Goal: Transaction & Acquisition: Purchase product/service

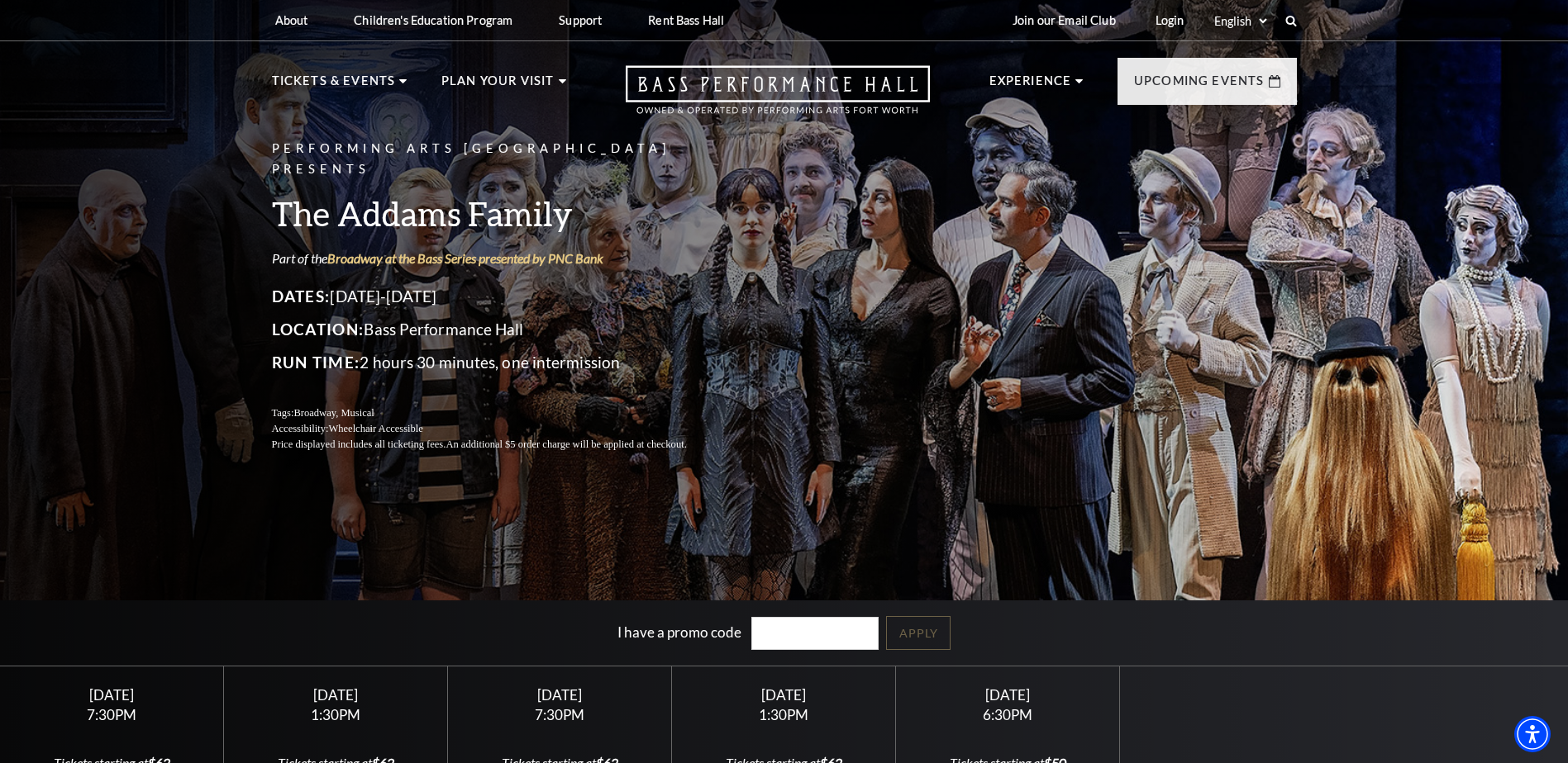
click at [164, 301] on div "Performing Arts Fort Worth Presents The Addams Family Part of the Broadway at t…" at bounding box center [784, 417] width 1568 height 853
click at [773, 72] on icon "Open this option" at bounding box center [778, 90] width 305 height 49
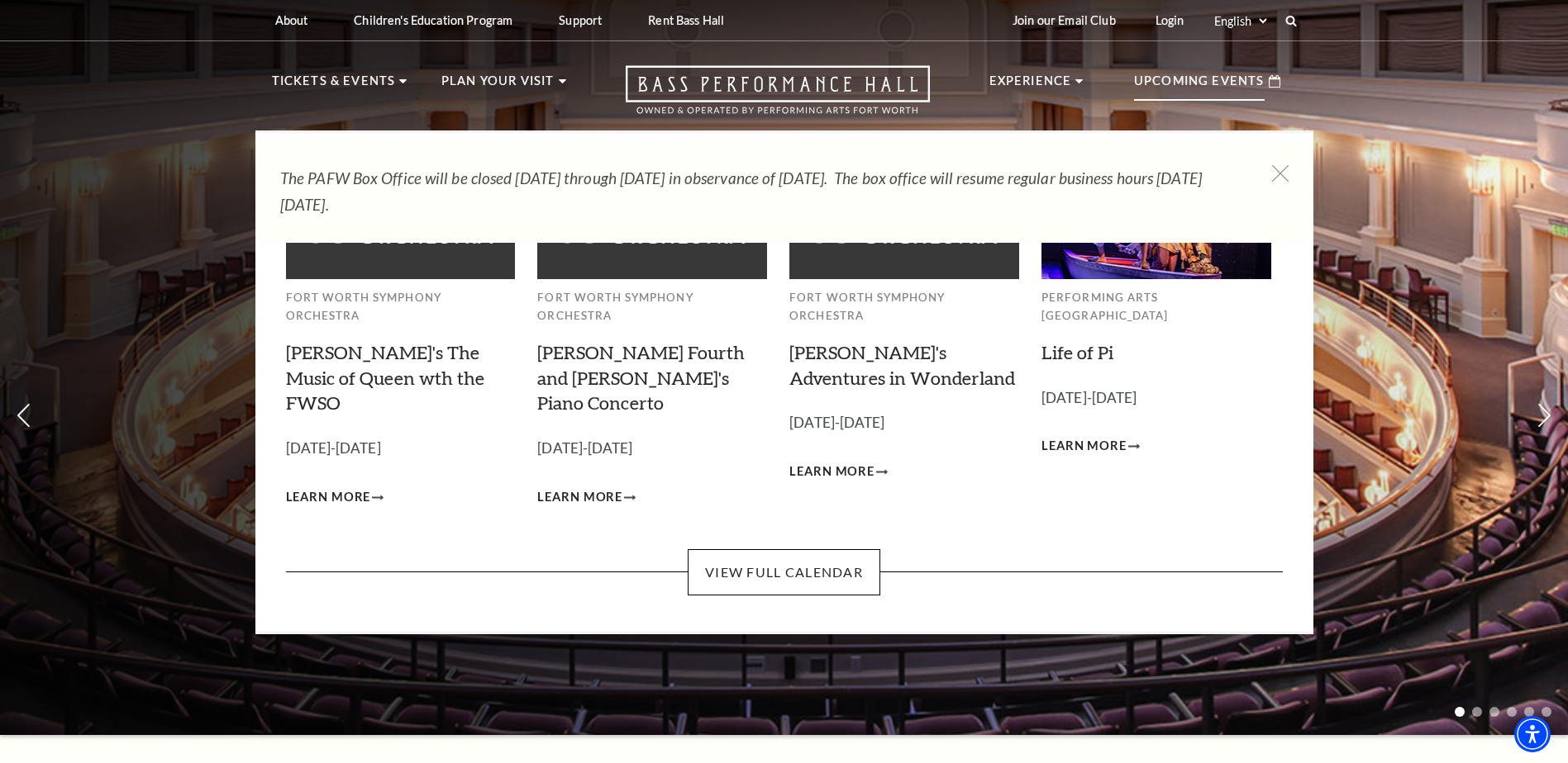
click at [1163, 99] on p "Upcoming Events" at bounding box center [1199, 86] width 131 height 29
click at [815, 549] on link "View Full Calendar" at bounding box center [783, 572] width 192 height 46
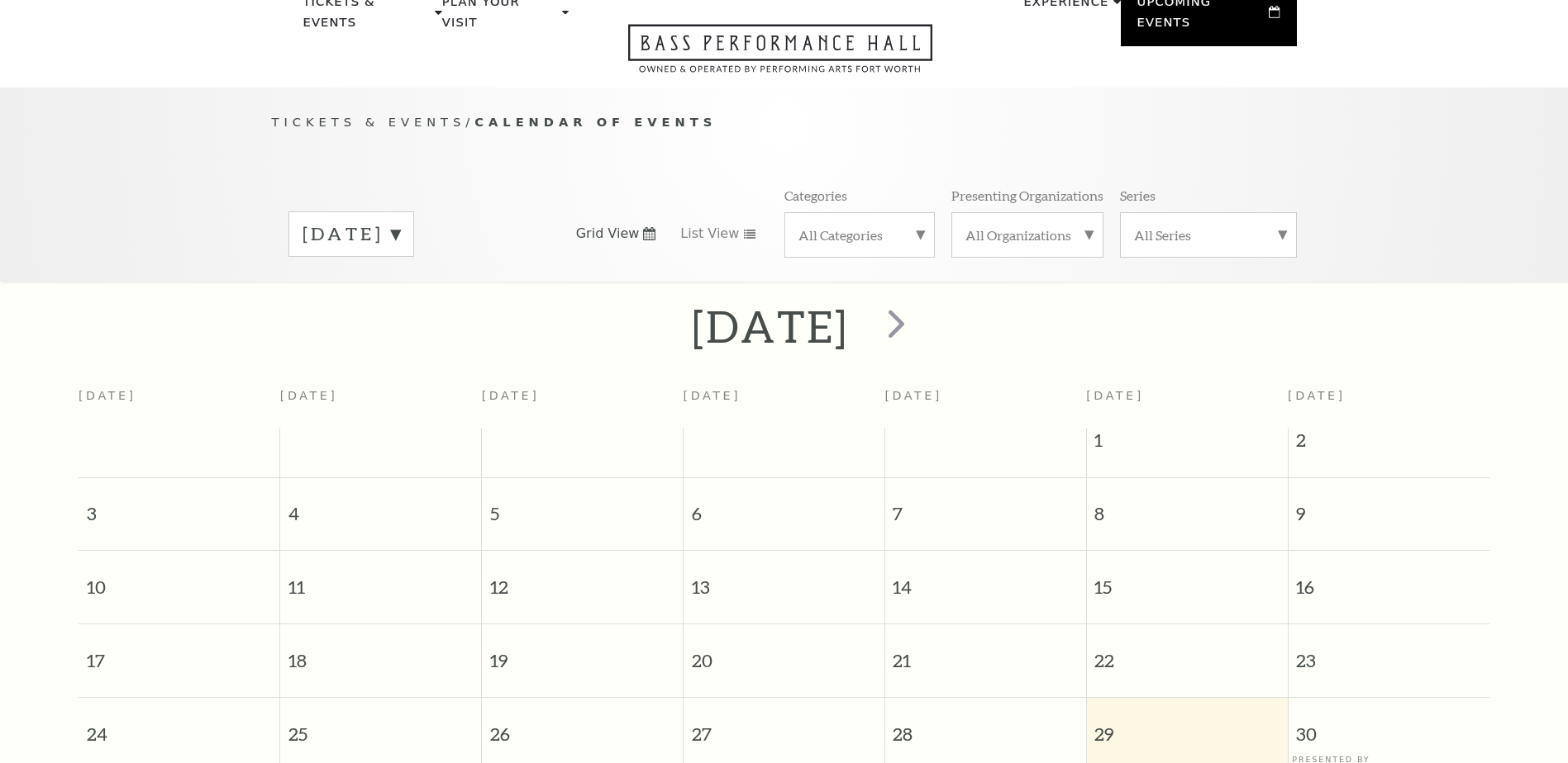
scroll to position [146, 0]
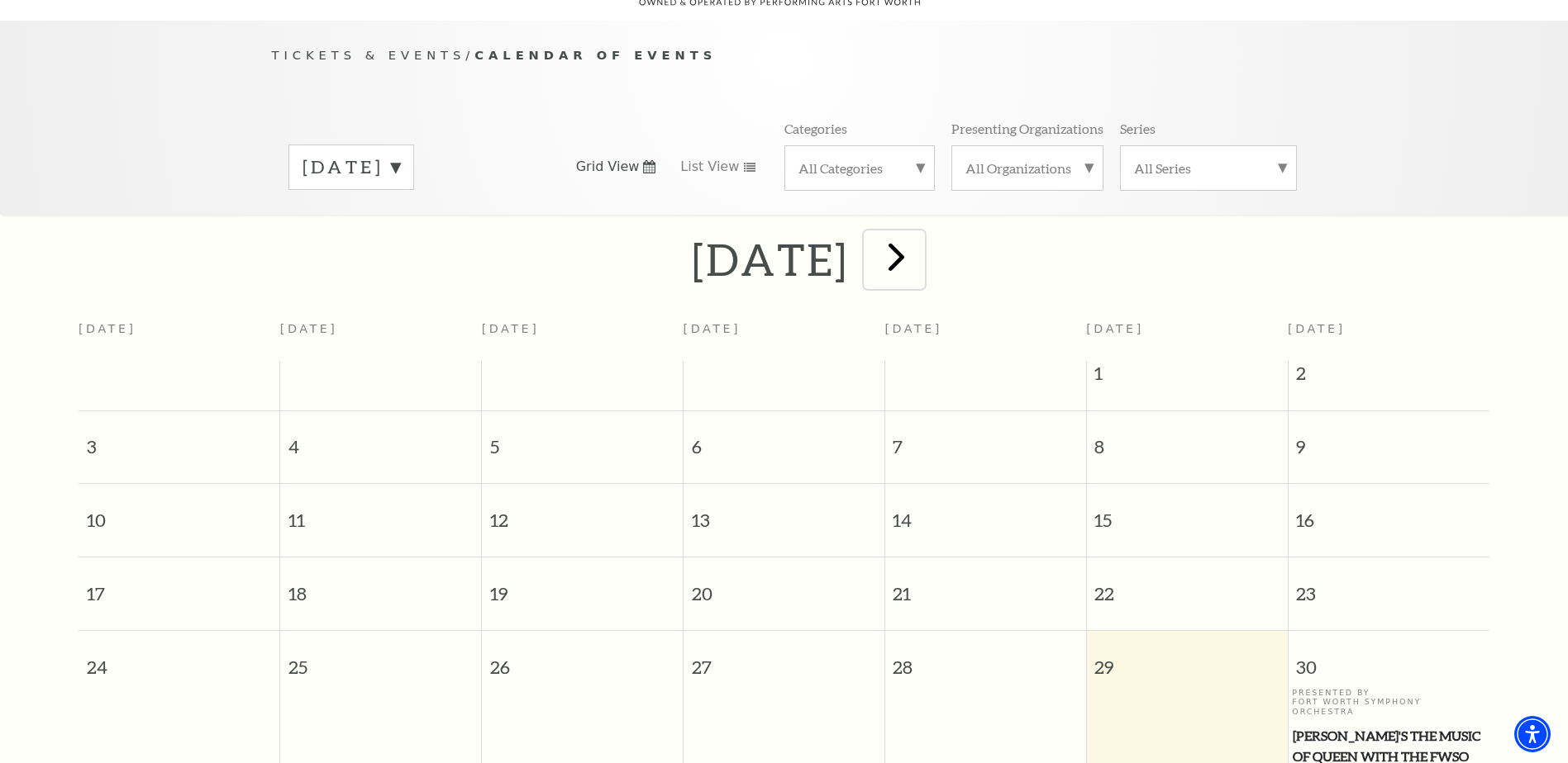
click at [920, 248] on span "next" at bounding box center [896, 257] width 47 height 47
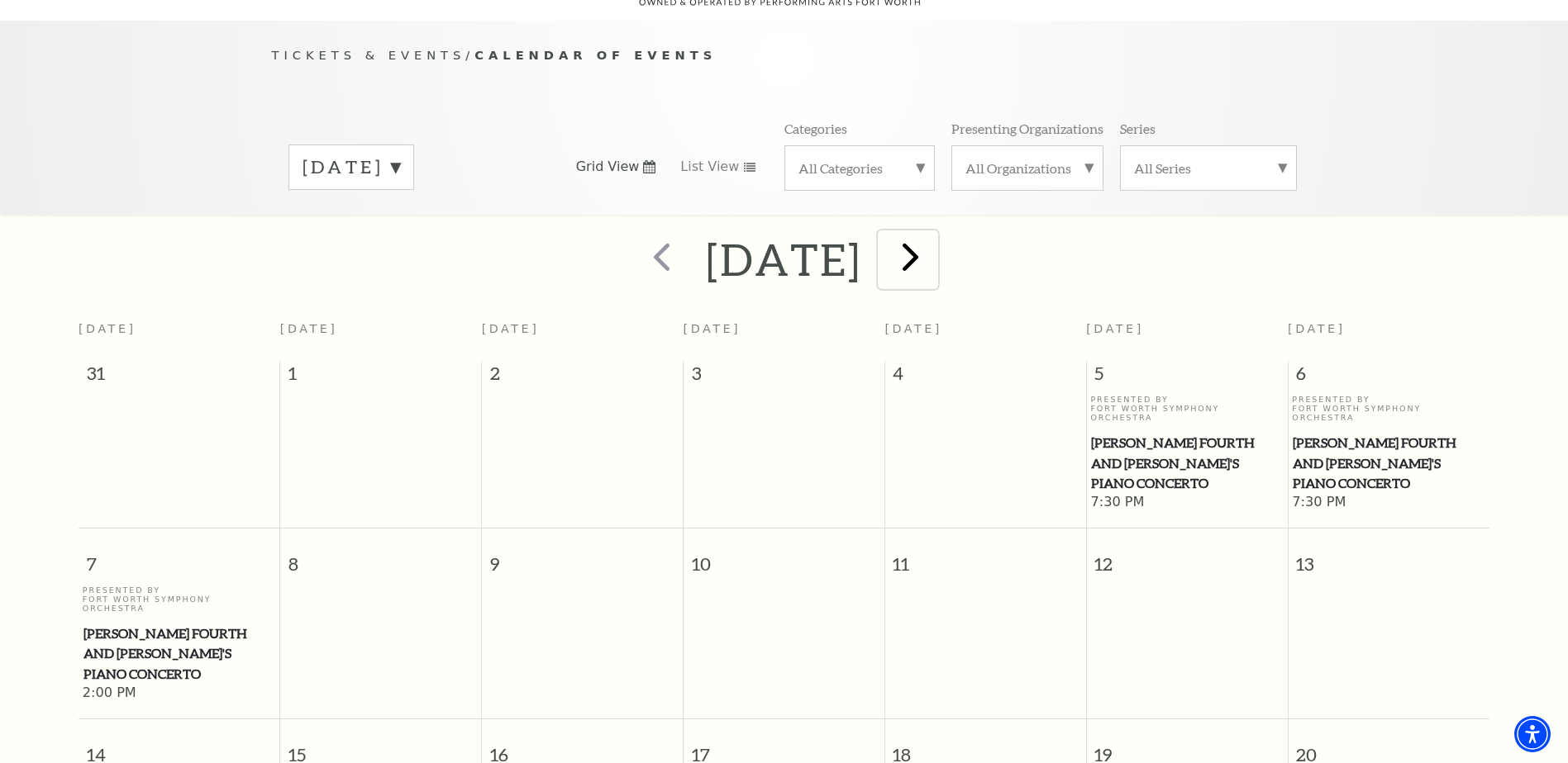
click at [934, 233] on span "next" at bounding box center [910, 257] width 47 height 47
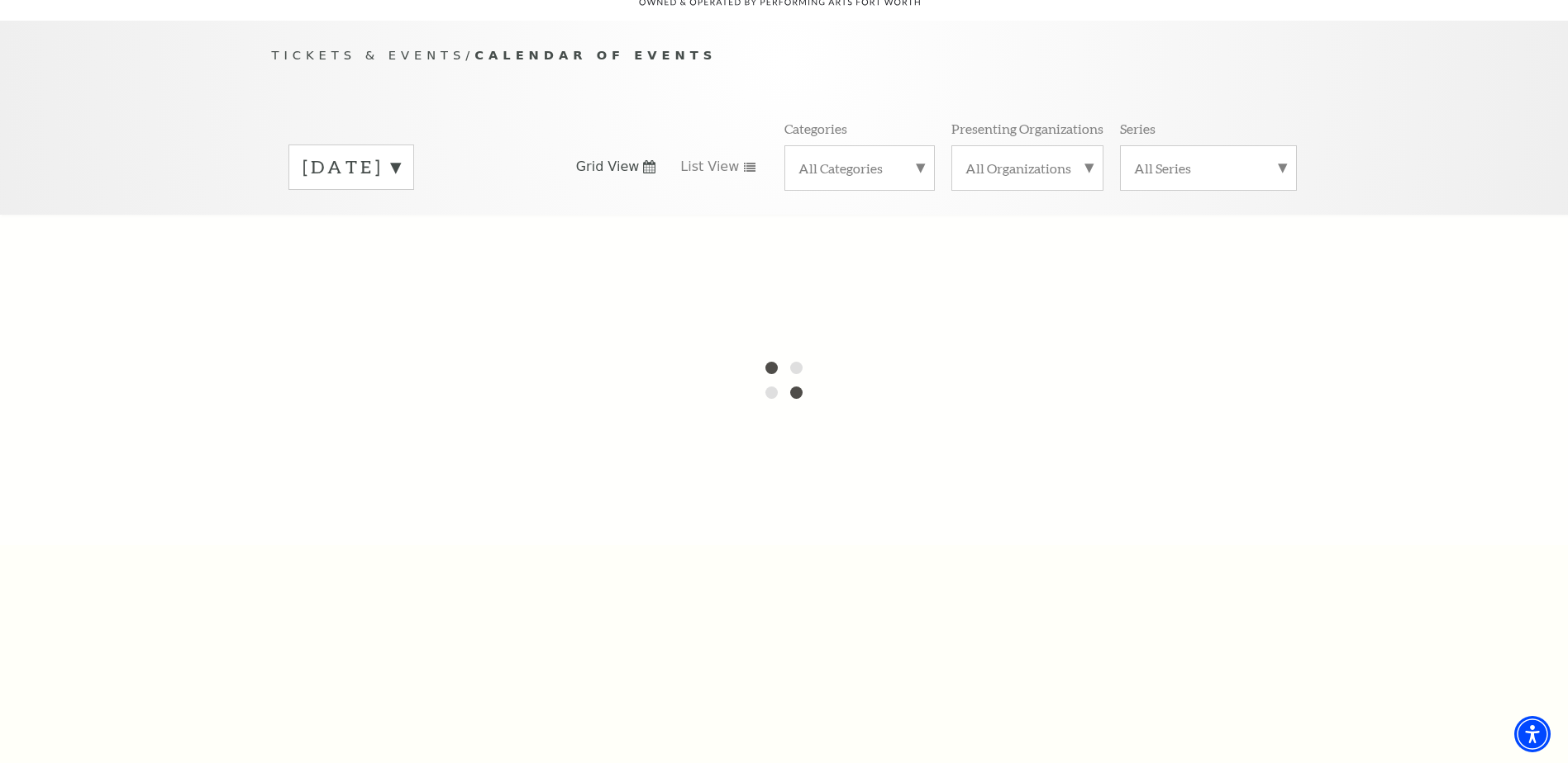
click at [400, 154] on label "September 2025" at bounding box center [351, 167] width 98 height 25
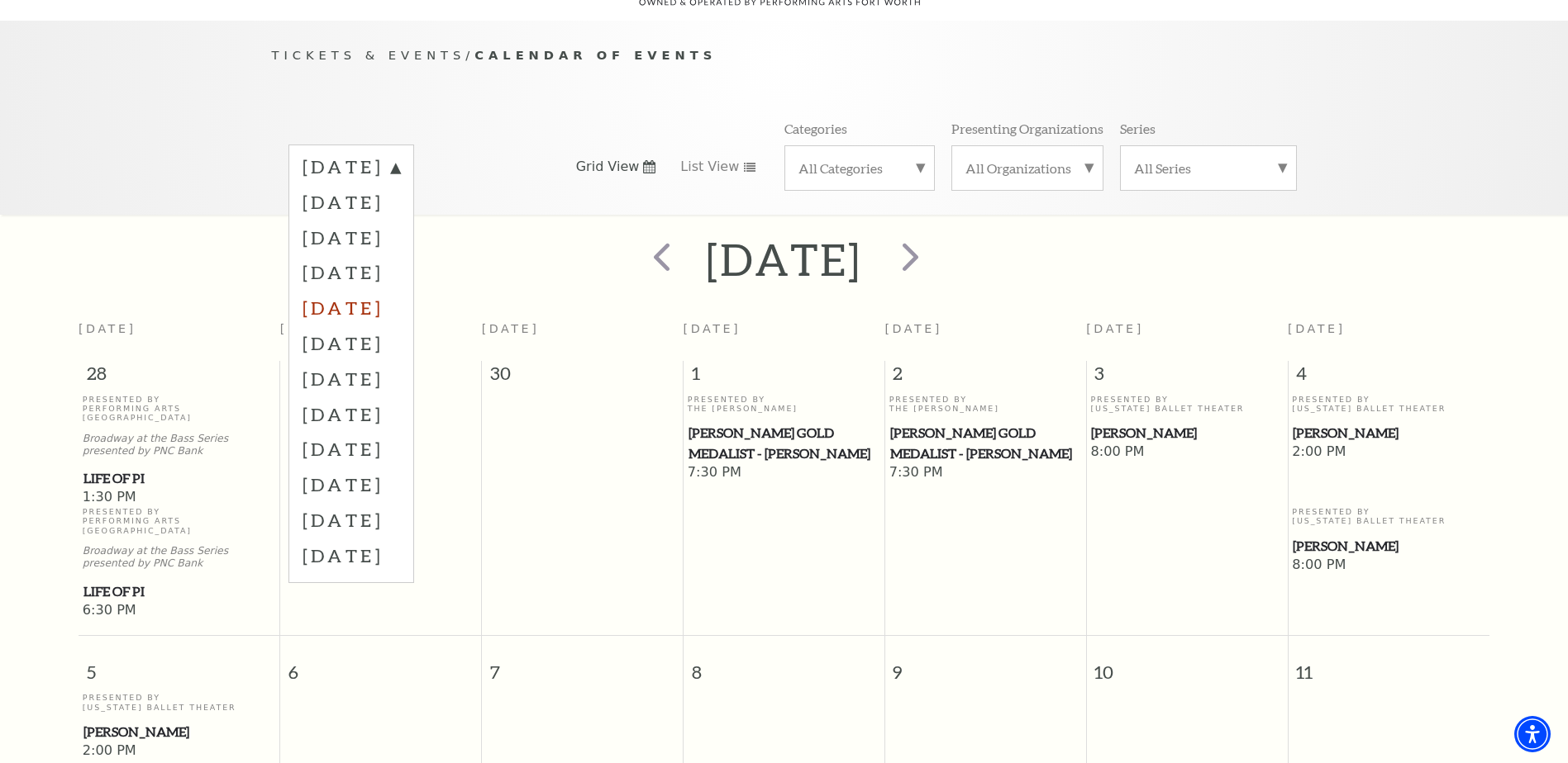
click at [400, 290] on label "December 2025" at bounding box center [351, 307] width 98 height 35
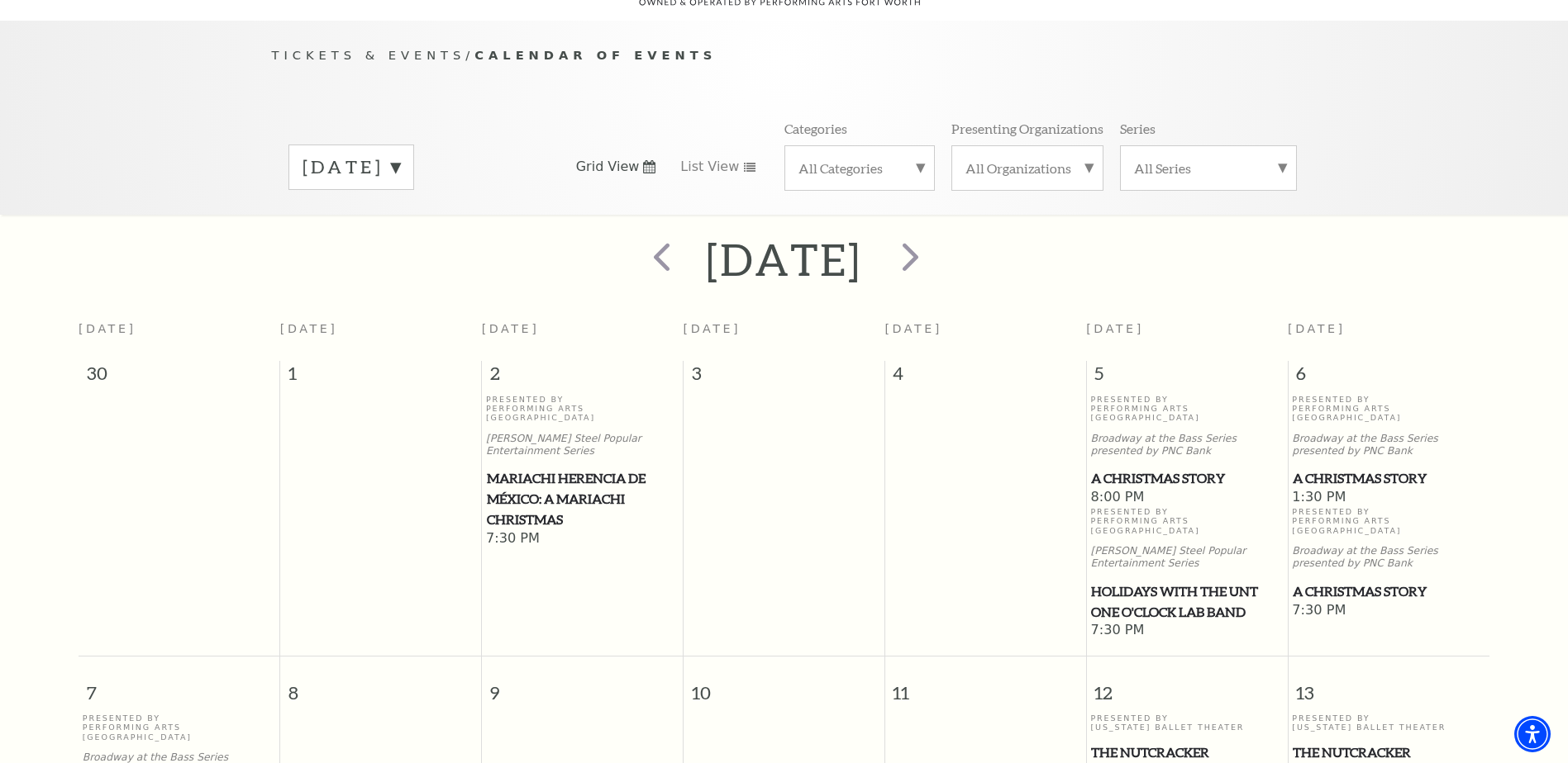
click at [1373, 489] on span "1:30 PM" at bounding box center [1388, 498] width 193 height 19
click at [1370, 582] on span "A Christmas Story" at bounding box center [1388, 591] width 191 height 20
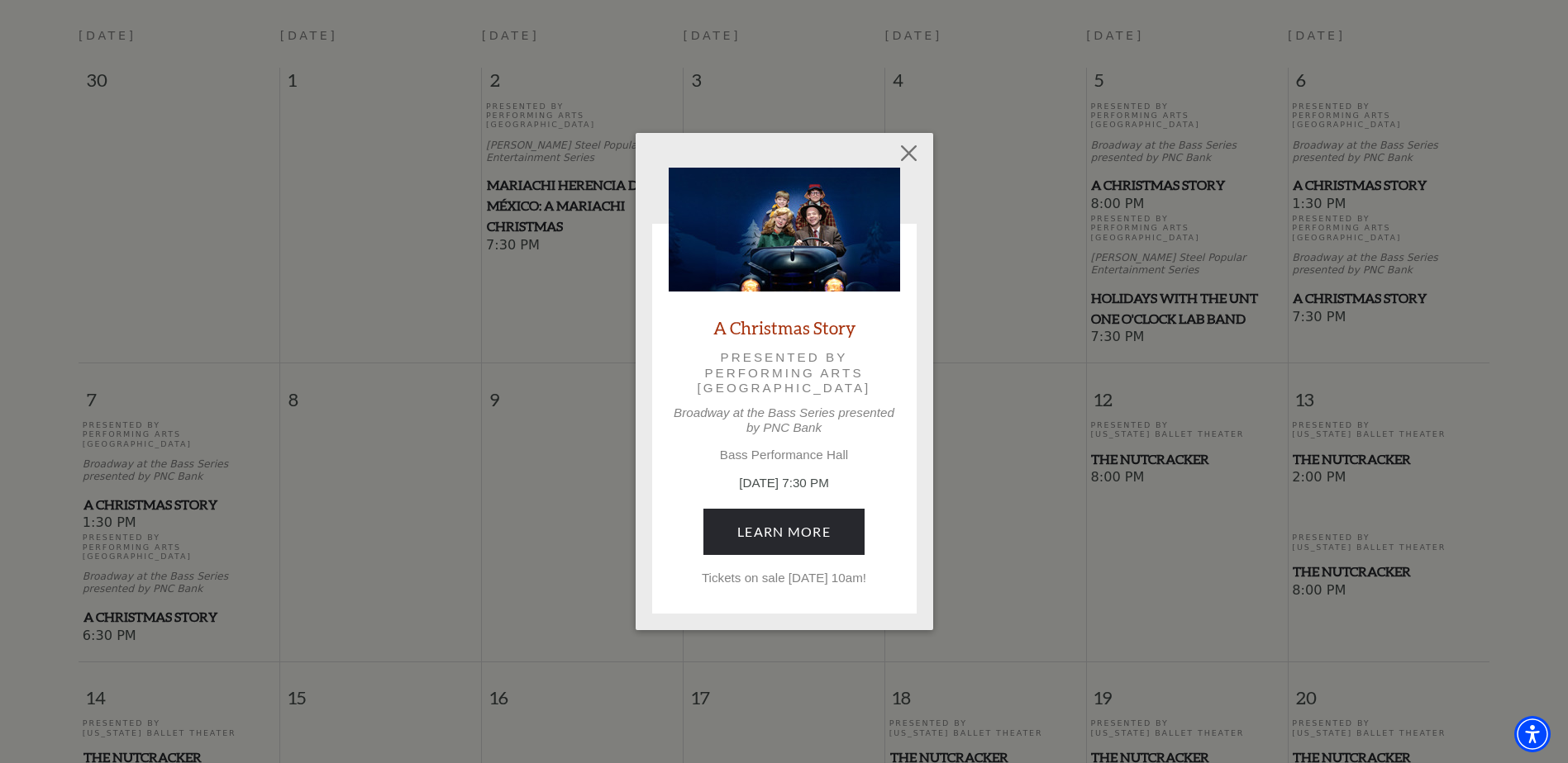
scroll to position [724, 0]
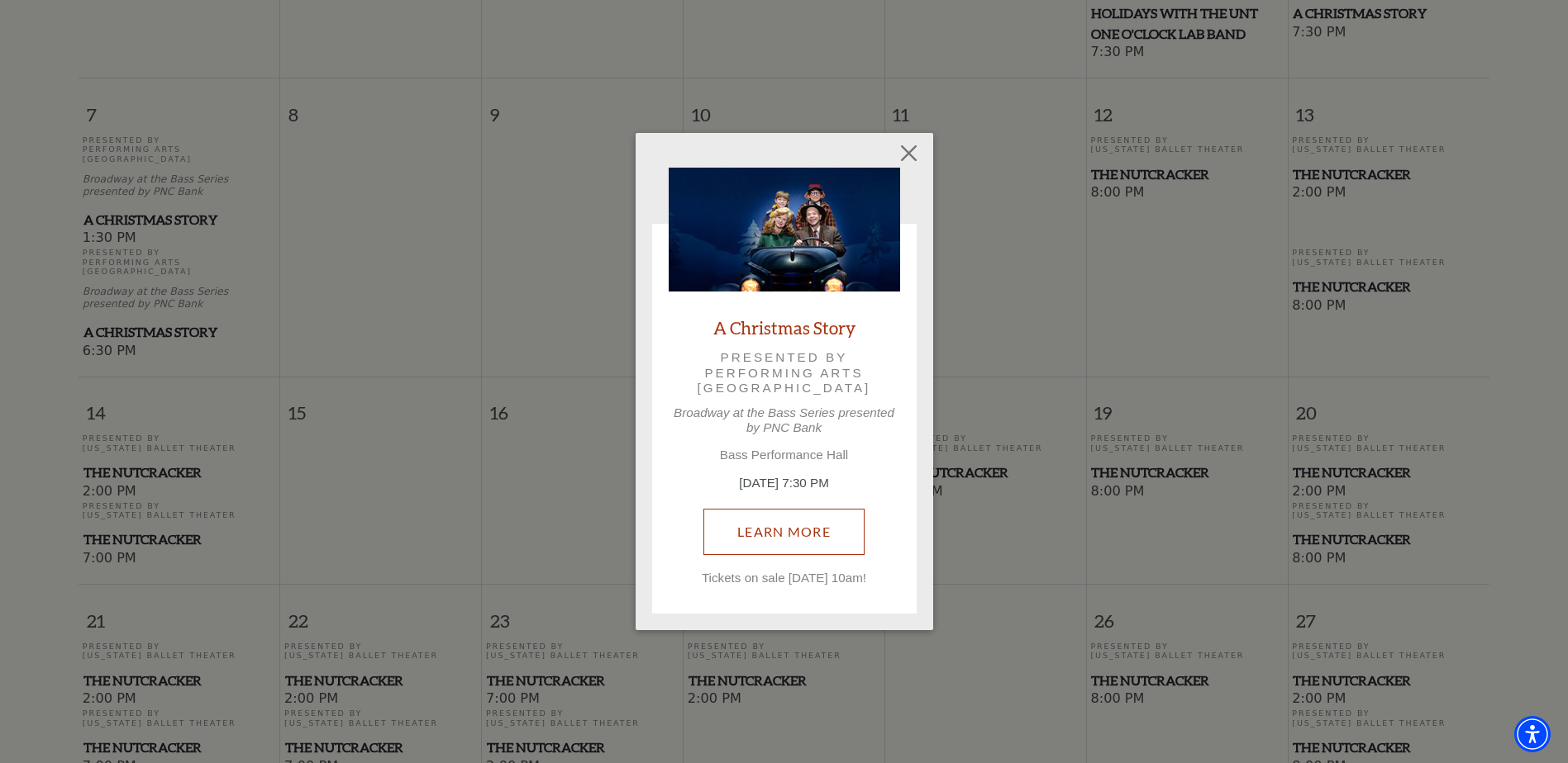
click at [838, 550] on link "Learn More" at bounding box center [783, 531] width 161 height 46
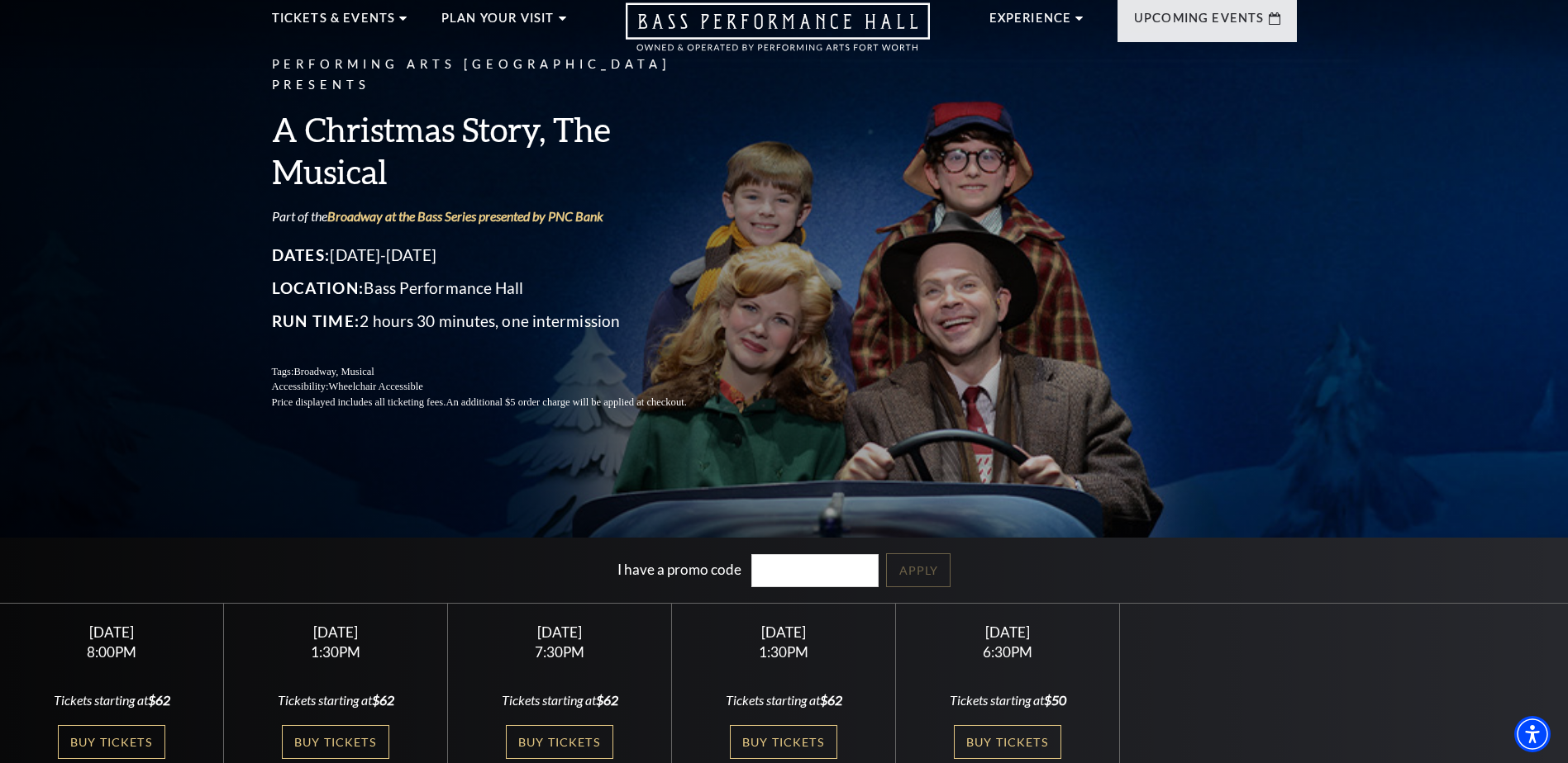
scroll to position [165, 0]
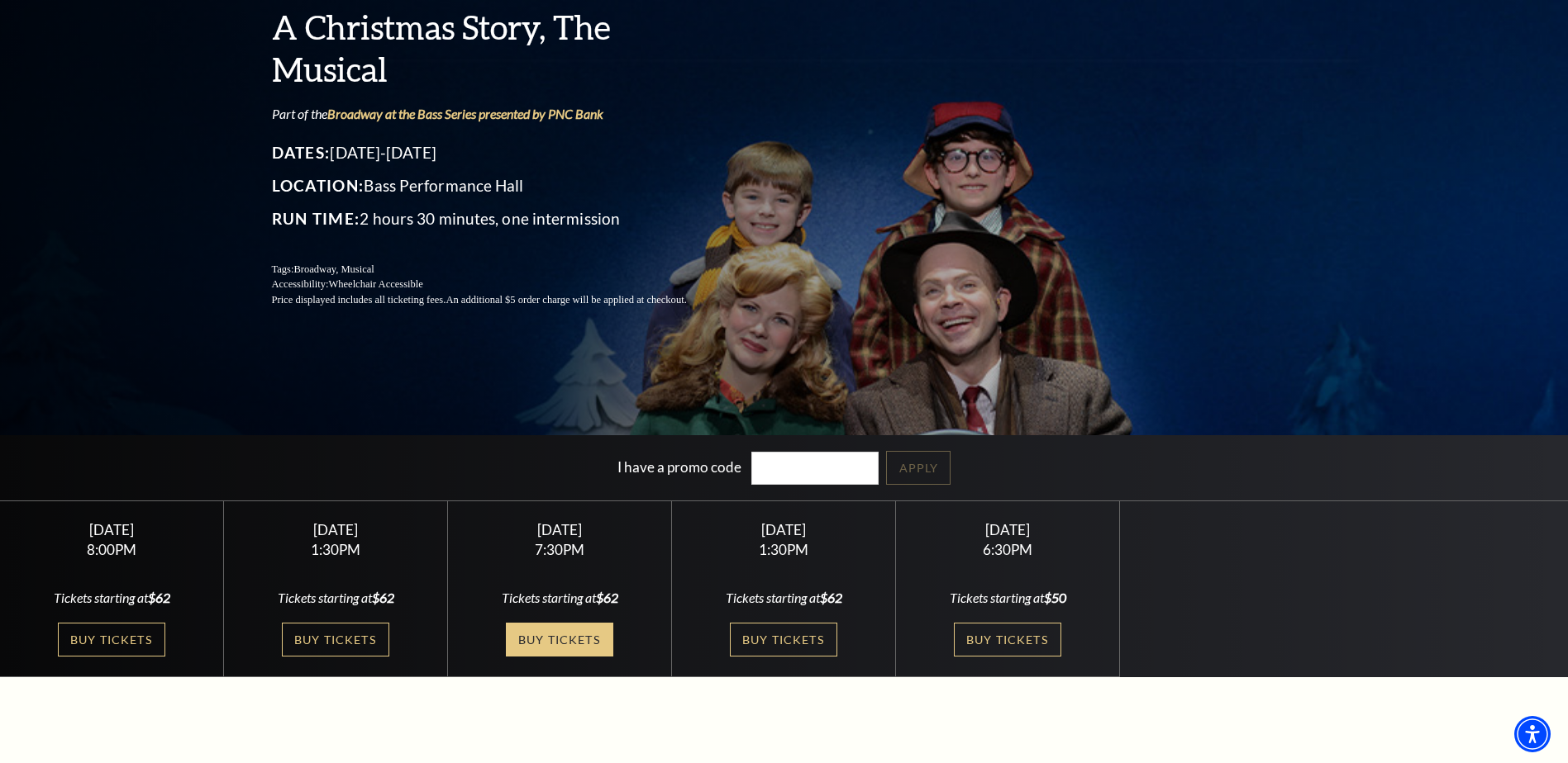
click at [573, 651] on link "Buy Tickets" at bounding box center [559, 639] width 107 height 34
click at [594, 653] on link "Buy Tickets" at bounding box center [559, 639] width 107 height 34
click at [549, 632] on link "Buy Tickets" at bounding box center [559, 639] width 107 height 34
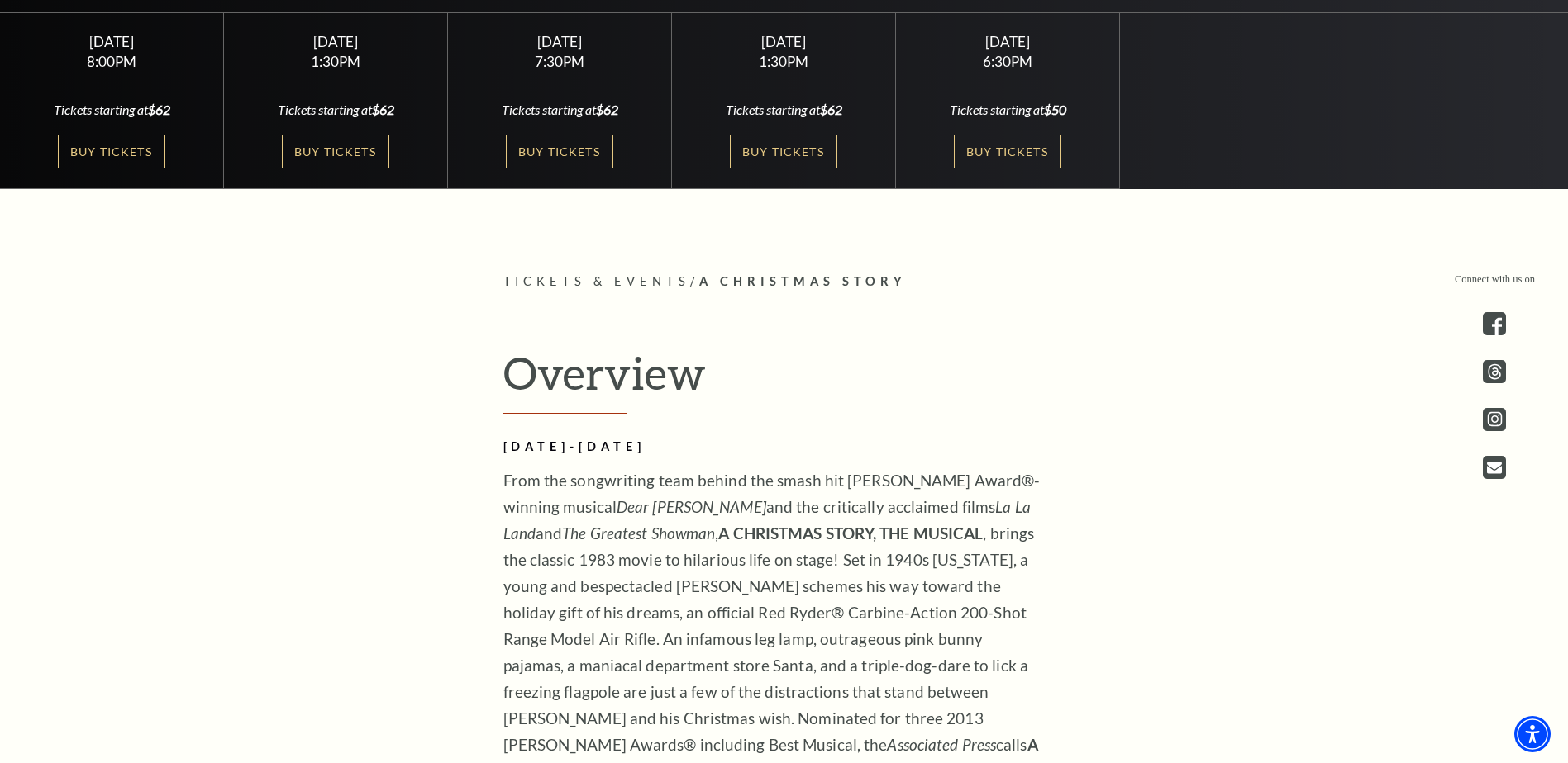
scroll to position [496, 0]
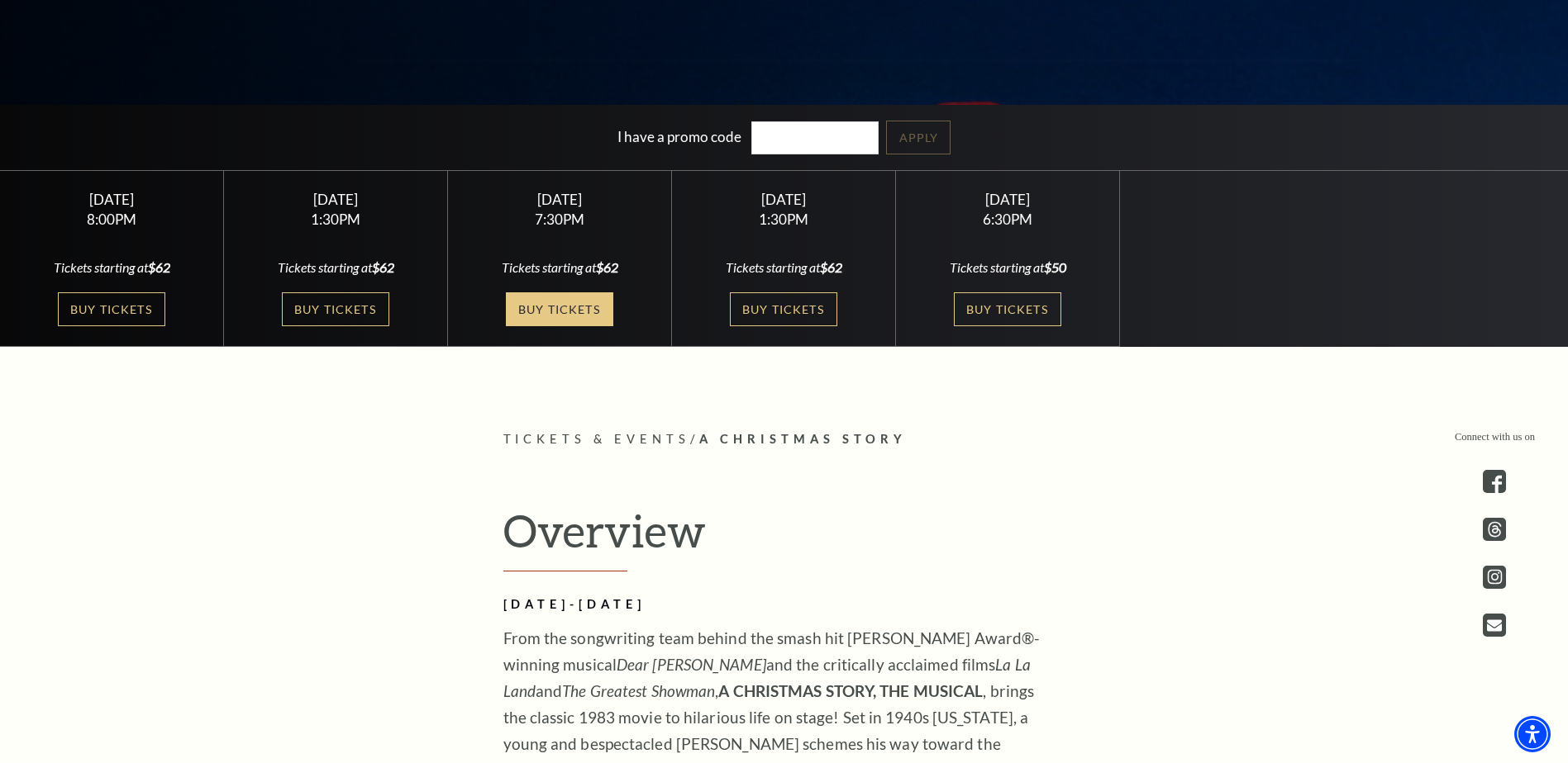
click at [603, 319] on link "Buy Tickets" at bounding box center [559, 309] width 107 height 34
click at [567, 304] on link "Buy Tickets" at bounding box center [559, 309] width 107 height 34
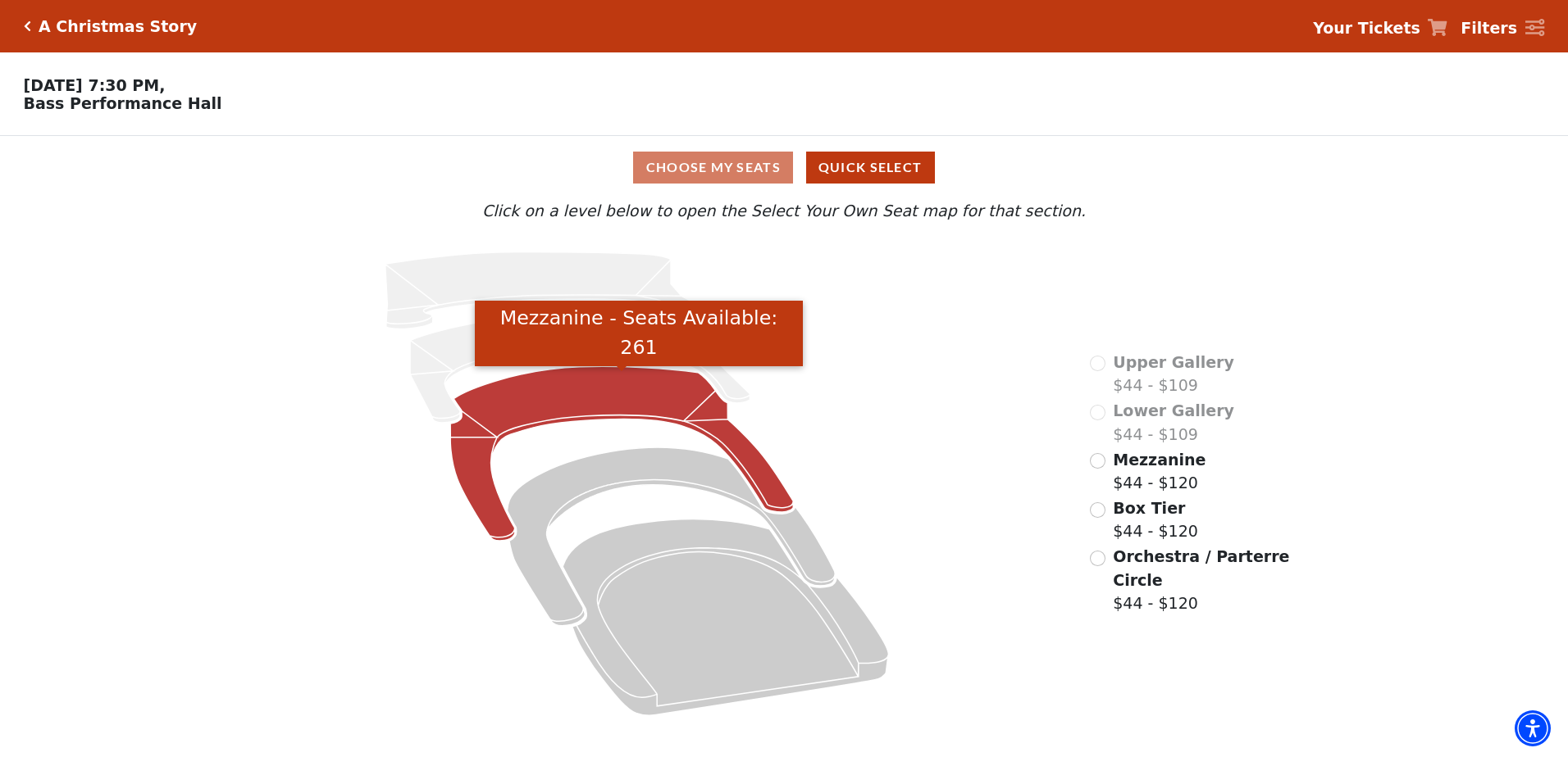
click at [515, 406] on icon "Mezzanine - Seats Available: 261" at bounding box center [622, 453] width 343 height 174
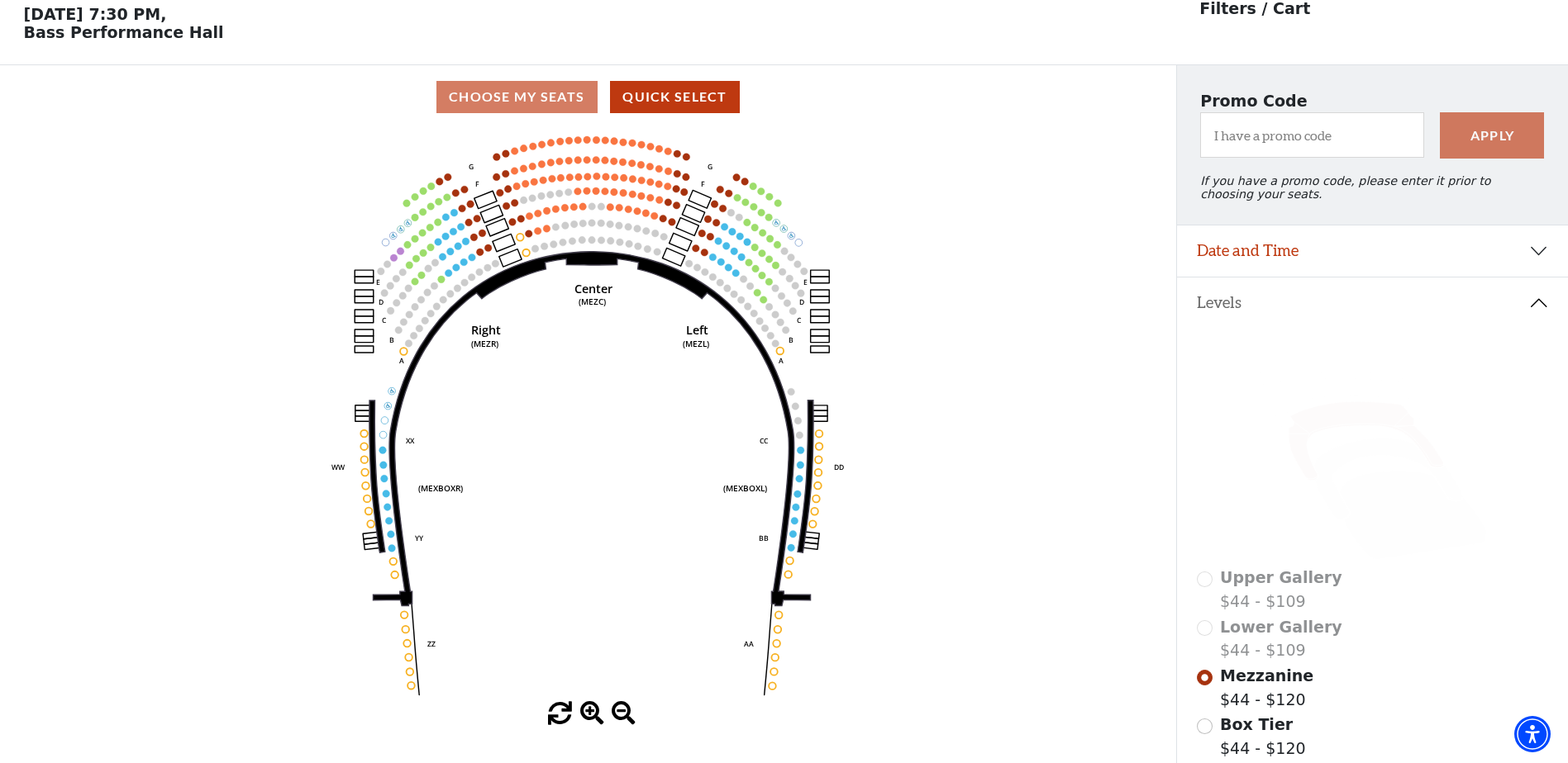
scroll to position [77, 0]
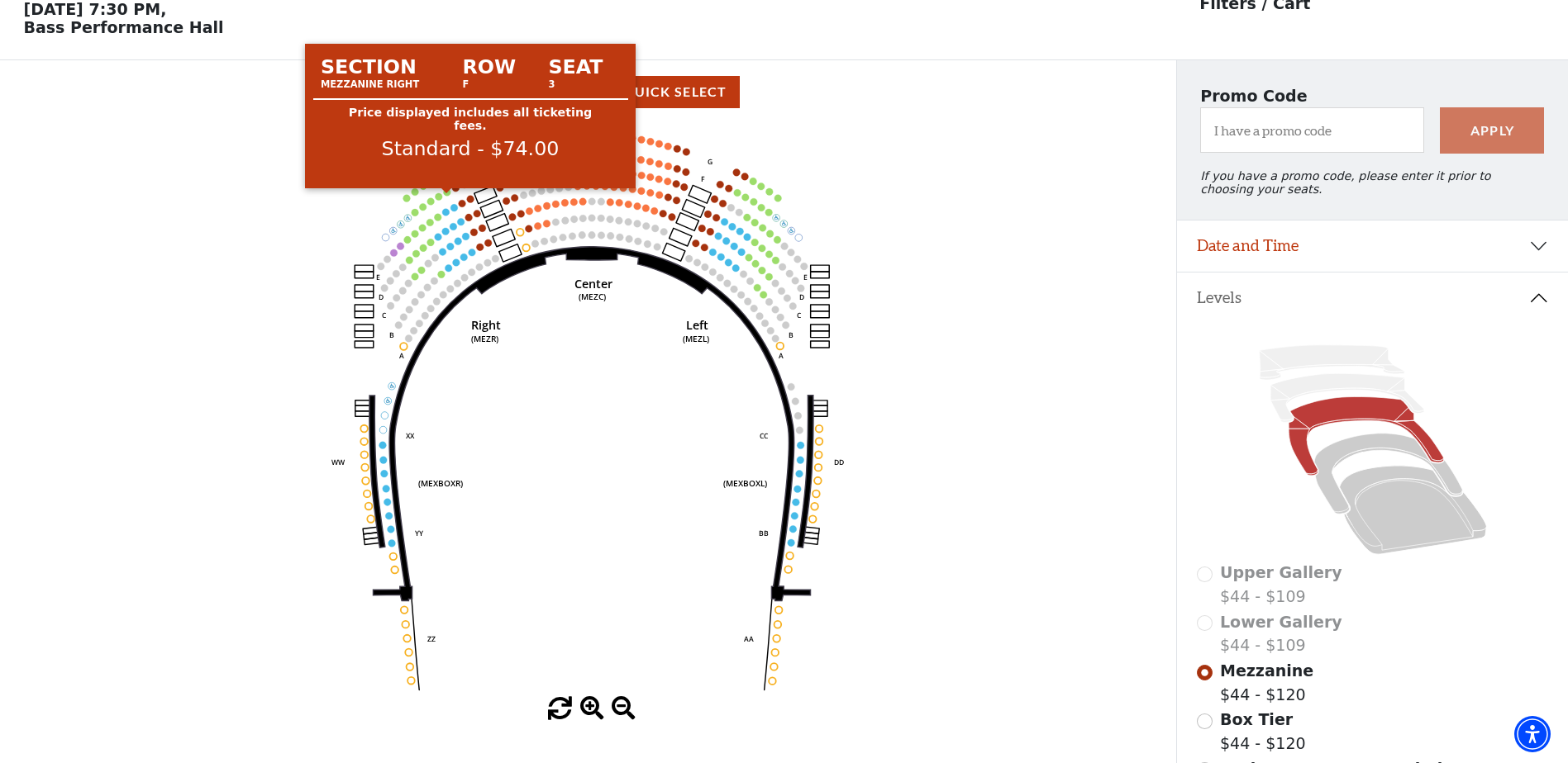
click at [447, 196] on circle at bounding box center [448, 192] width 8 height 8
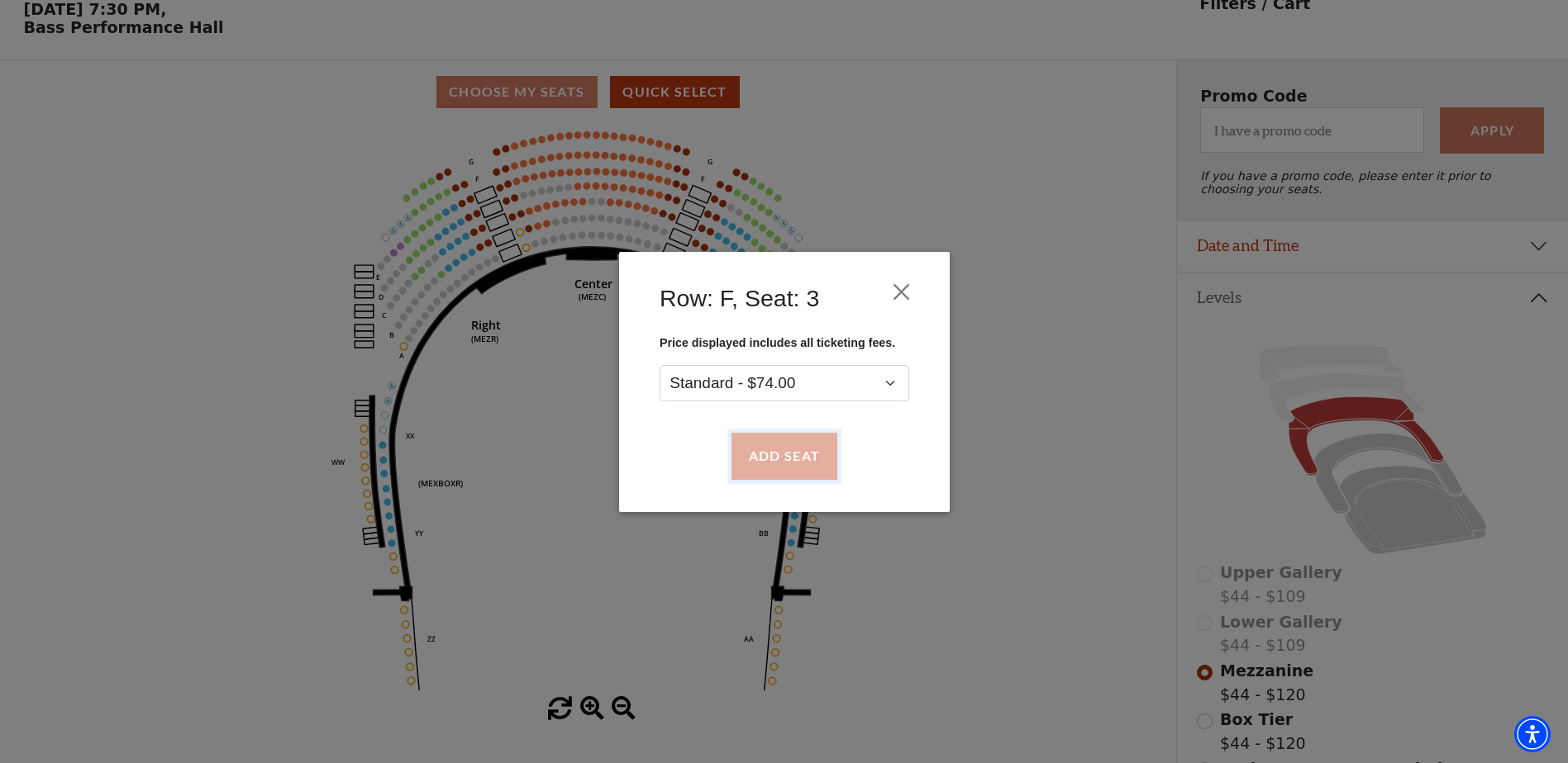
click at [776, 454] on button "Add Seat" at bounding box center [783, 456] width 105 height 46
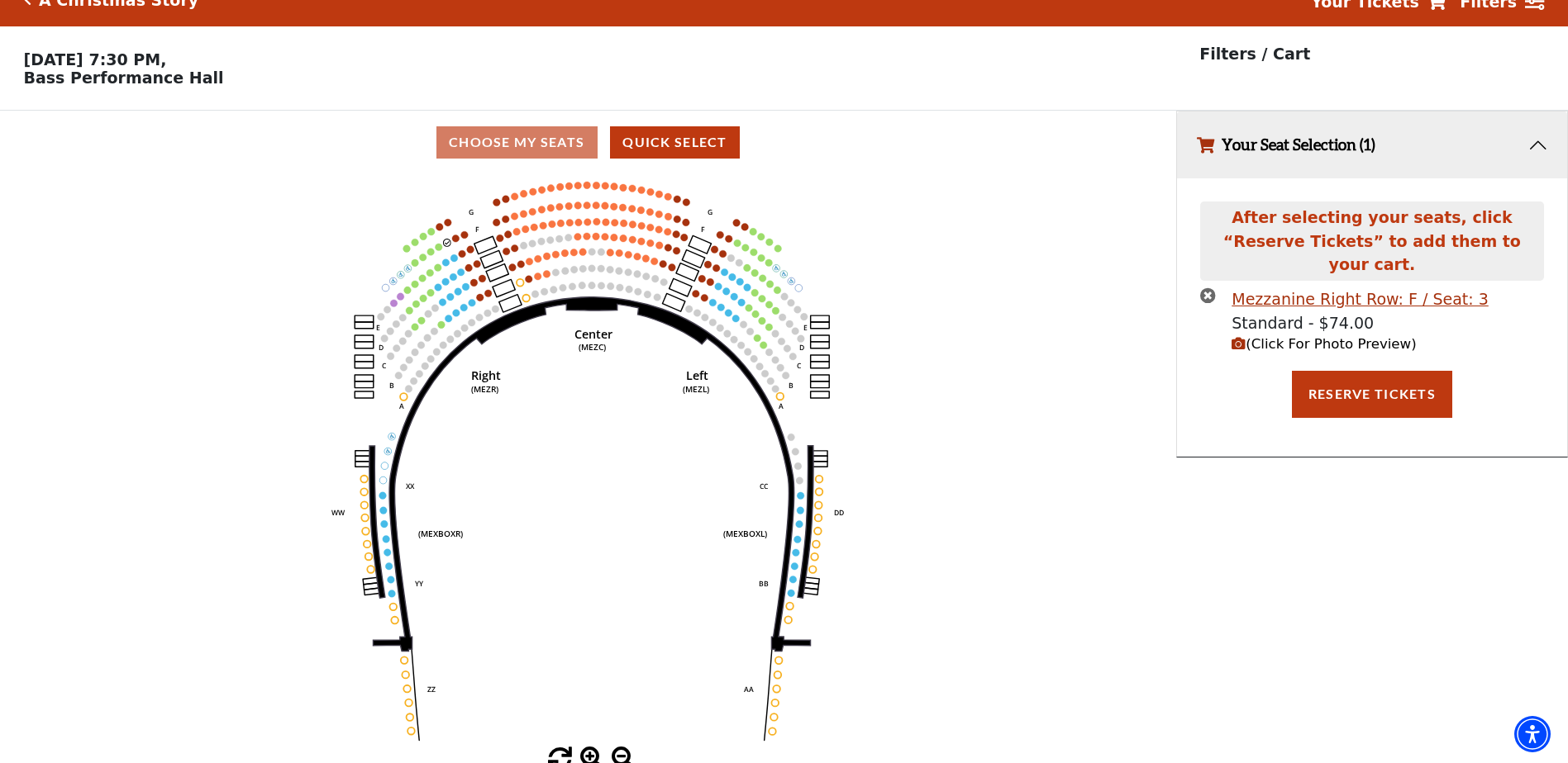
scroll to position [40, 0]
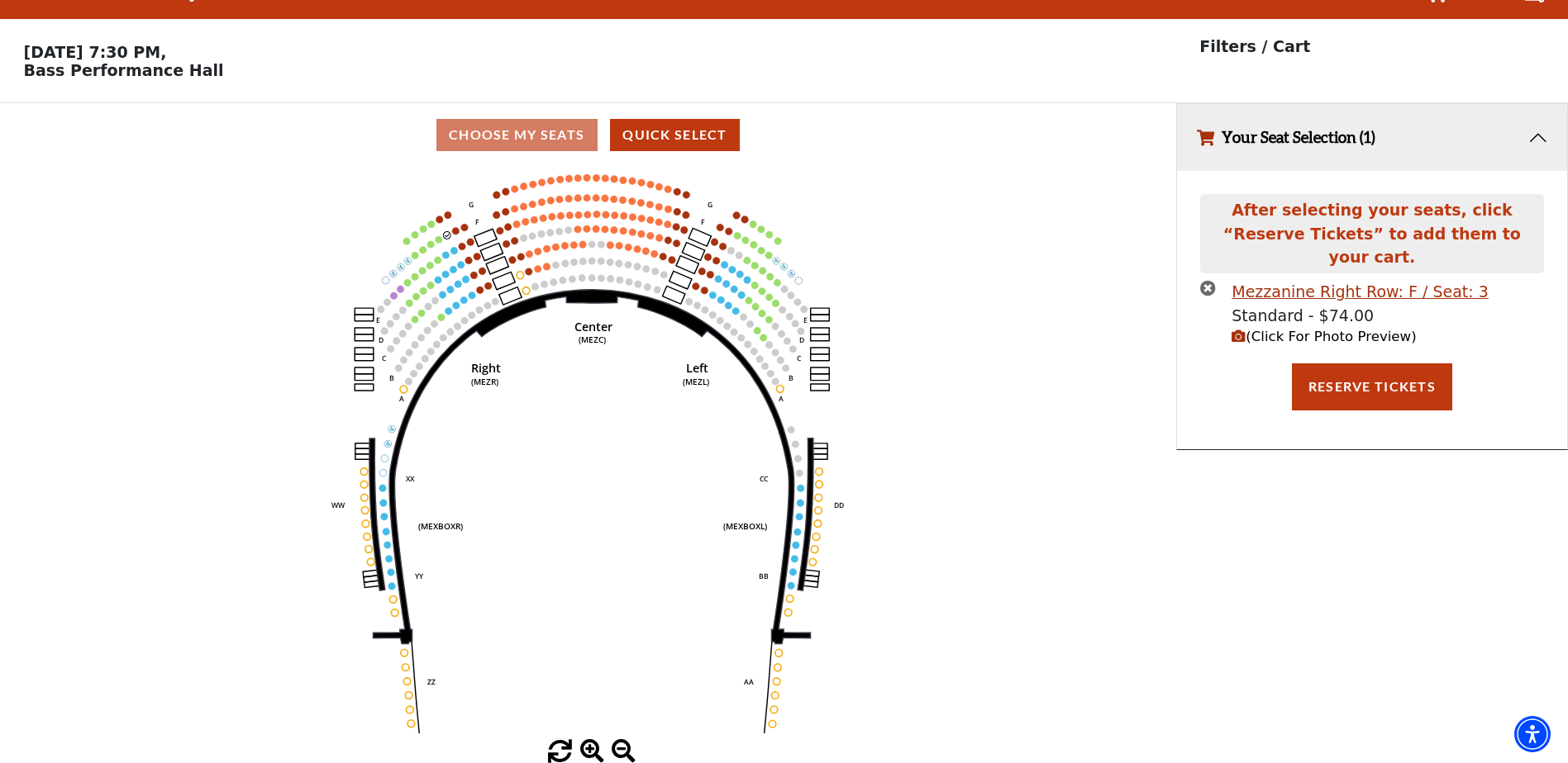
click at [1346, 329] on span "(Click For Photo Preview)" at bounding box center [1323, 337] width 185 height 16
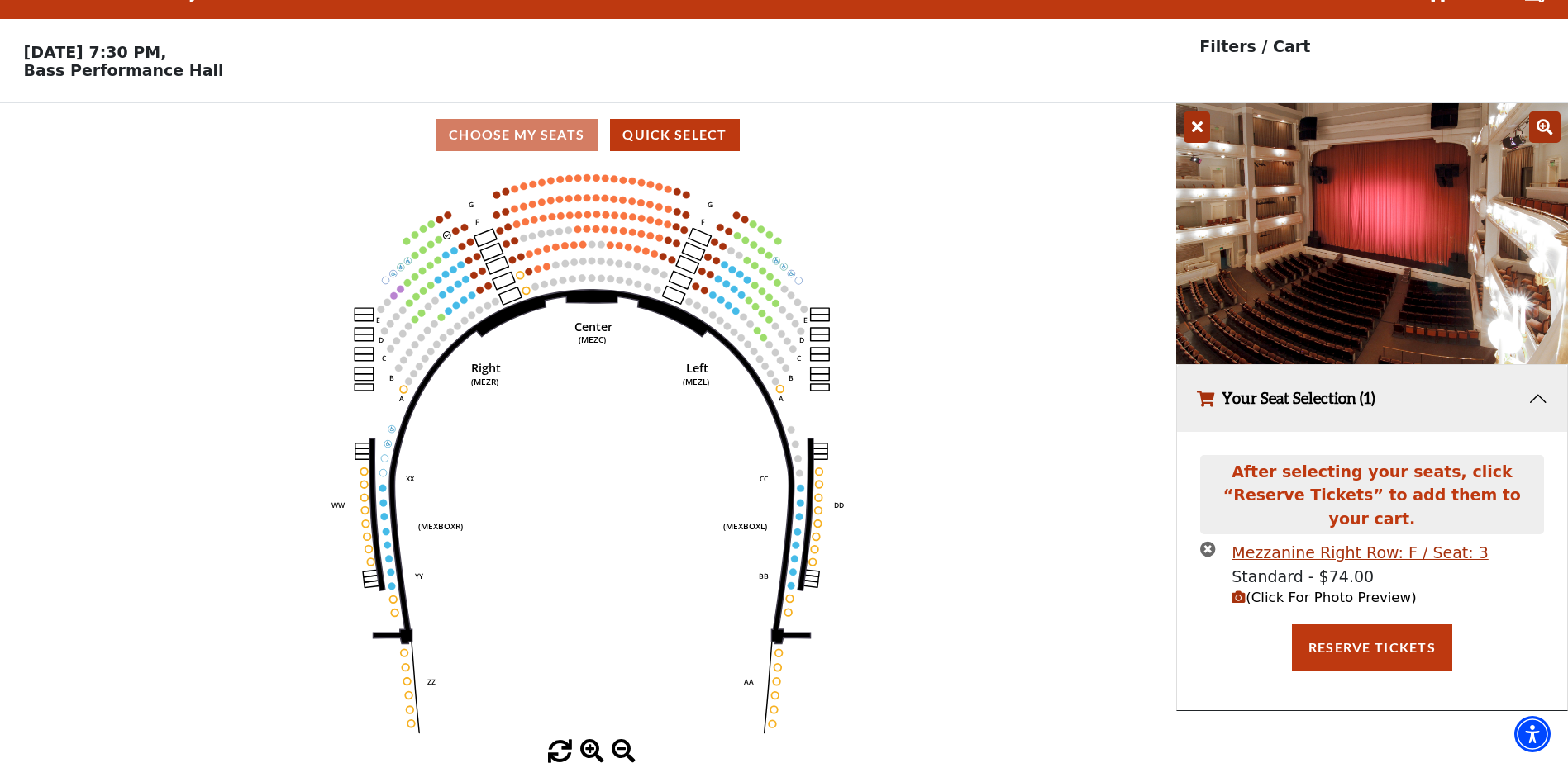
click at [1208, 118] on icon at bounding box center [1196, 127] width 26 height 31
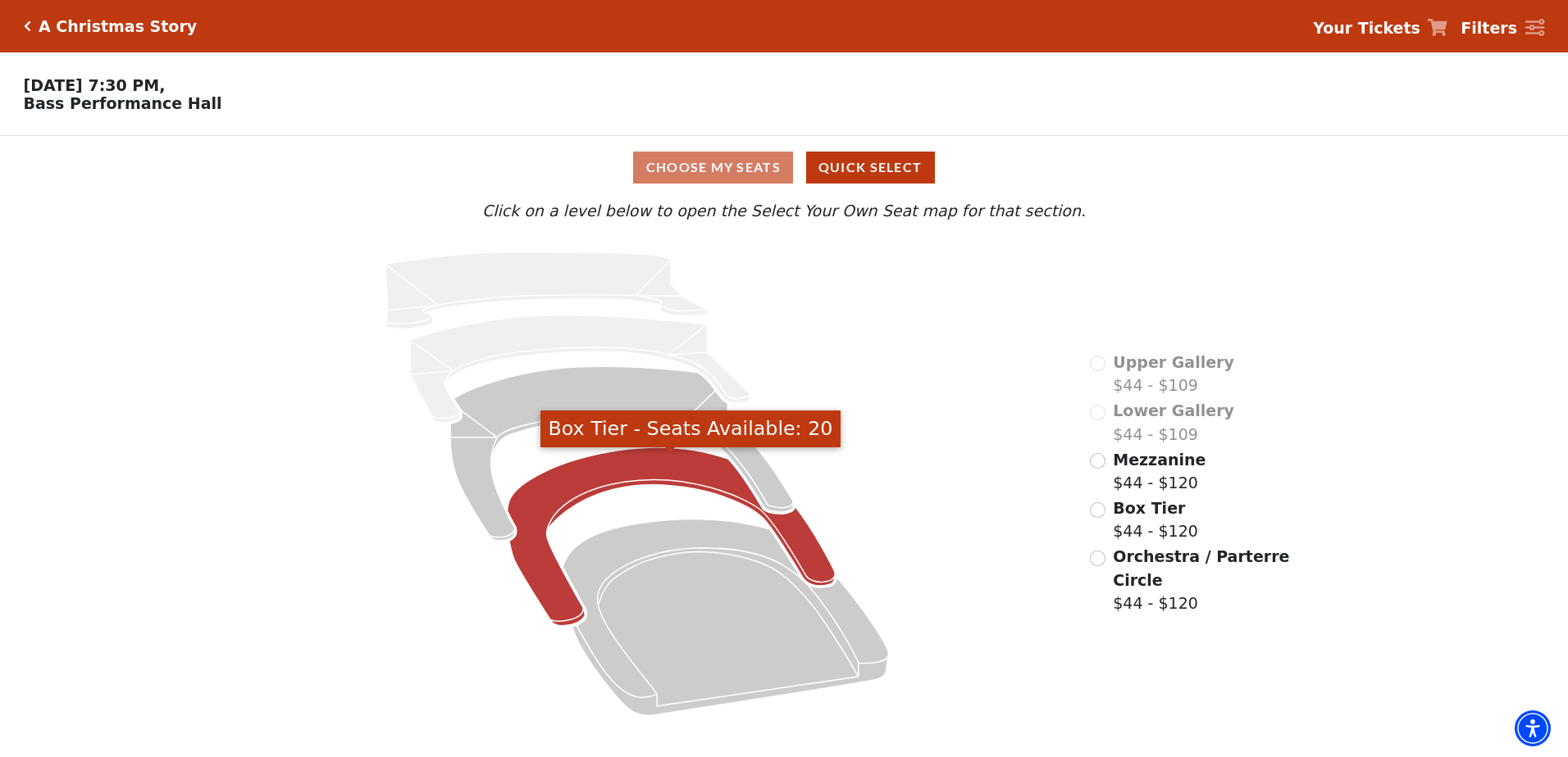
click at [608, 482] on icon "Box Tier - Seats Available: 20" at bounding box center [671, 536] width 328 height 179
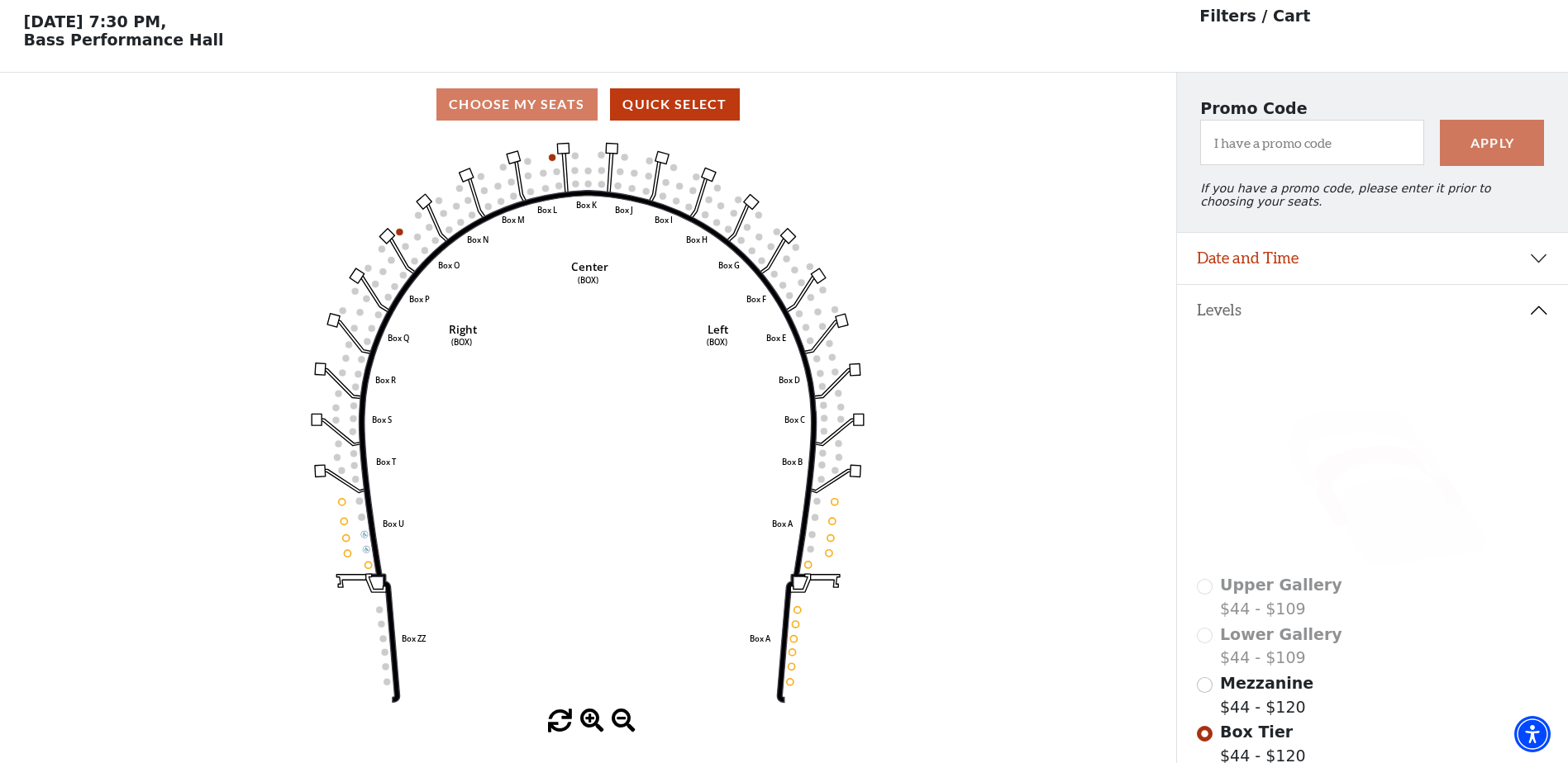
scroll to position [77, 0]
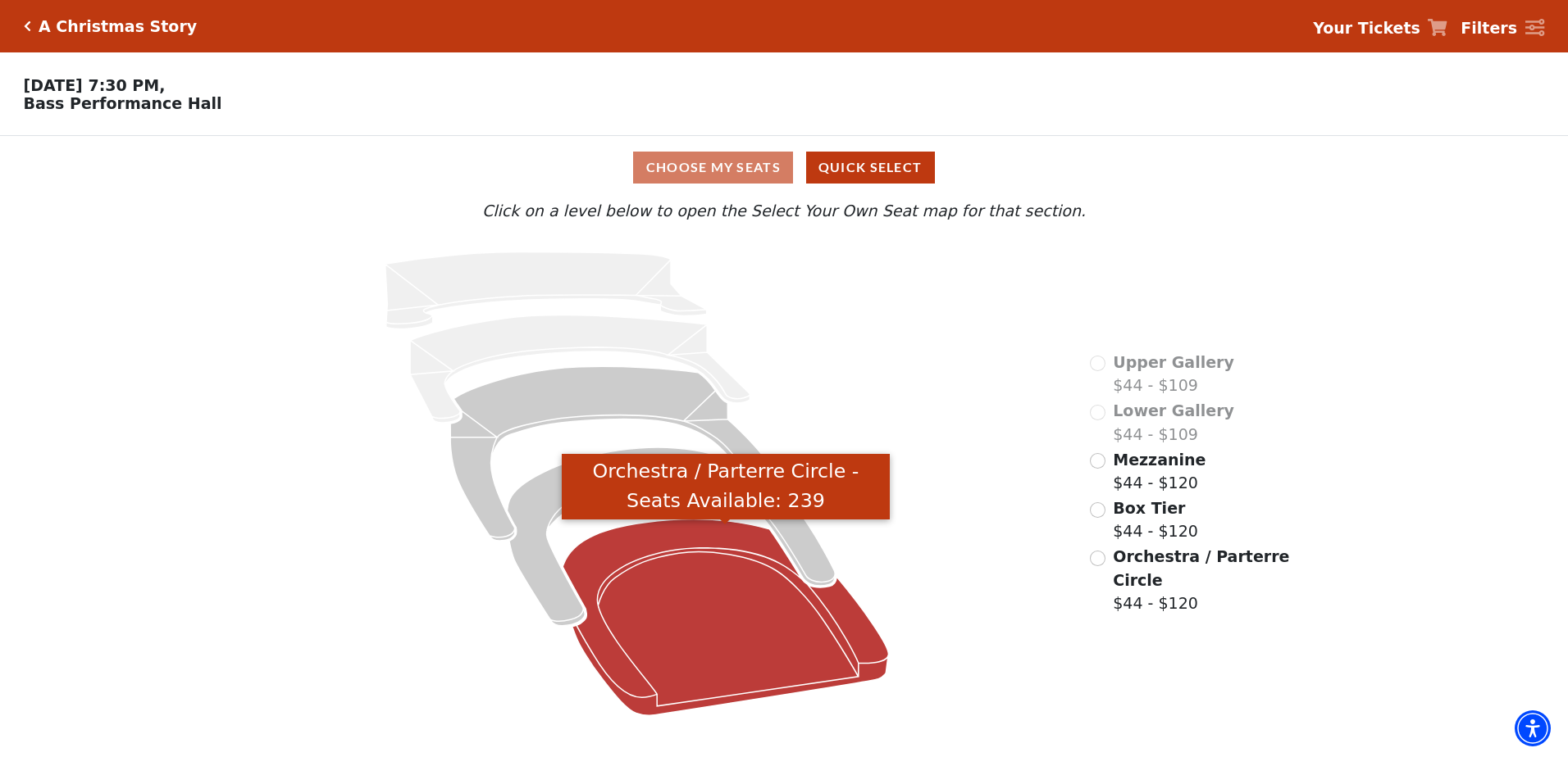
click at [684, 614] on icon "Orchestra / Parterre Circle - Seats Available: 239" at bounding box center [725, 618] width 325 height 197
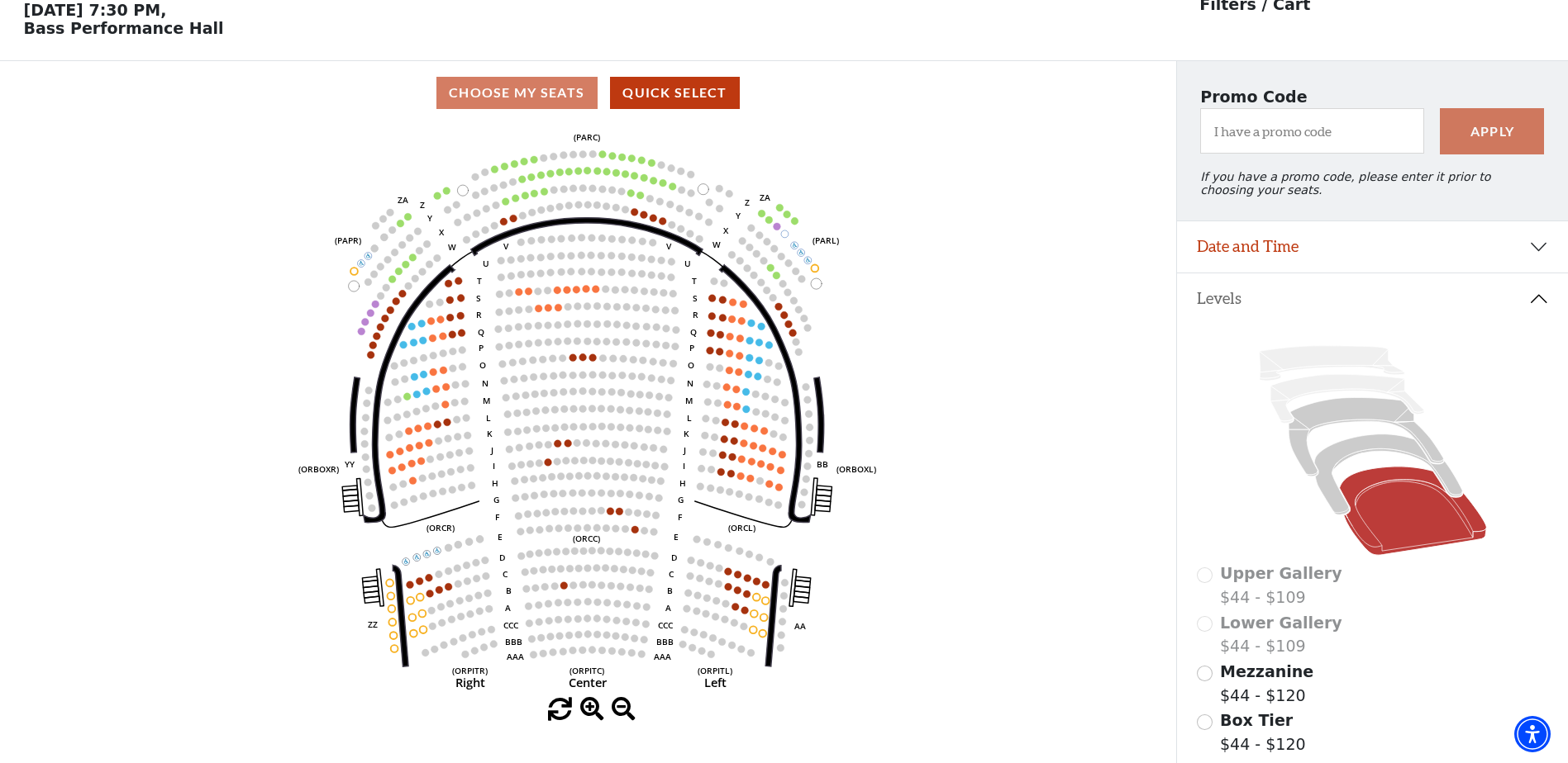
scroll to position [77, 0]
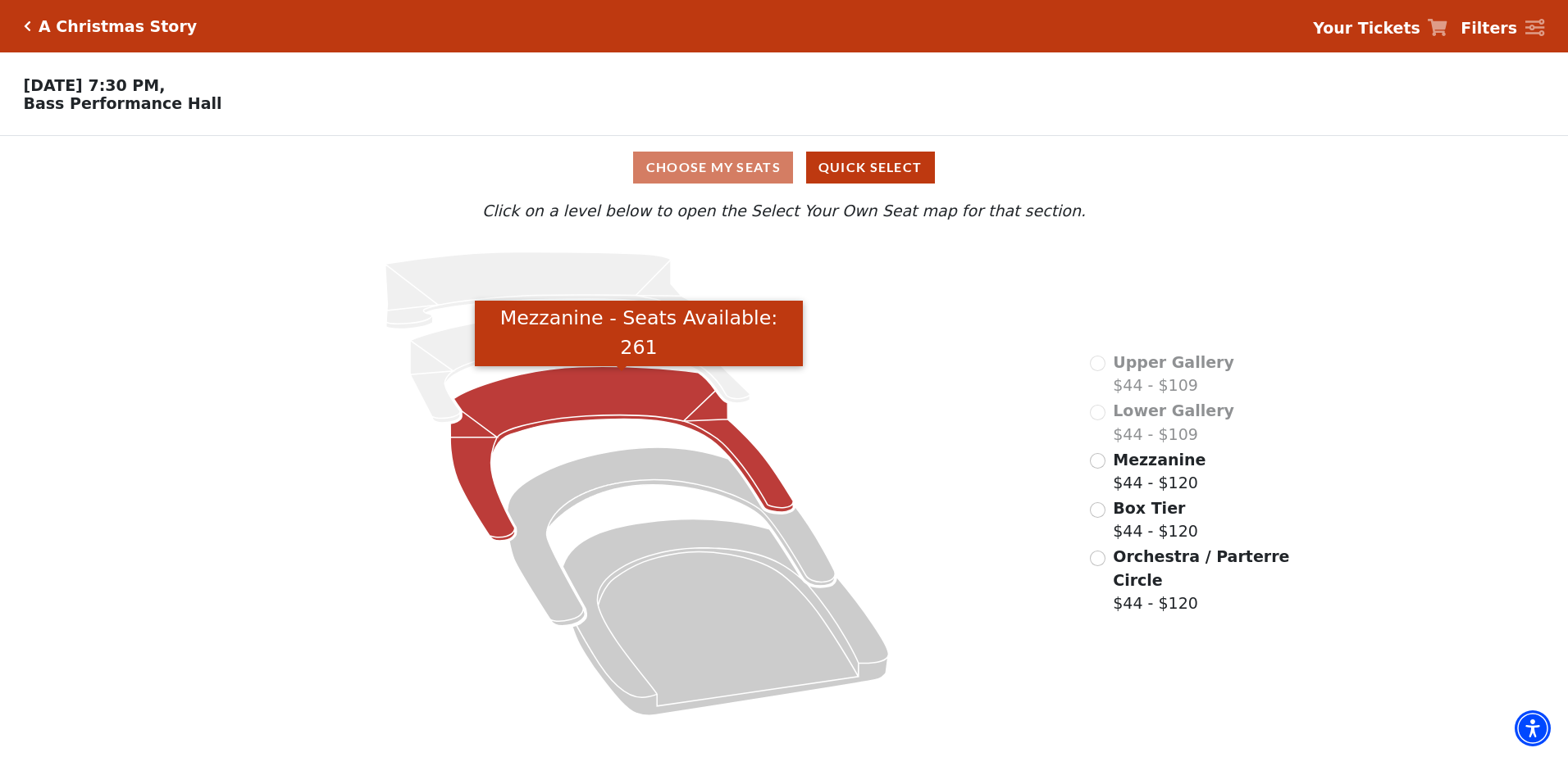
click at [632, 402] on icon "Mezzanine - Seats Available: 261" at bounding box center [622, 453] width 343 height 174
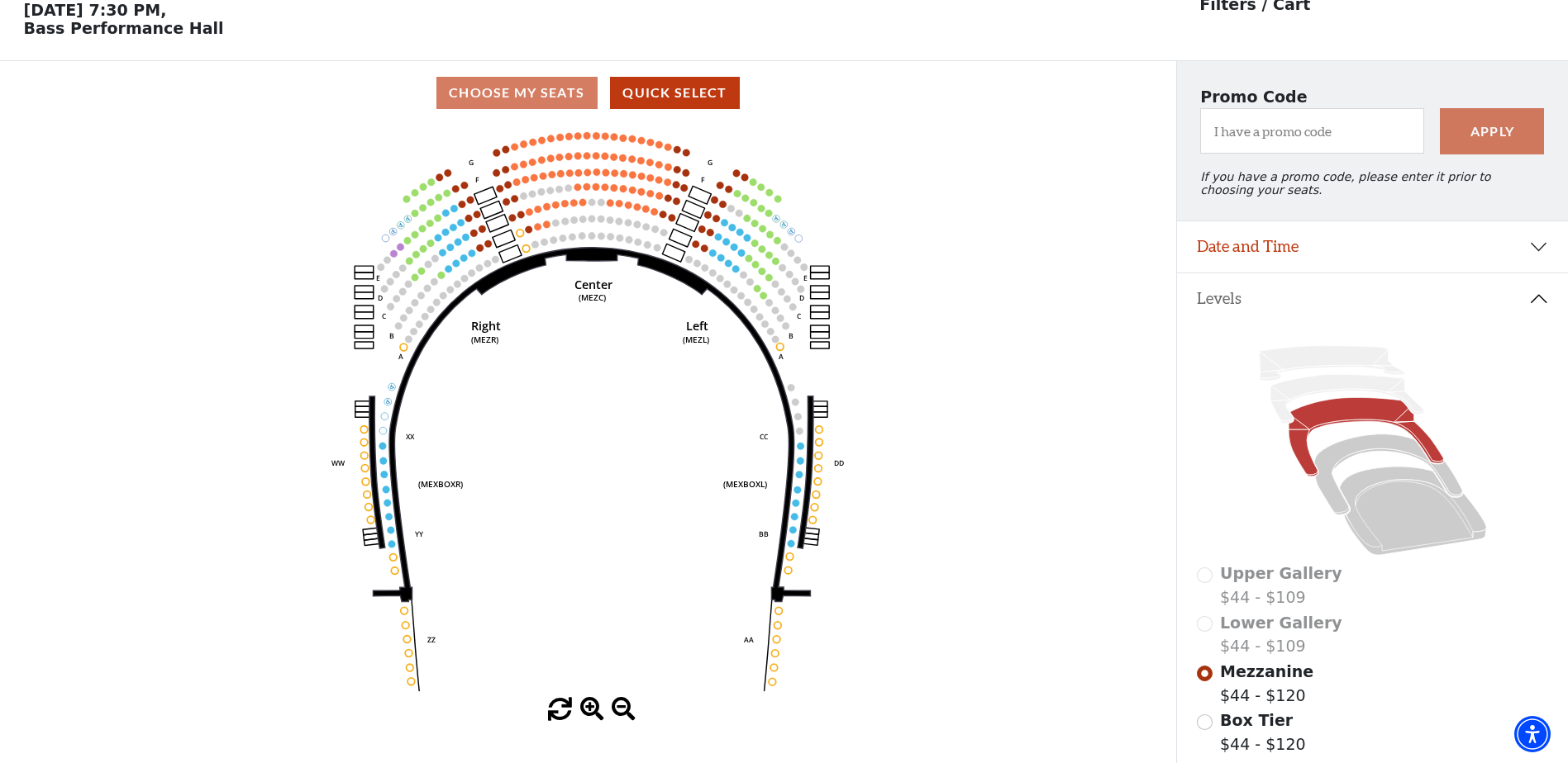
scroll to position [77, 0]
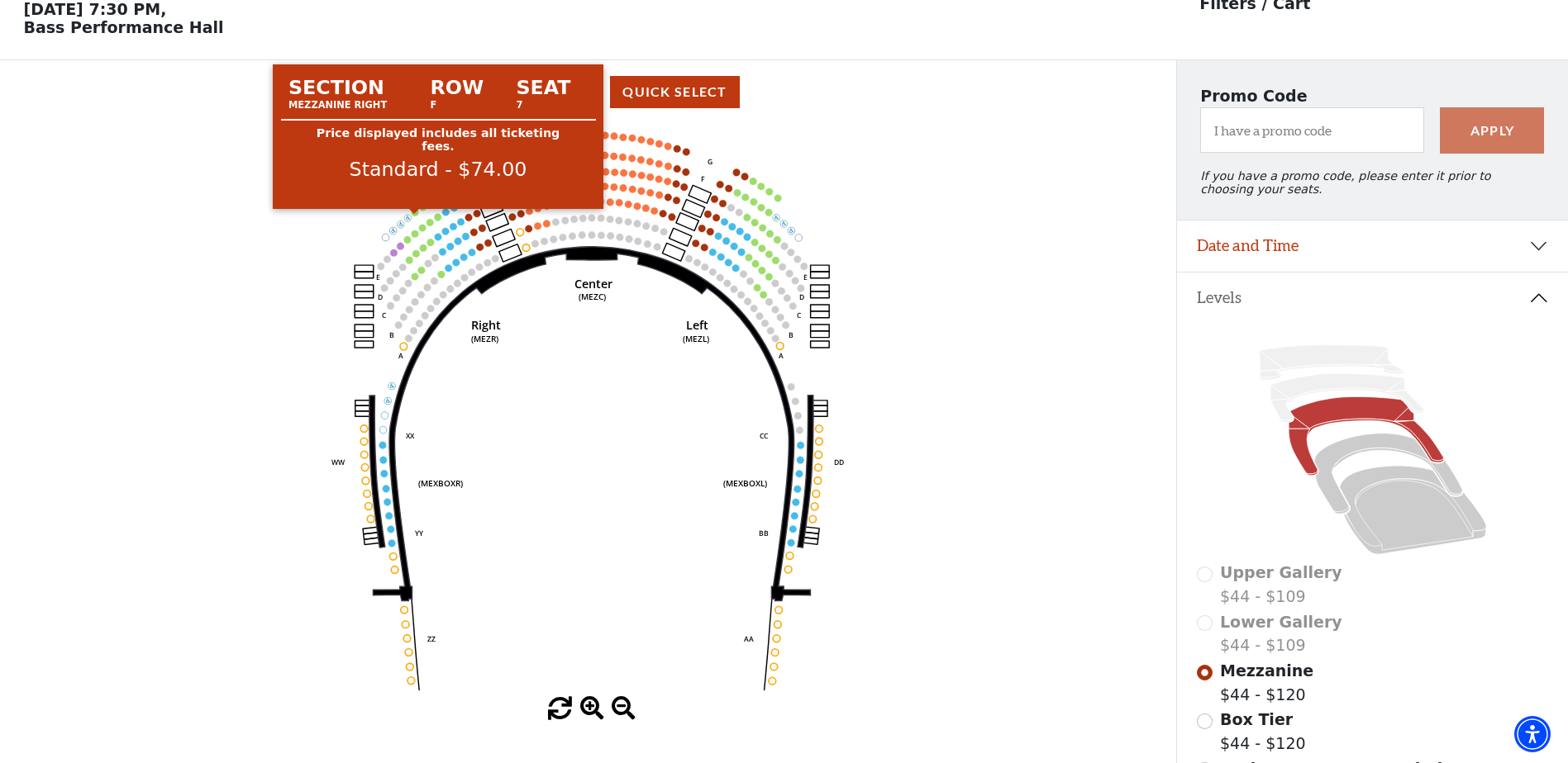
click at [415, 217] on circle at bounding box center [416, 213] width 8 height 8
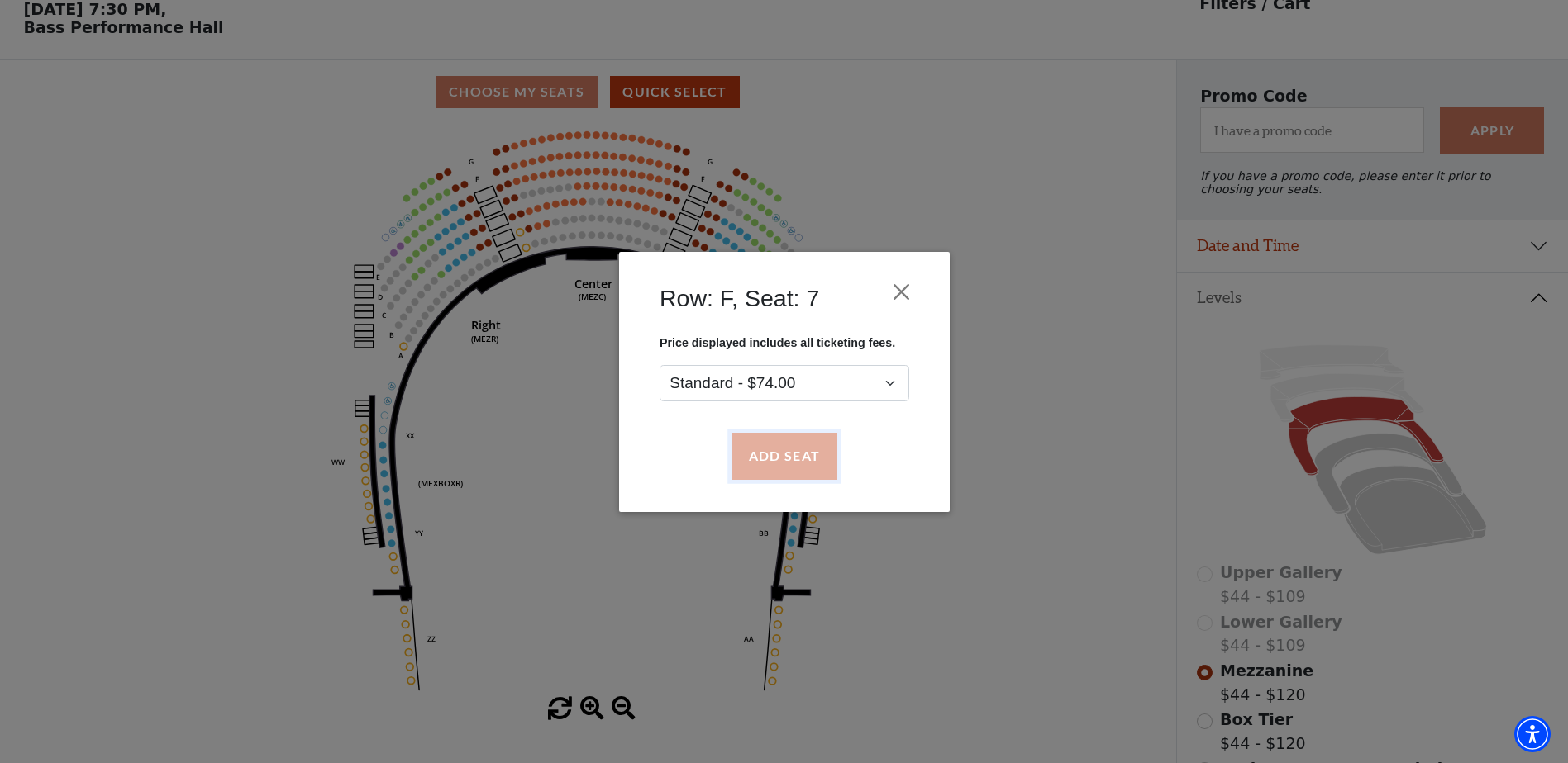
click at [796, 457] on button "Add Seat" at bounding box center [783, 456] width 105 height 46
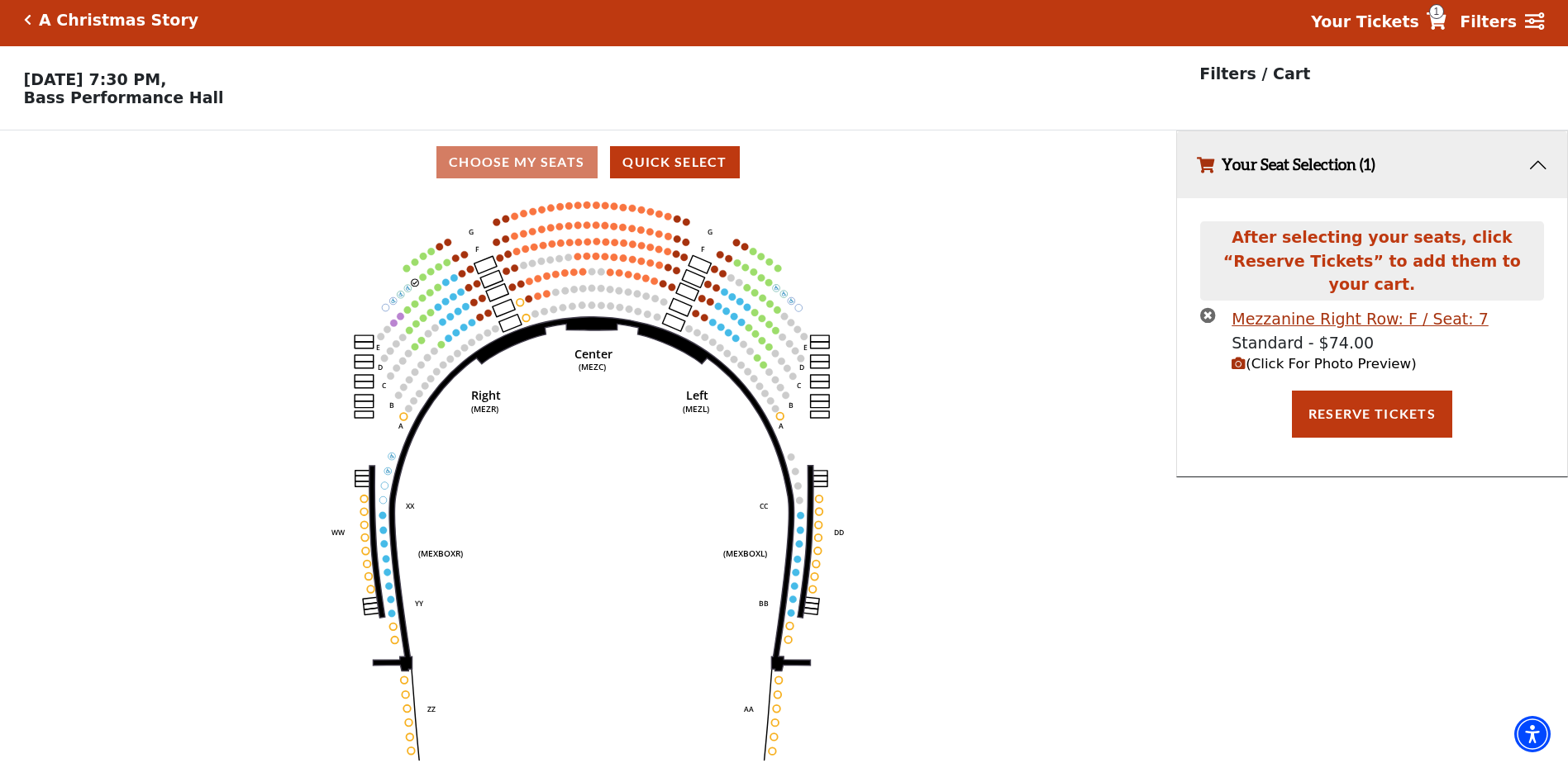
scroll to position [0, 0]
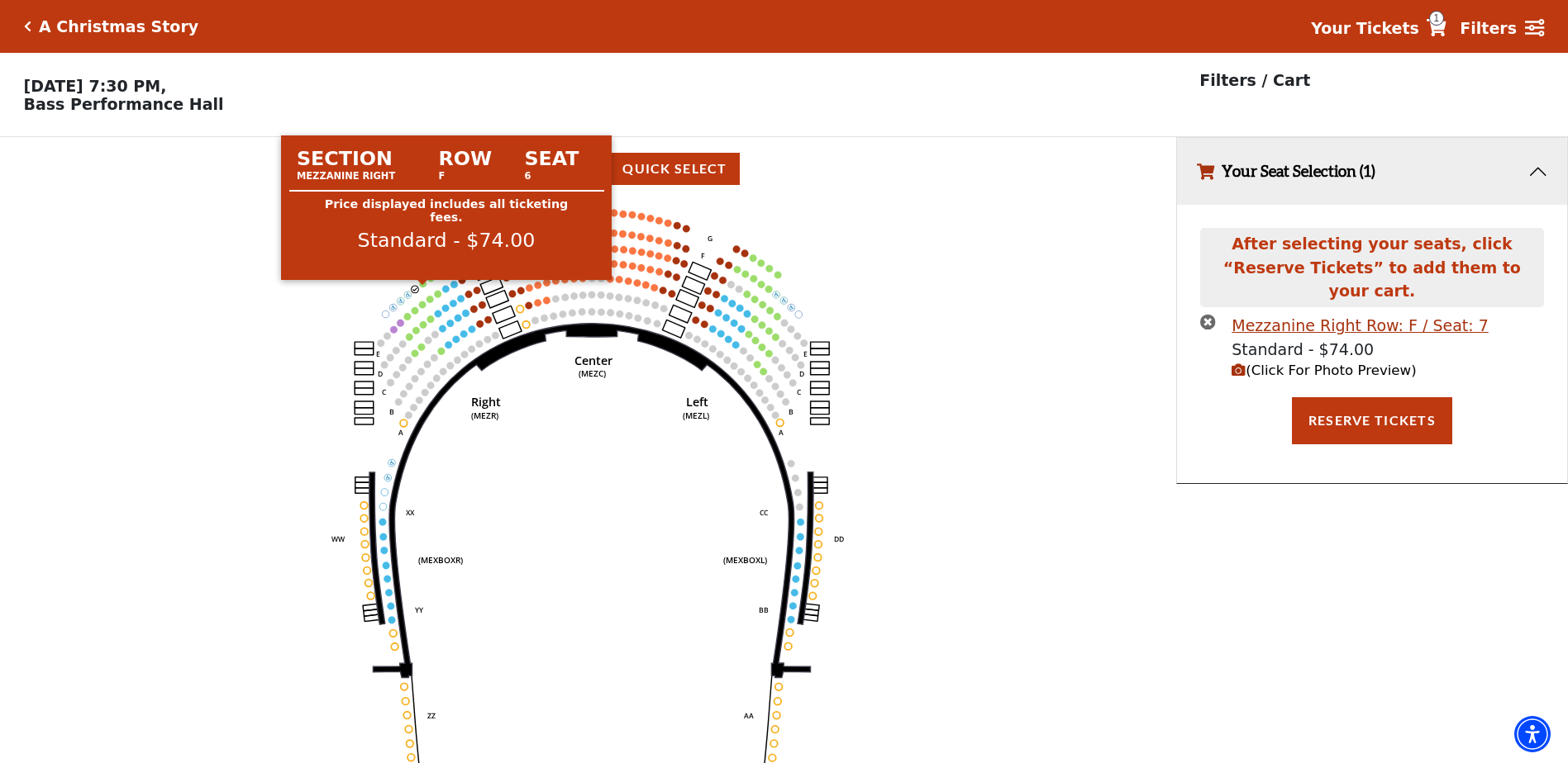
click at [421, 288] on circle at bounding box center [423, 284] width 8 height 8
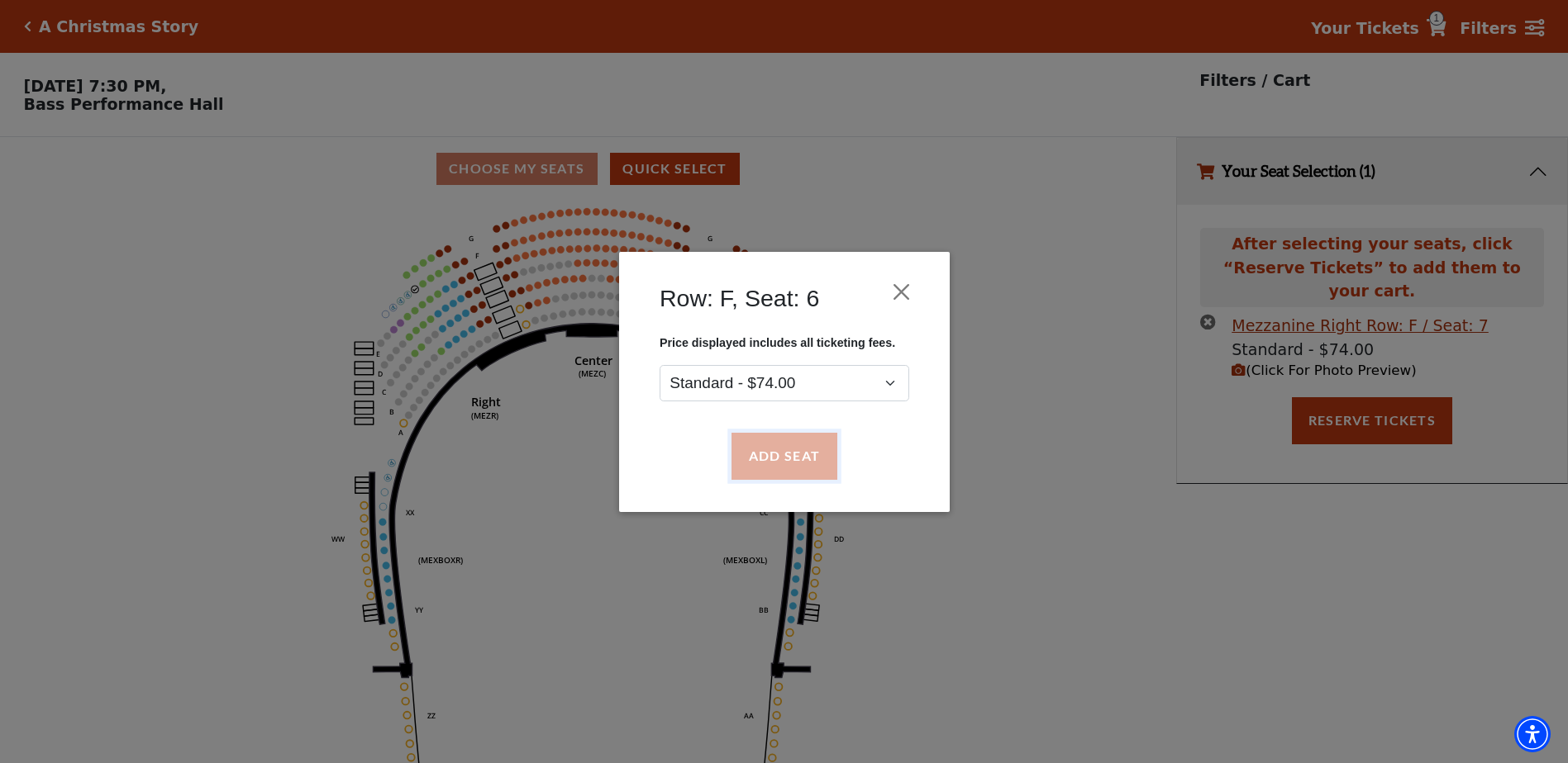
click at [806, 450] on button "Add Seat" at bounding box center [783, 456] width 105 height 46
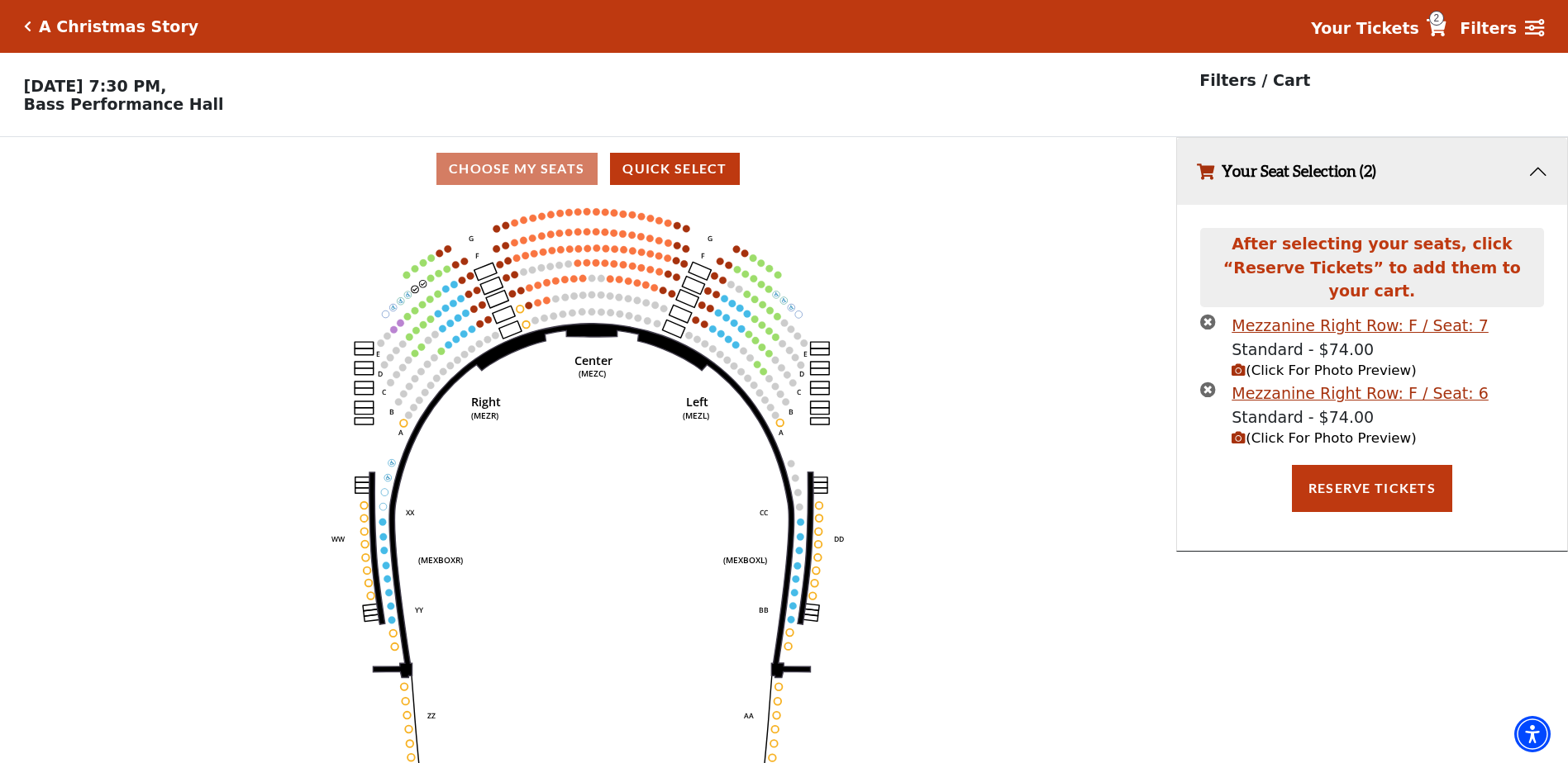
click at [426, 280] on icon "Center (MEZC) Right (MEZR) Left (MEZL) (MEXBOXR) (MEXBOXL) XX WW CC DD YY BB ZZ…" at bounding box center [588, 487] width 1058 height 573
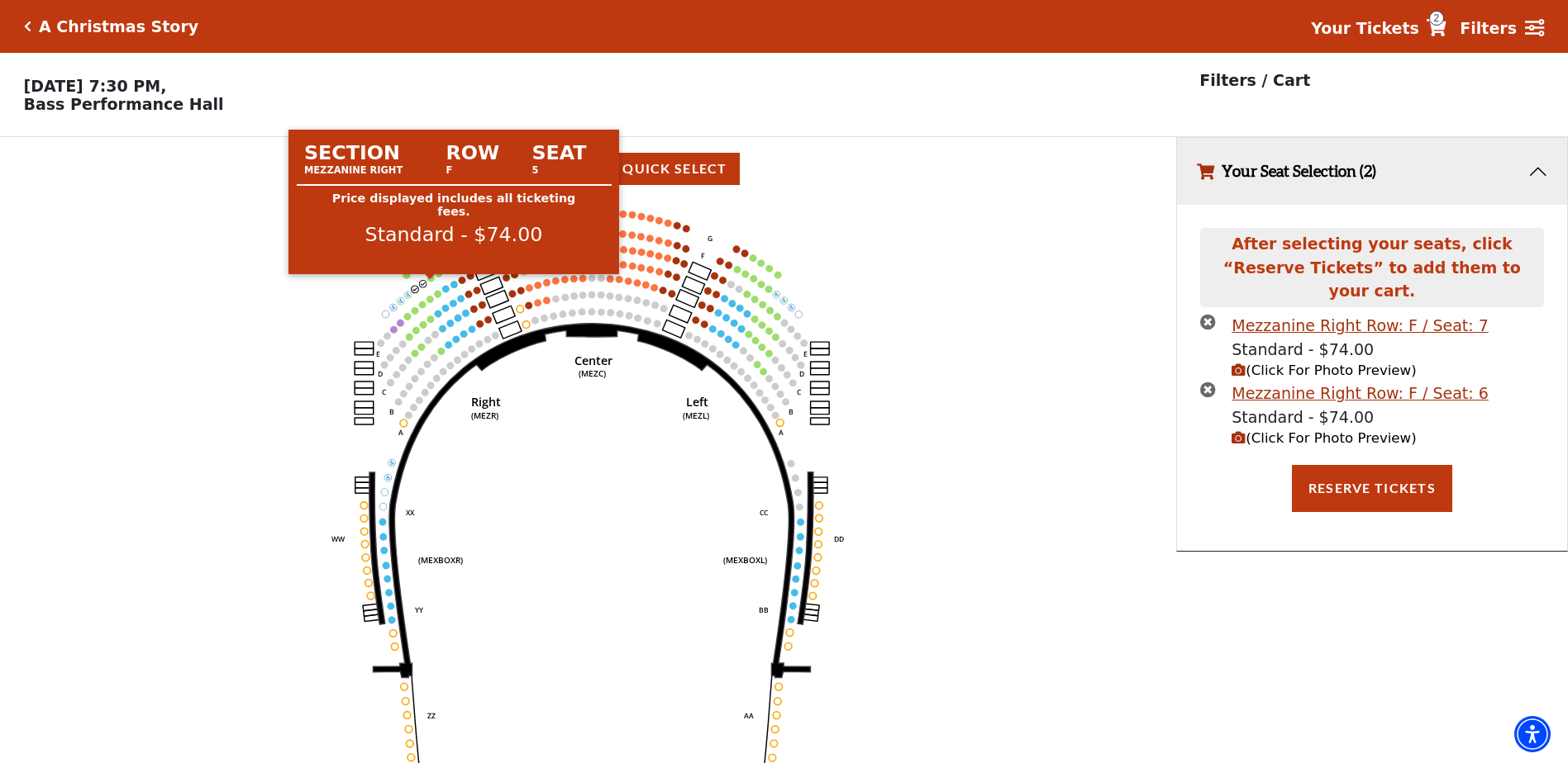
click at [432, 282] on circle at bounding box center [432, 278] width 8 height 8
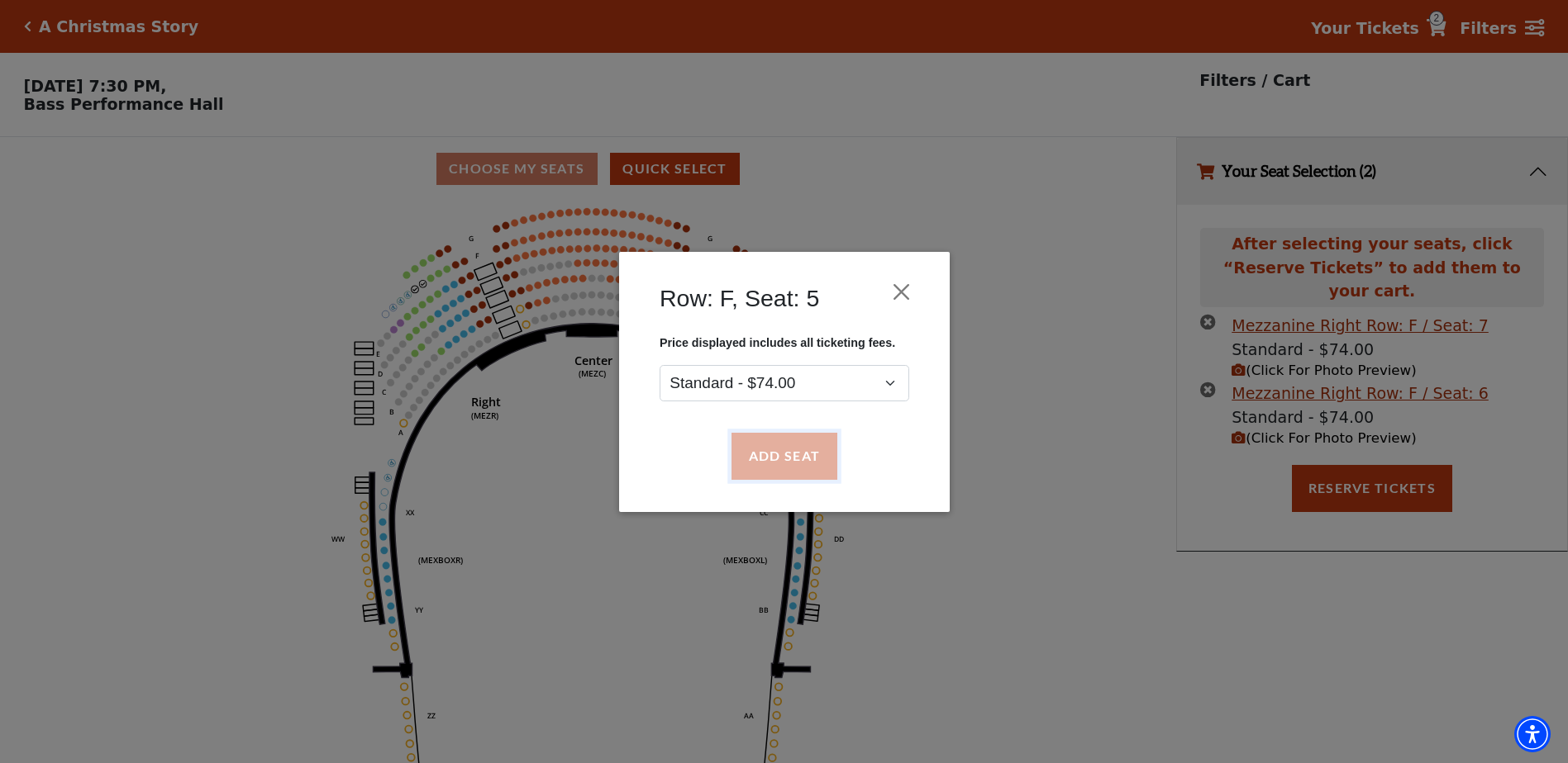
click at [773, 449] on button "Add Seat" at bounding box center [783, 456] width 105 height 46
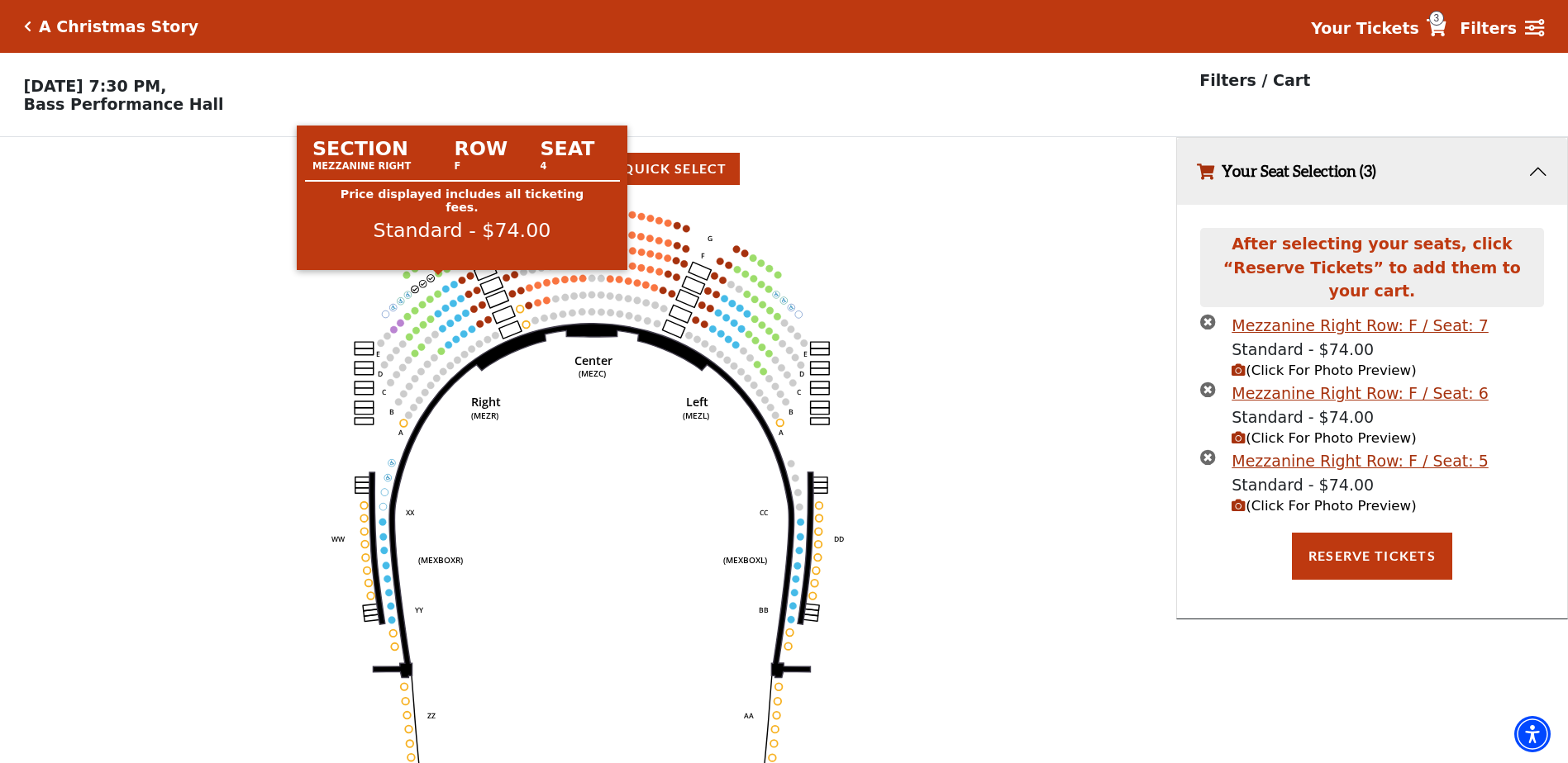
click at [437, 277] on circle at bounding box center [439, 274] width 8 height 8
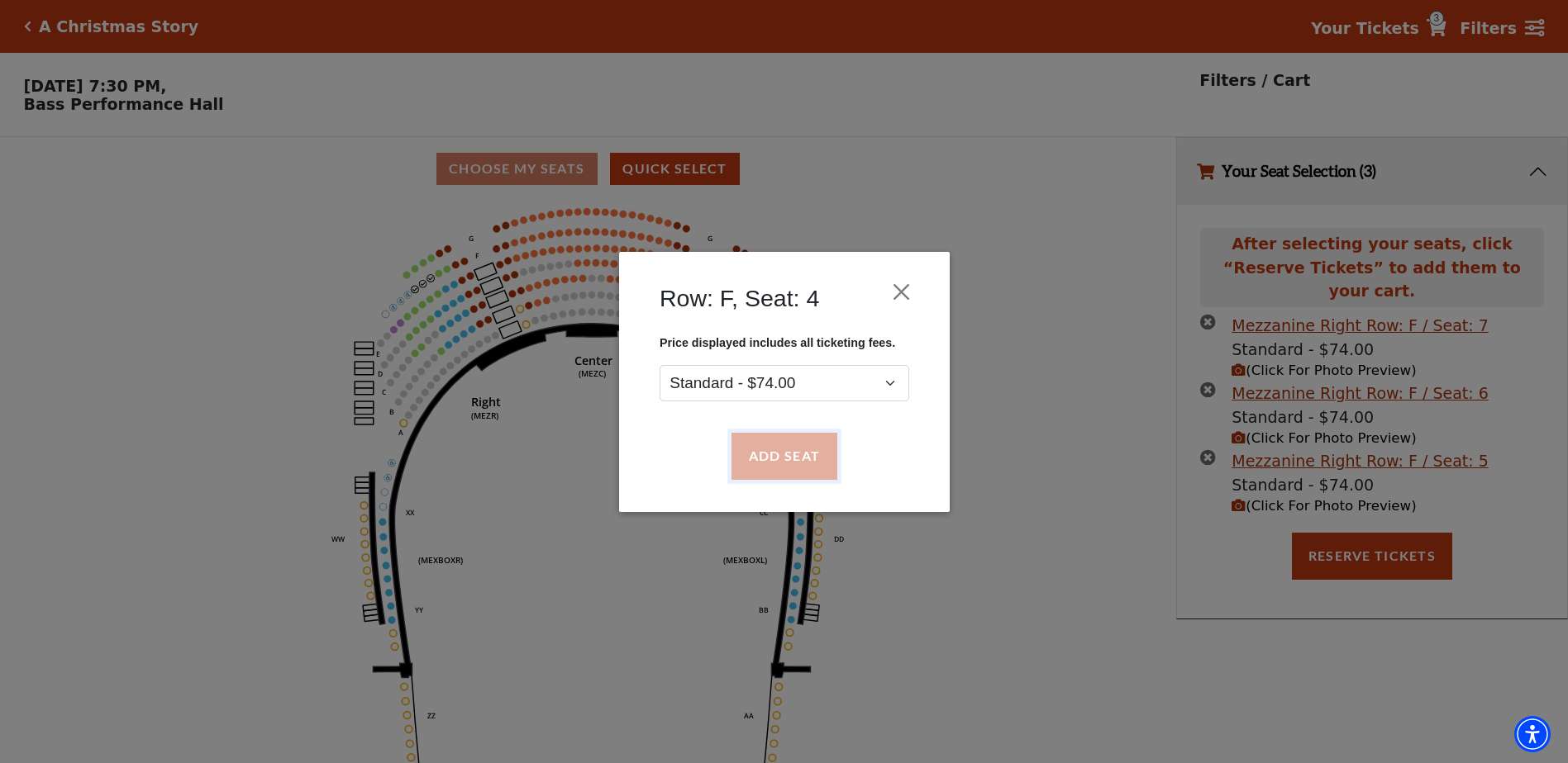
click at [778, 444] on button "Add Seat" at bounding box center [783, 456] width 105 height 46
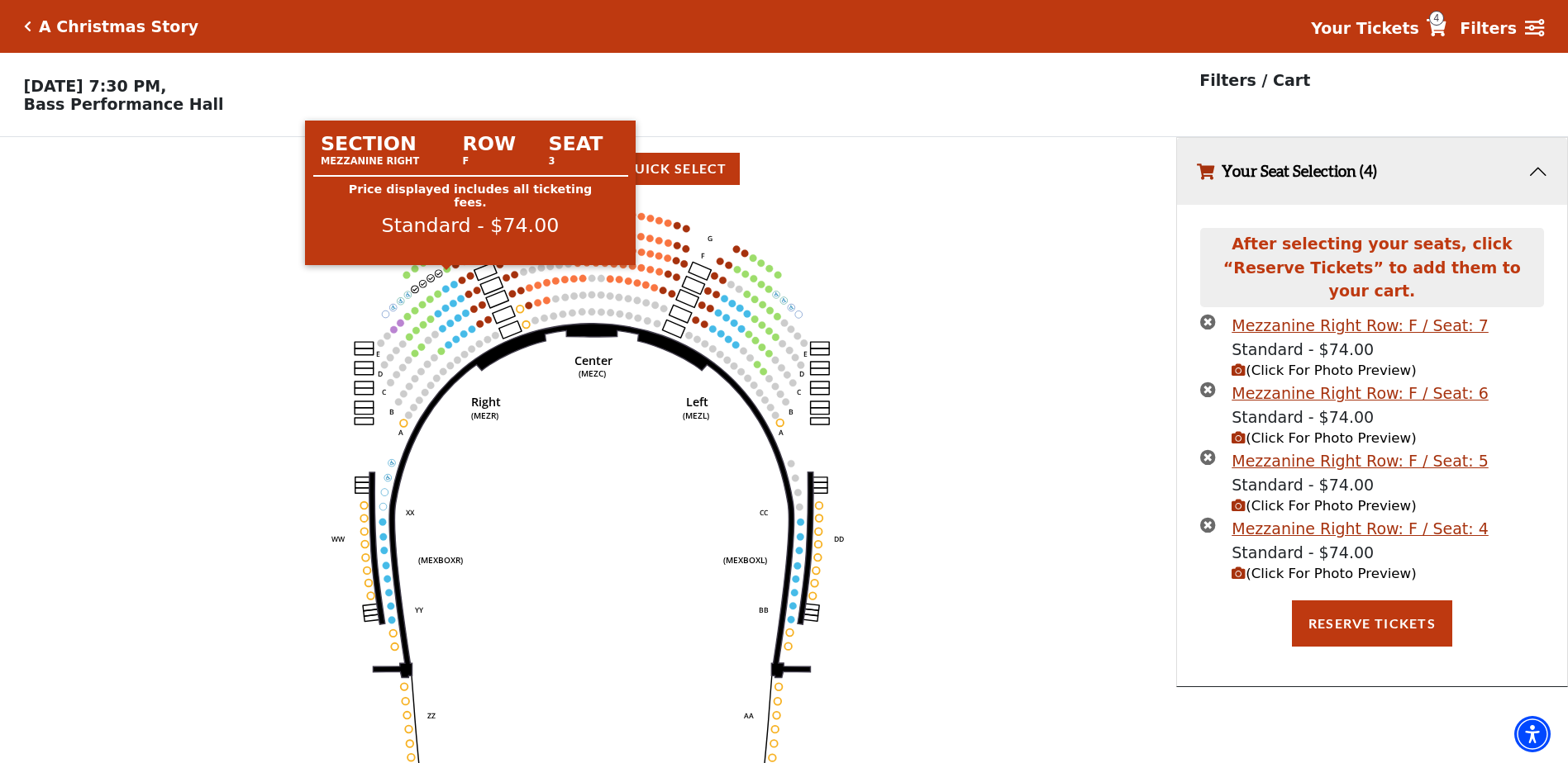
click at [449, 272] on circle at bounding box center [448, 269] width 8 height 8
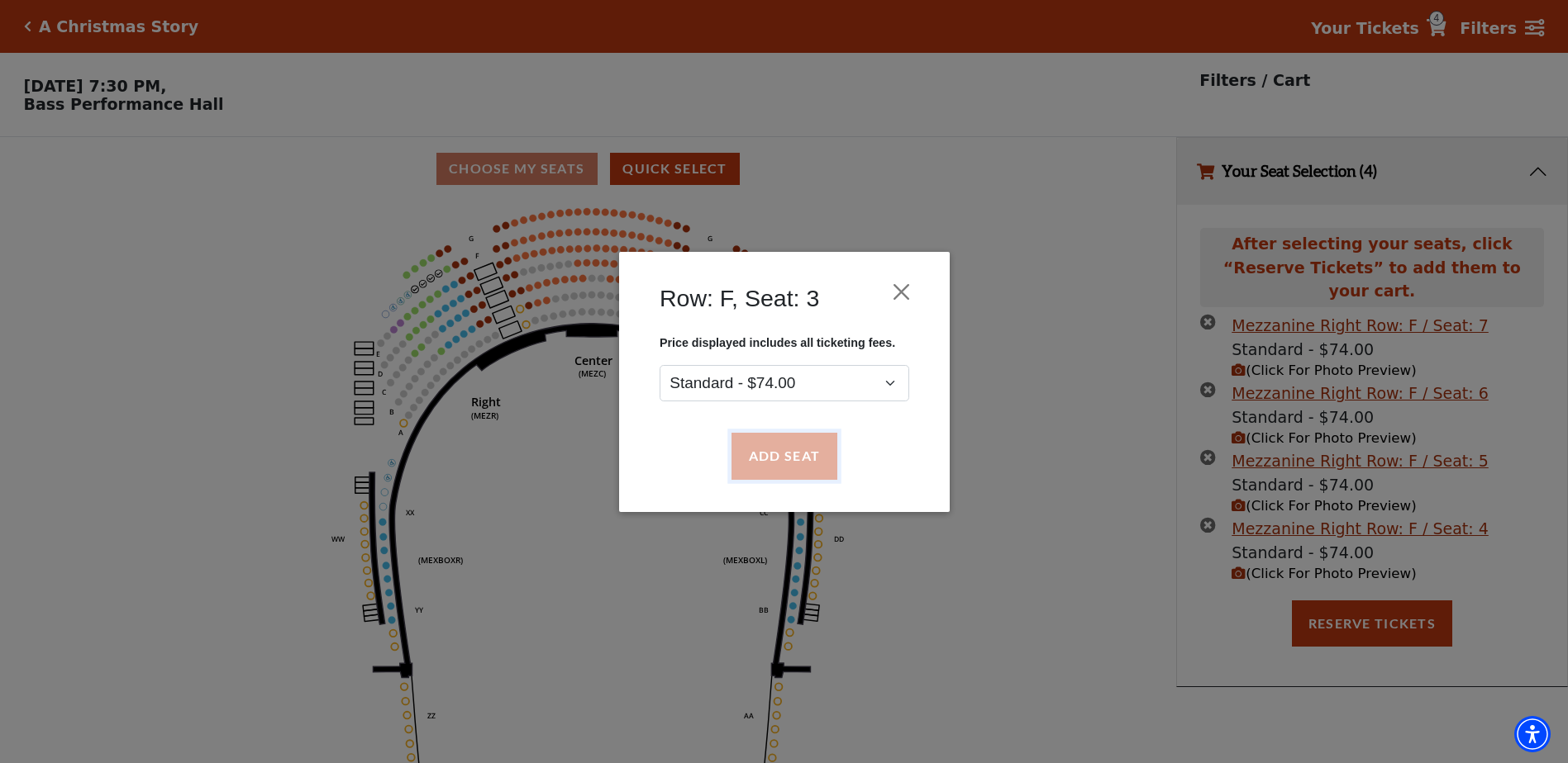
click at [769, 444] on button "Add Seat" at bounding box center [783, 456] width 105 height 46
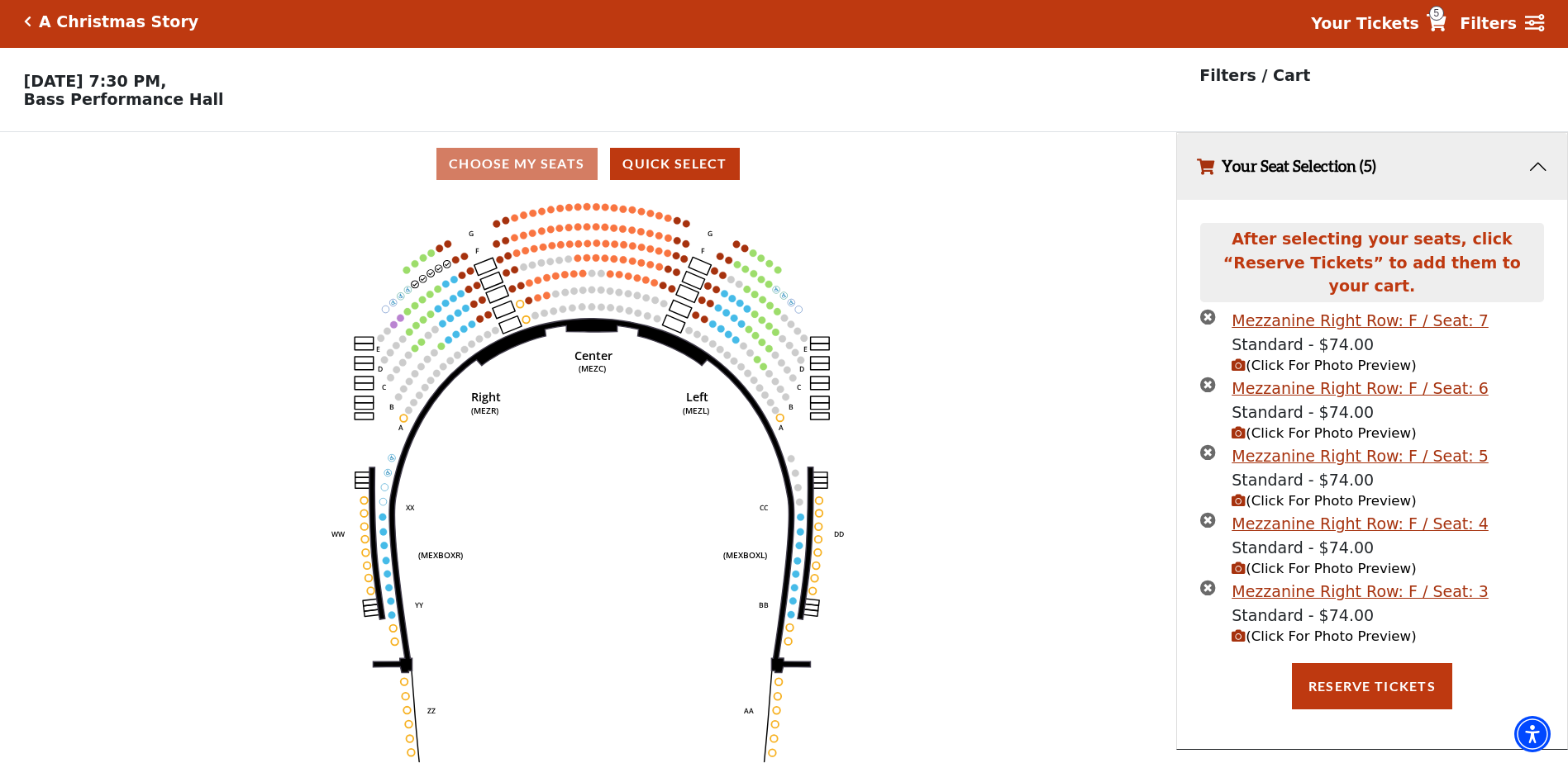
scroll to position [40, 0]
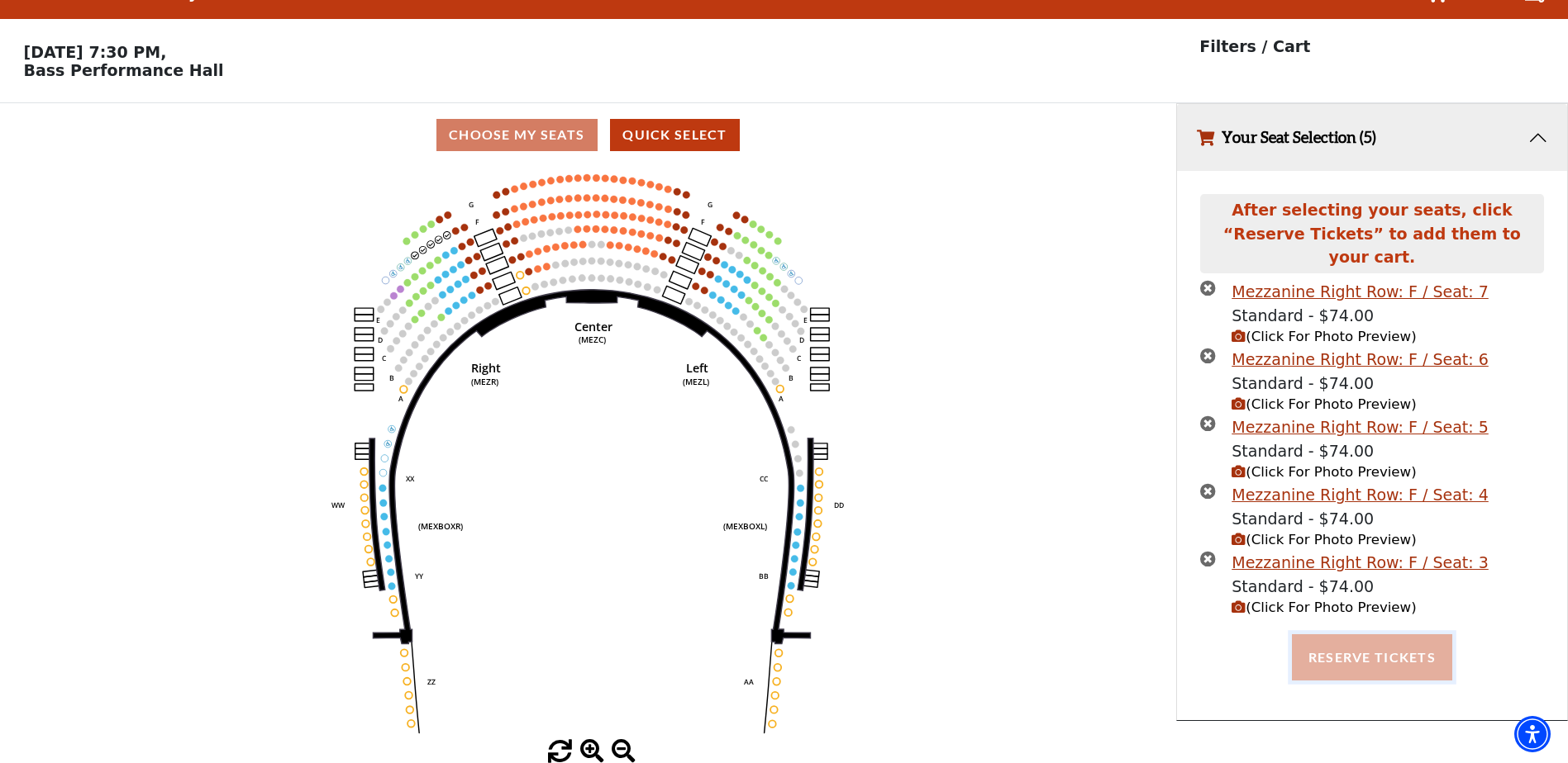
click at [1349, 641] on button "Reserve Tickets" at bounding box center [1372, 657] width 160 height 46
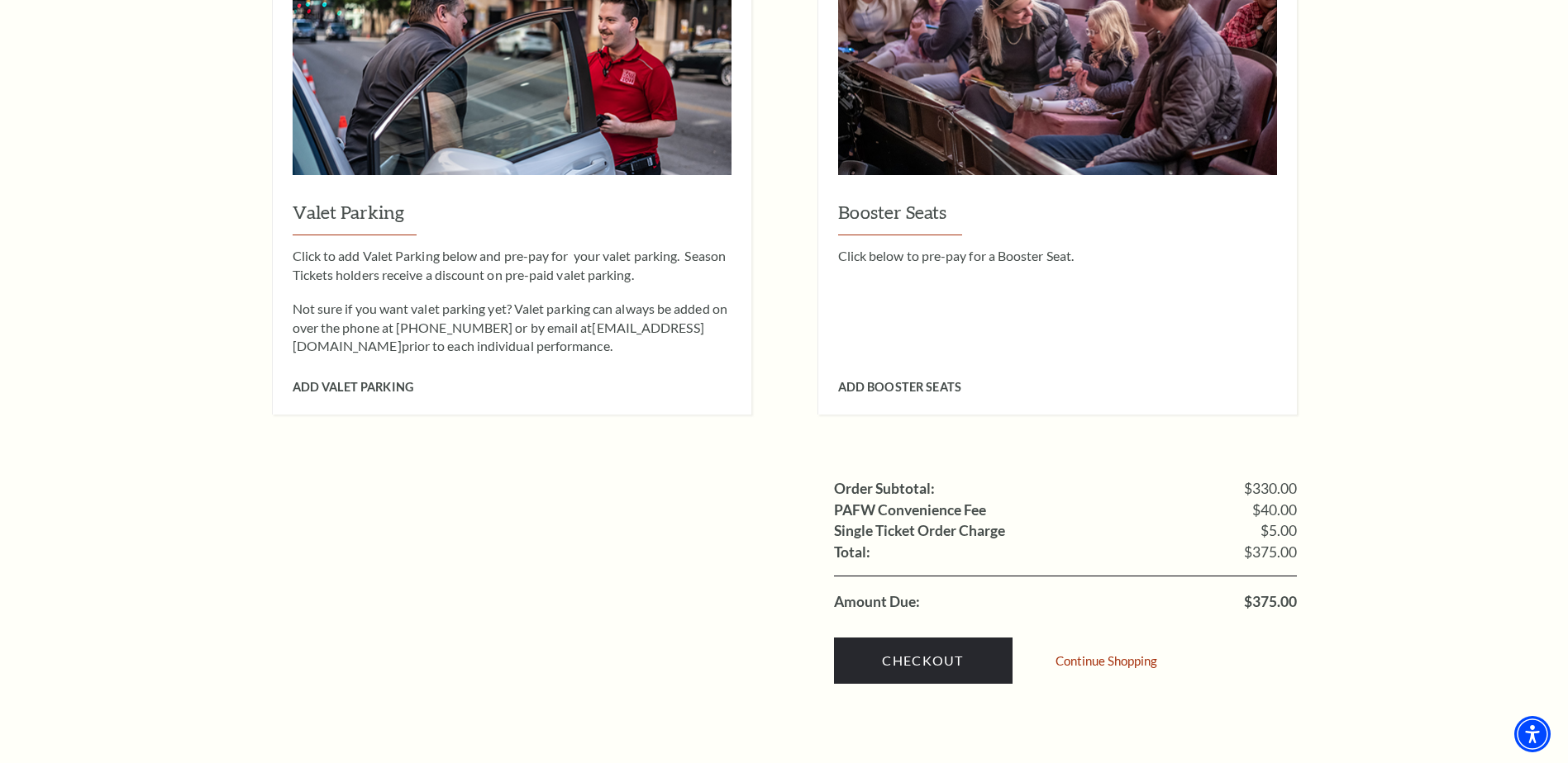
scroll to position [1487, 0]
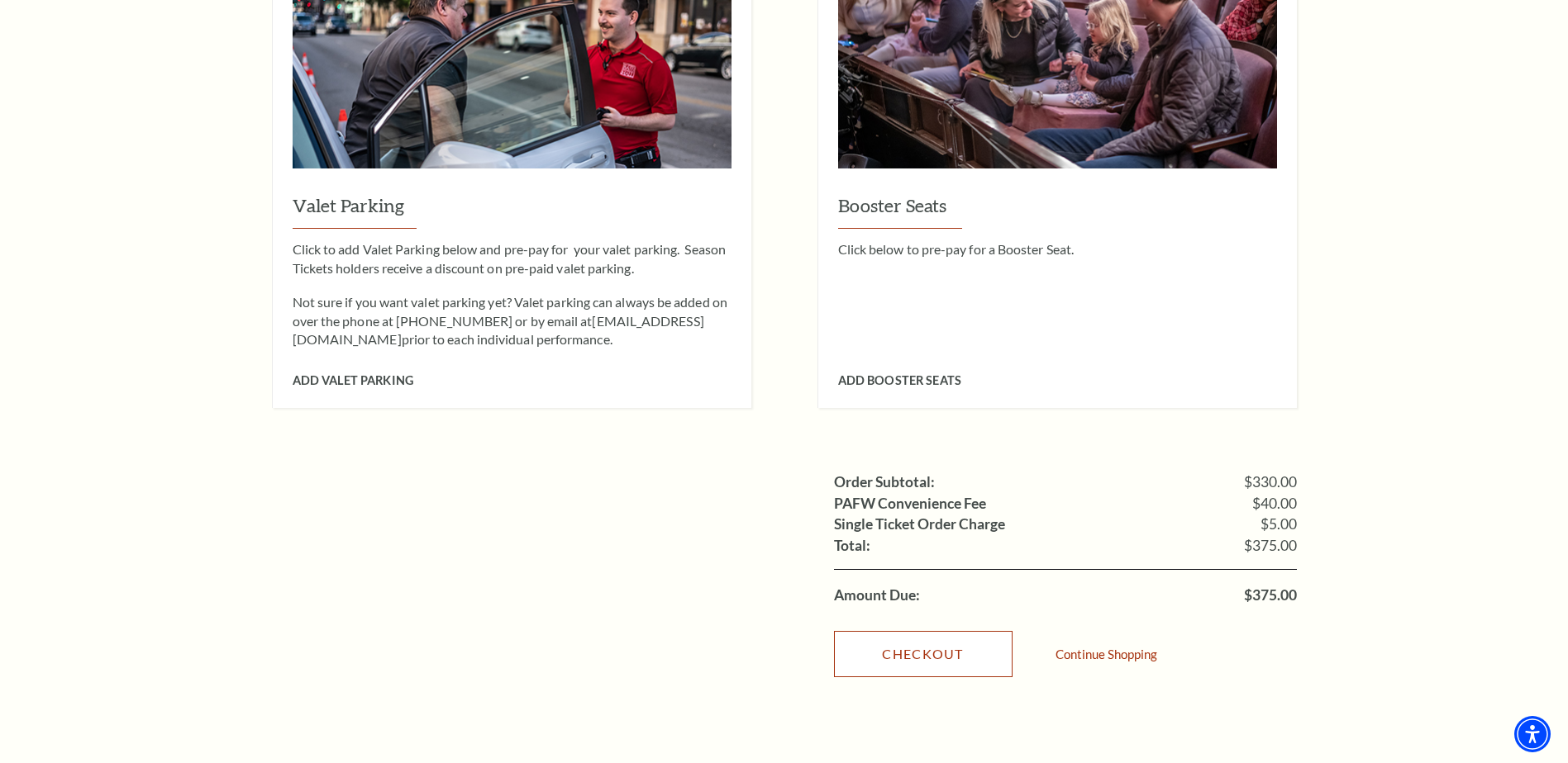
click at [939, 631] on link "Checkout" at bounding box center [923, 654] width 179 height 46
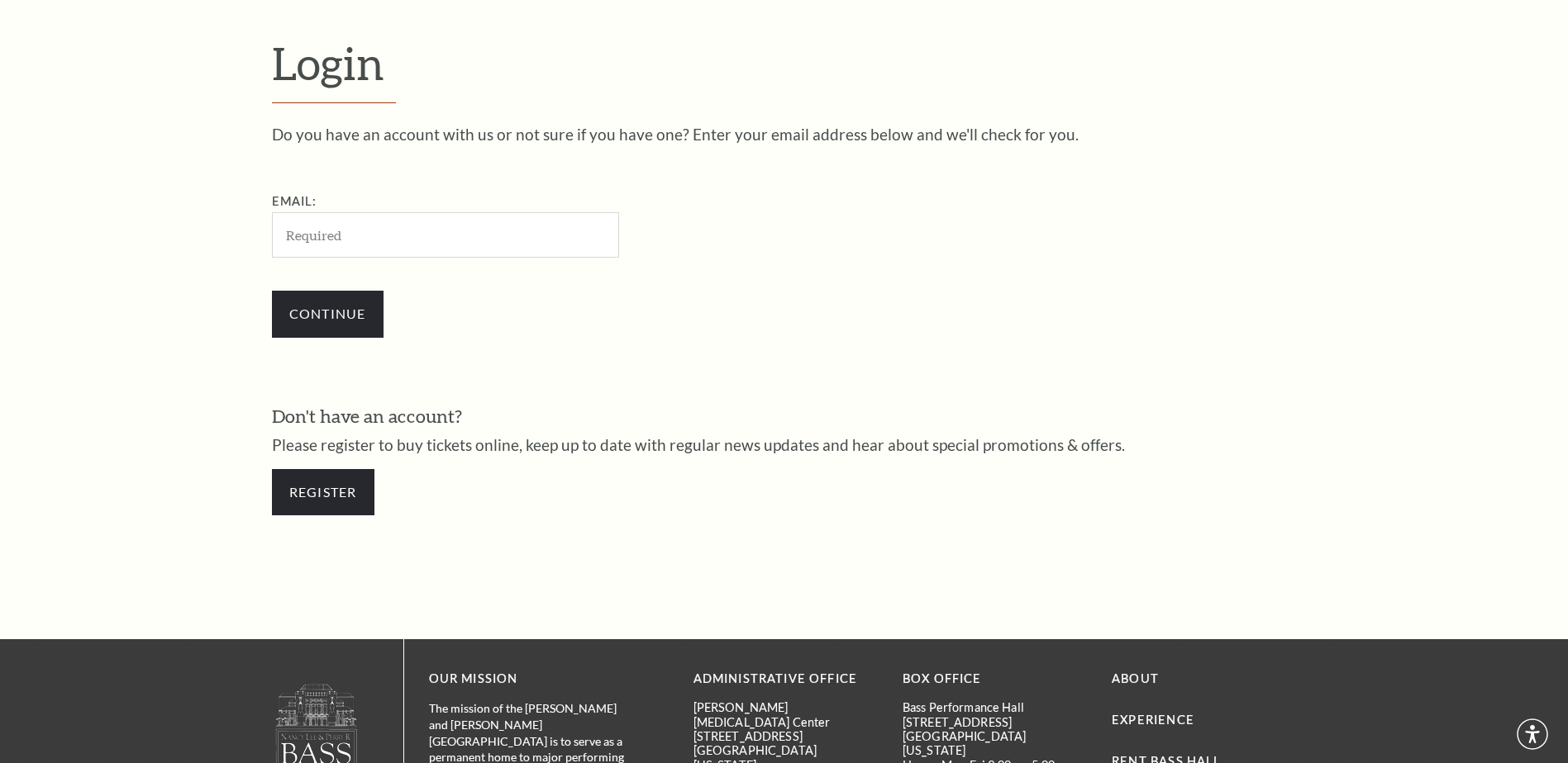
scroll to position [551, 0]
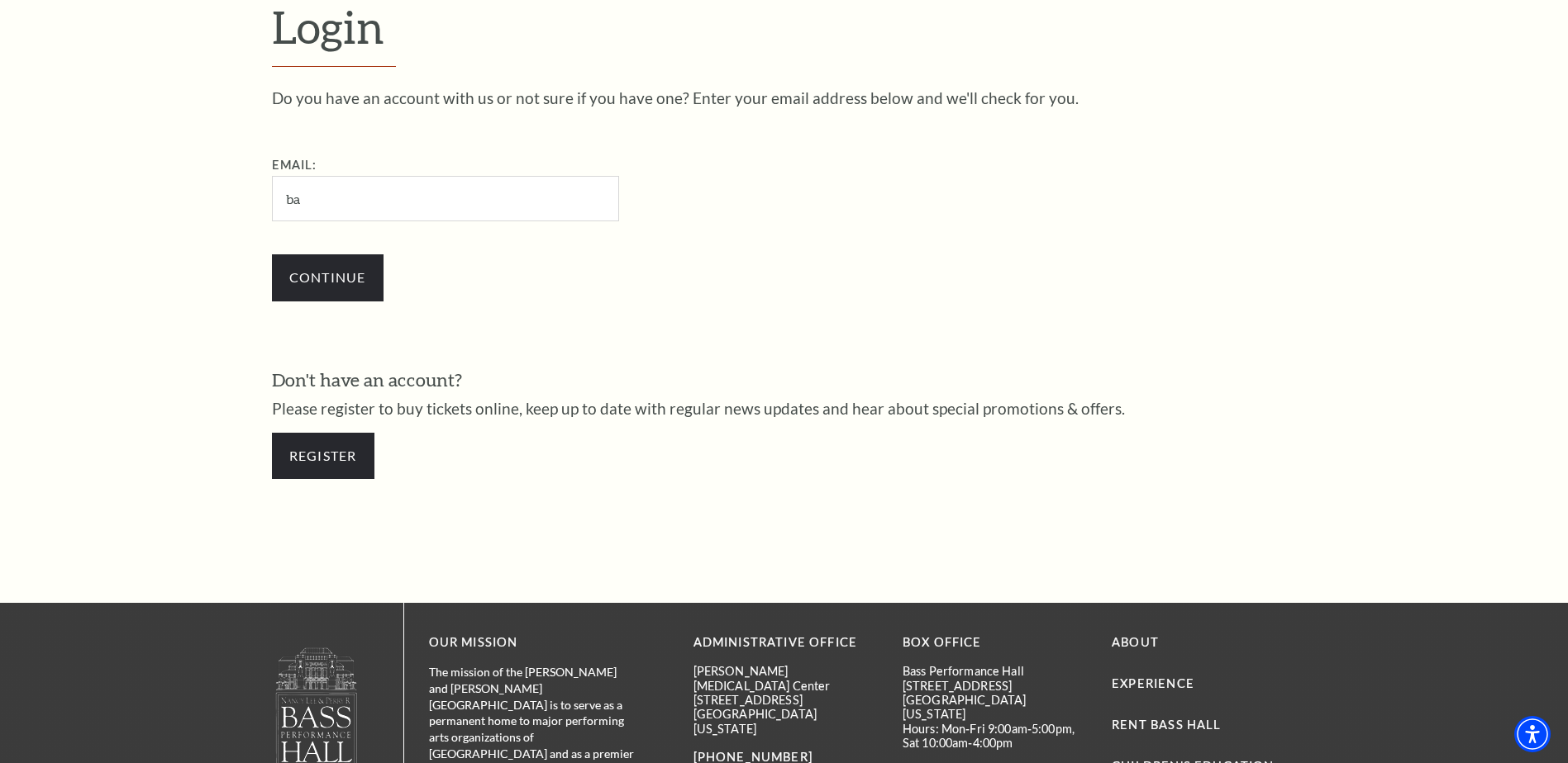
type input "b"
type input "natalietv19@yahoo.com"
click at [320, 279] on input "Continue" at bounding box center [328, 277] width 111 height 46
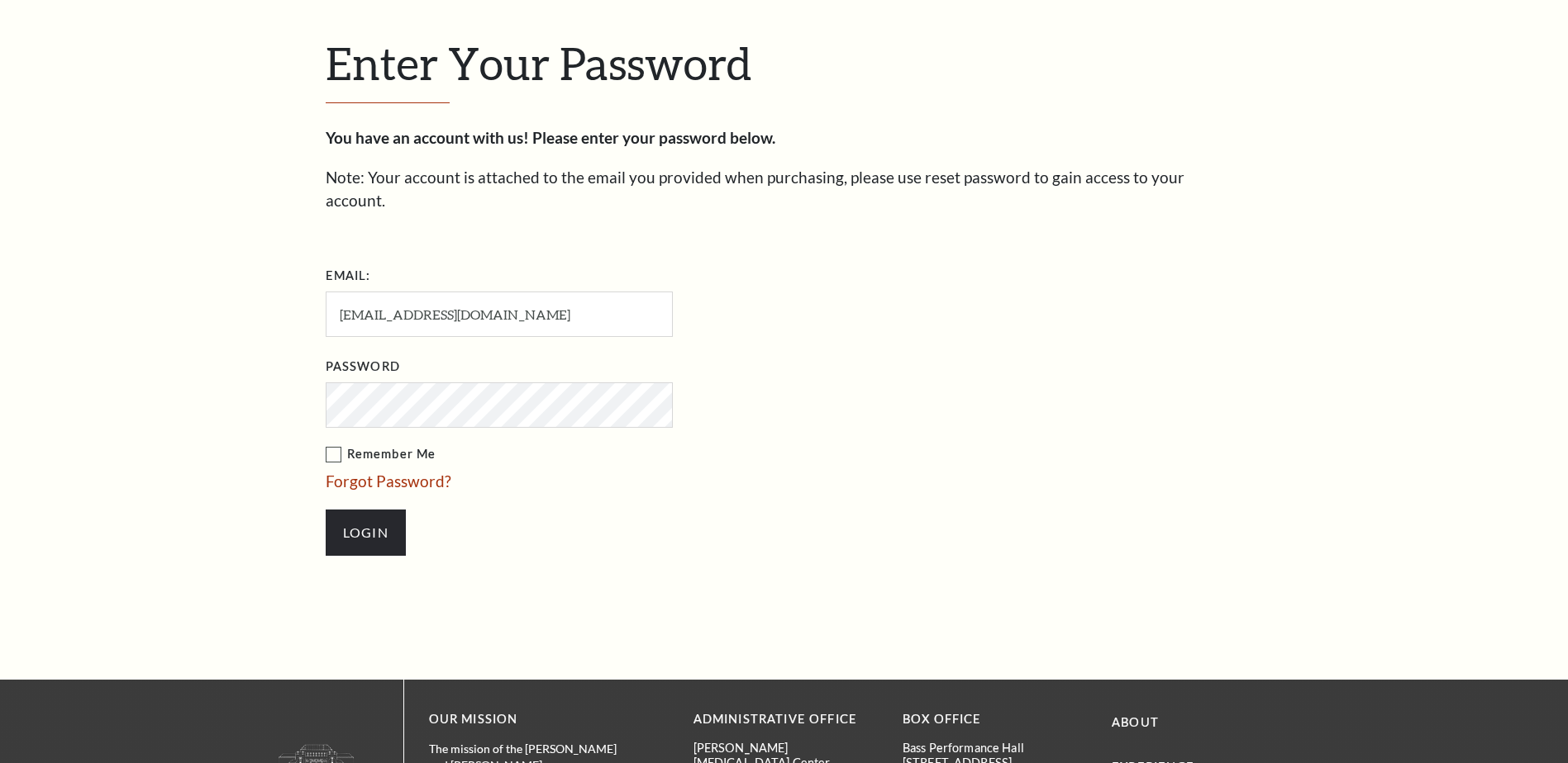
scroll to position [568, 0]
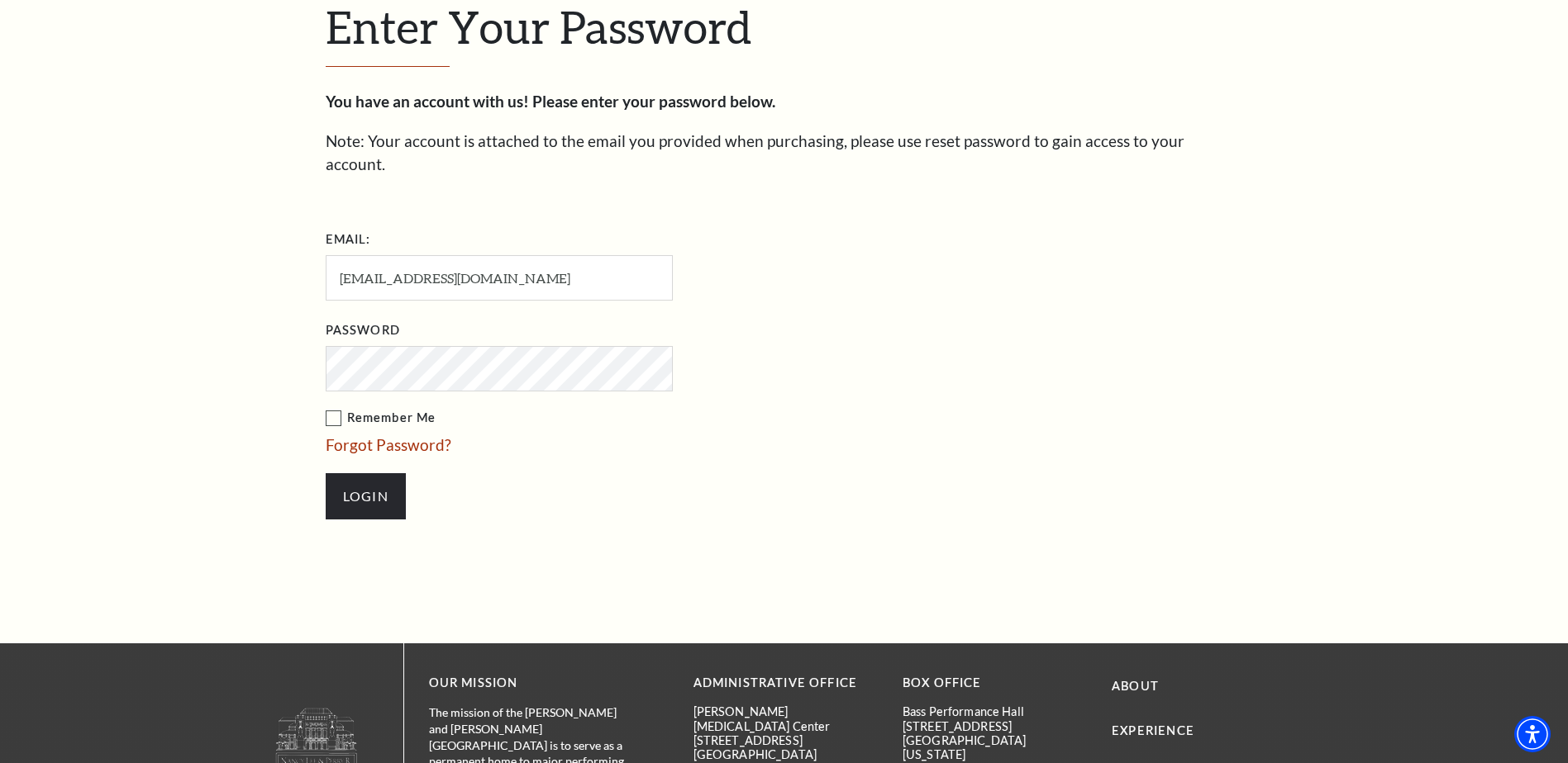
click at [326, 473] on input "Login" at bounding box center [366, 496] width 80 height 46
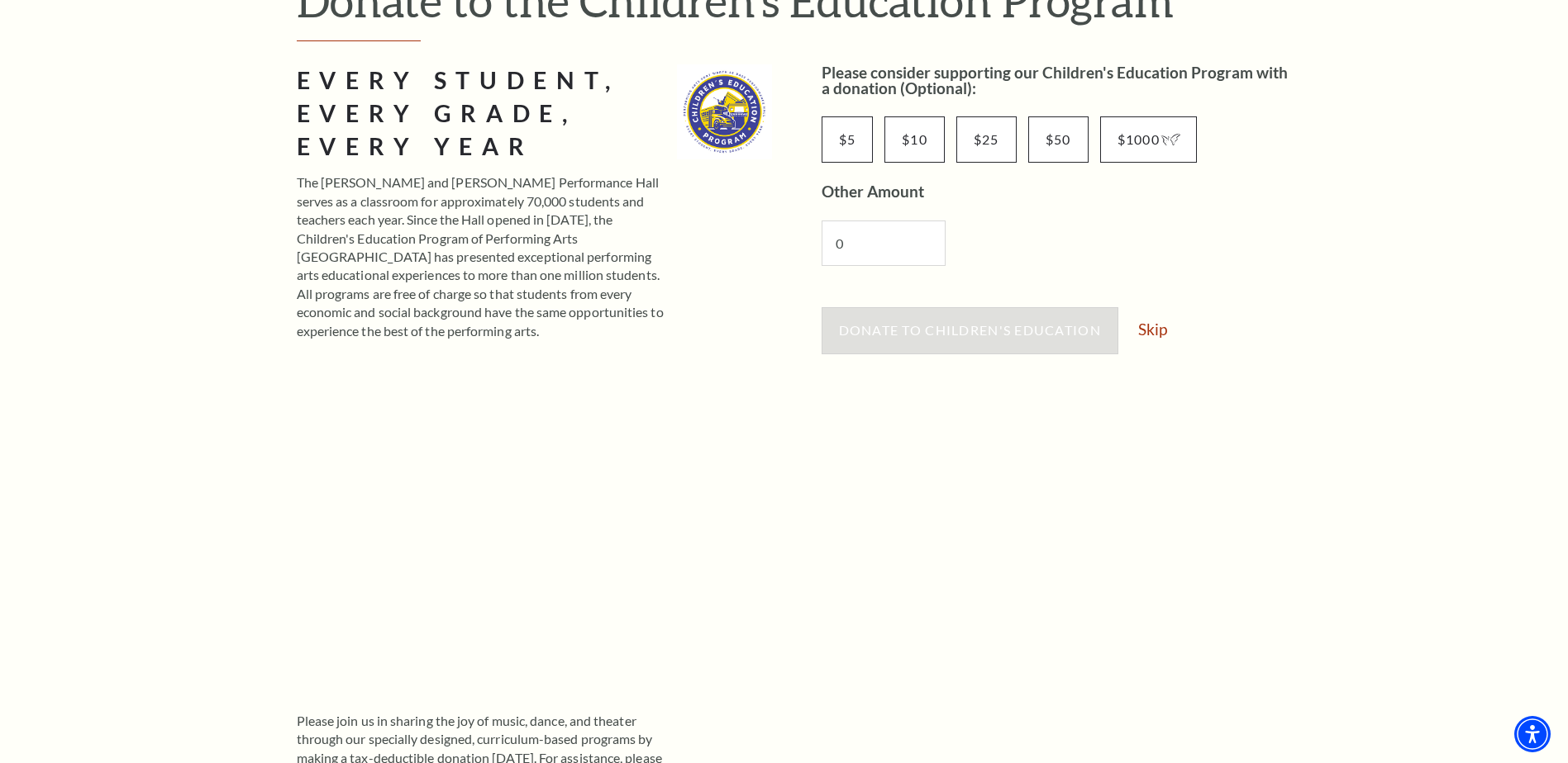
scroll to position [248, 0]
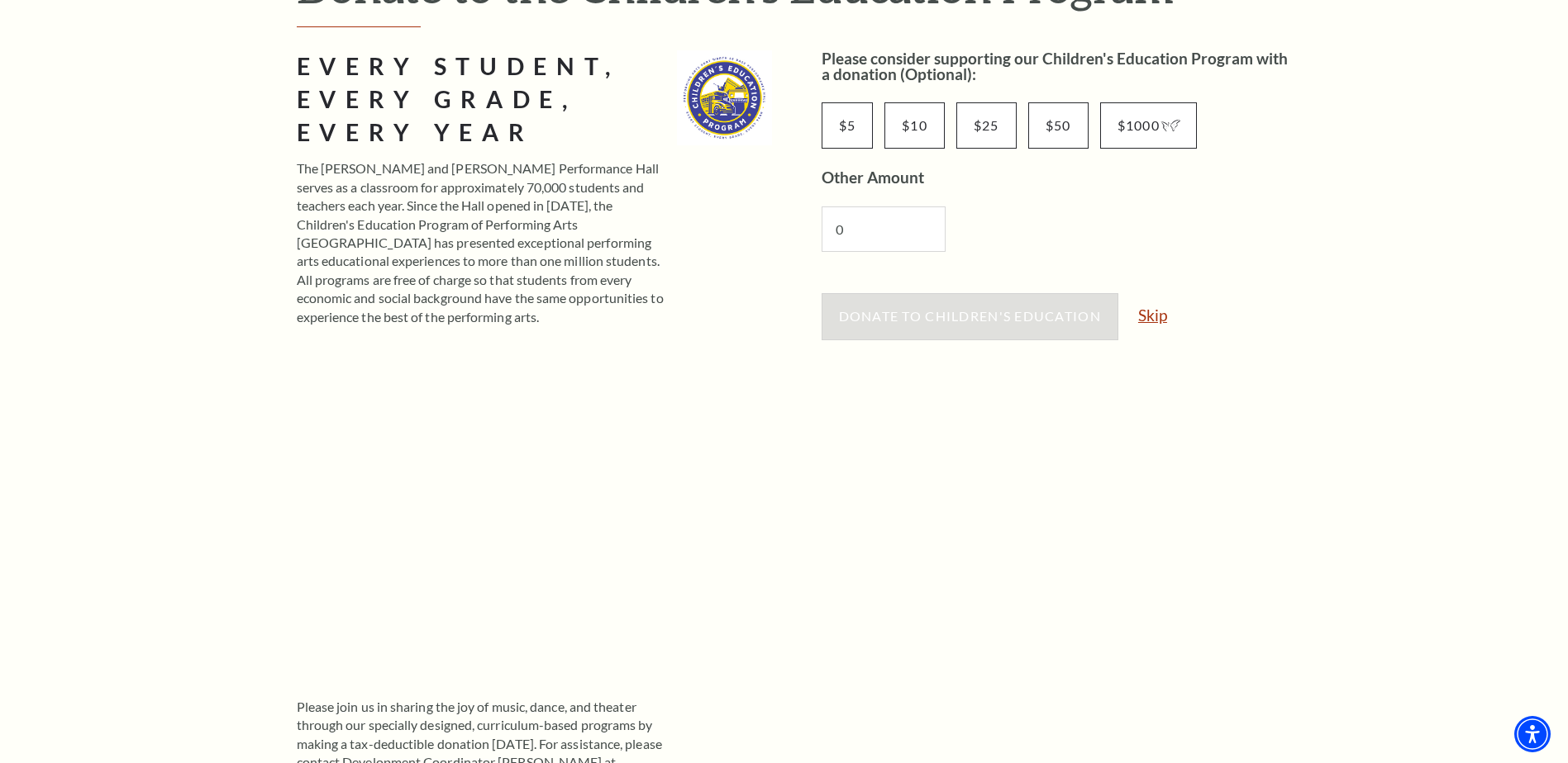
click at [1161, 323] on link "Skip" at bounding box center [1153, 315] width 29 height 16
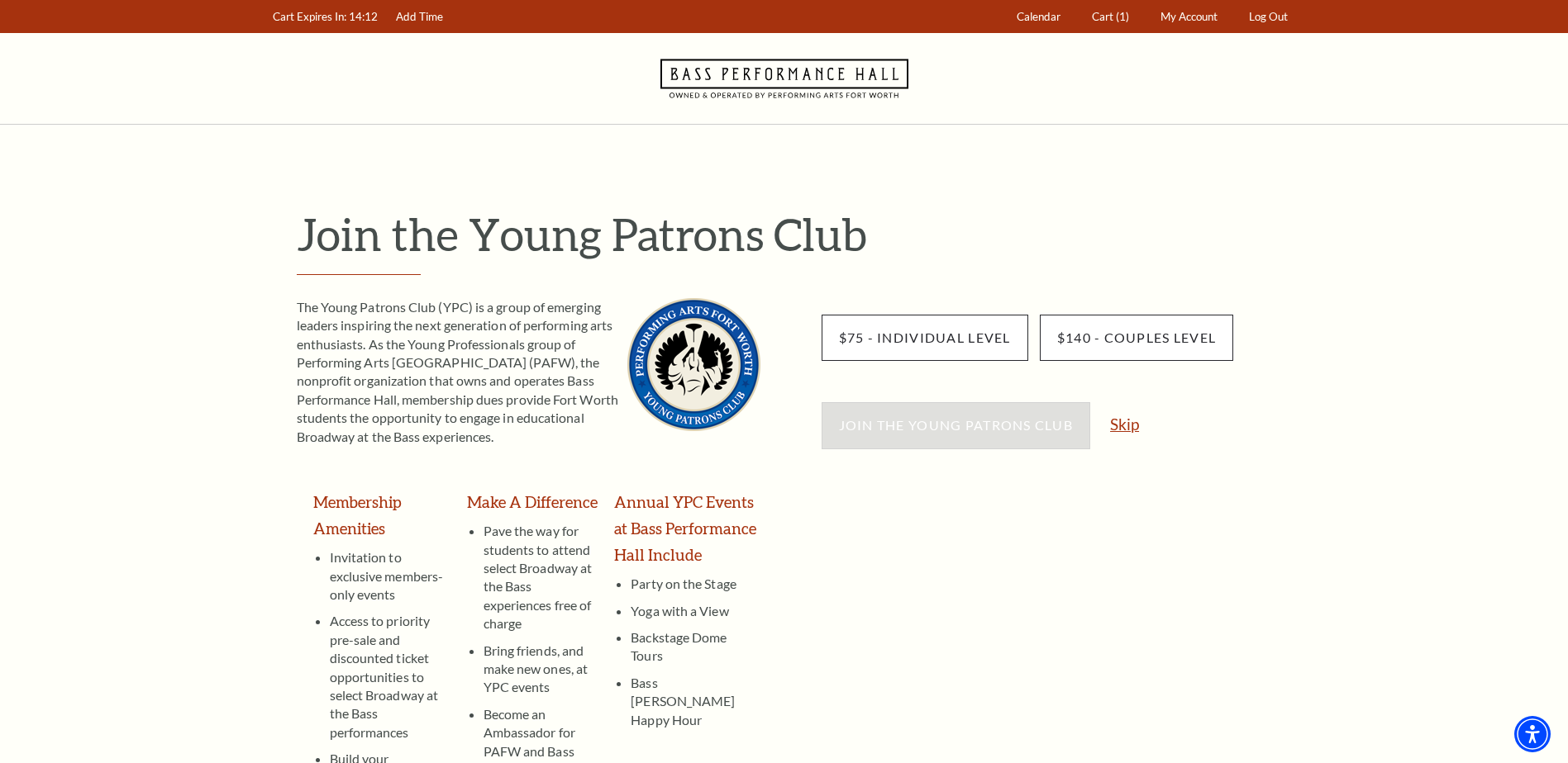
click at [1139, 424] on link "Skip" at bounding box center [1125, 424] width 29 height 16
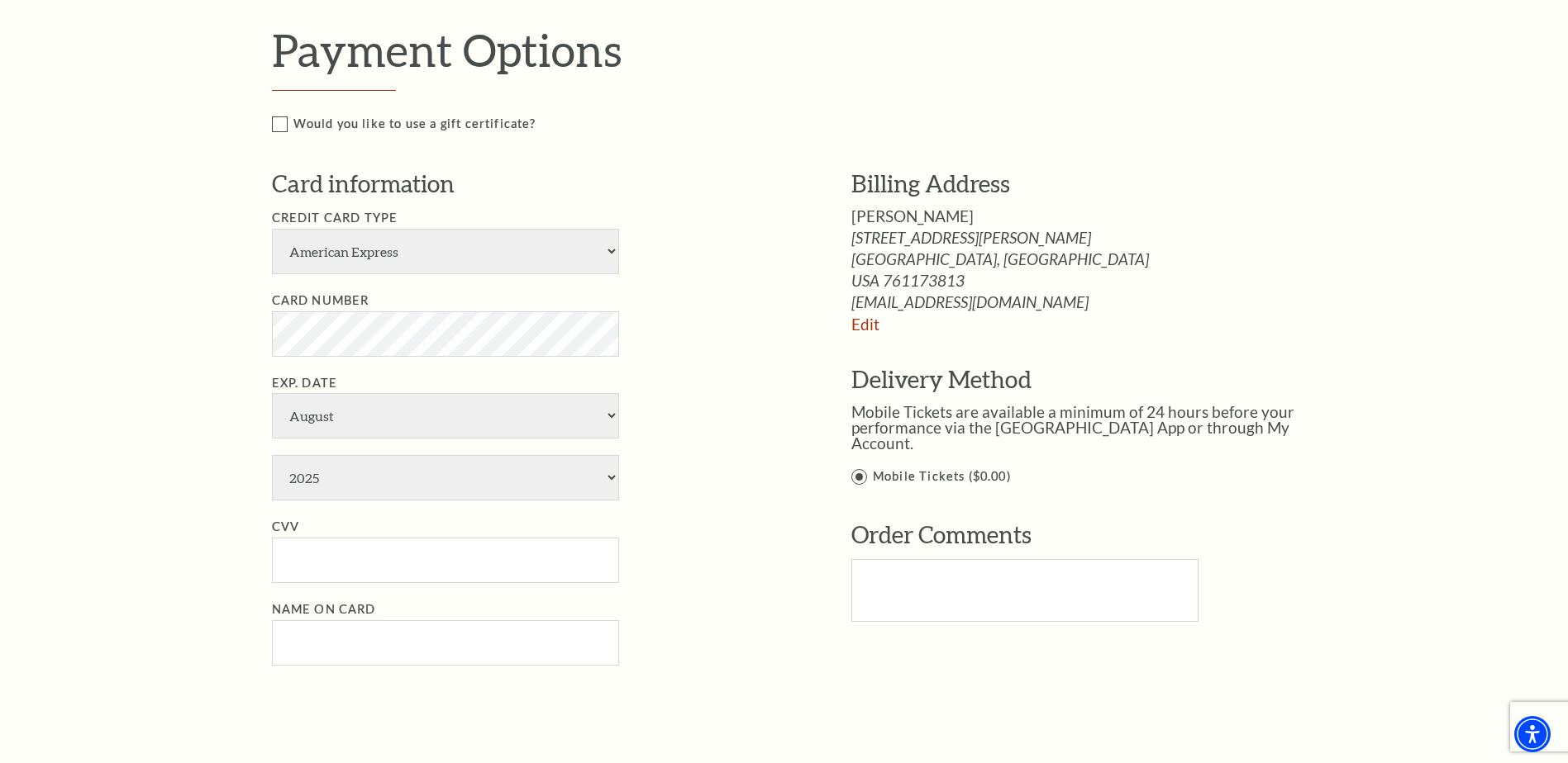
scroll to position [991, 0]
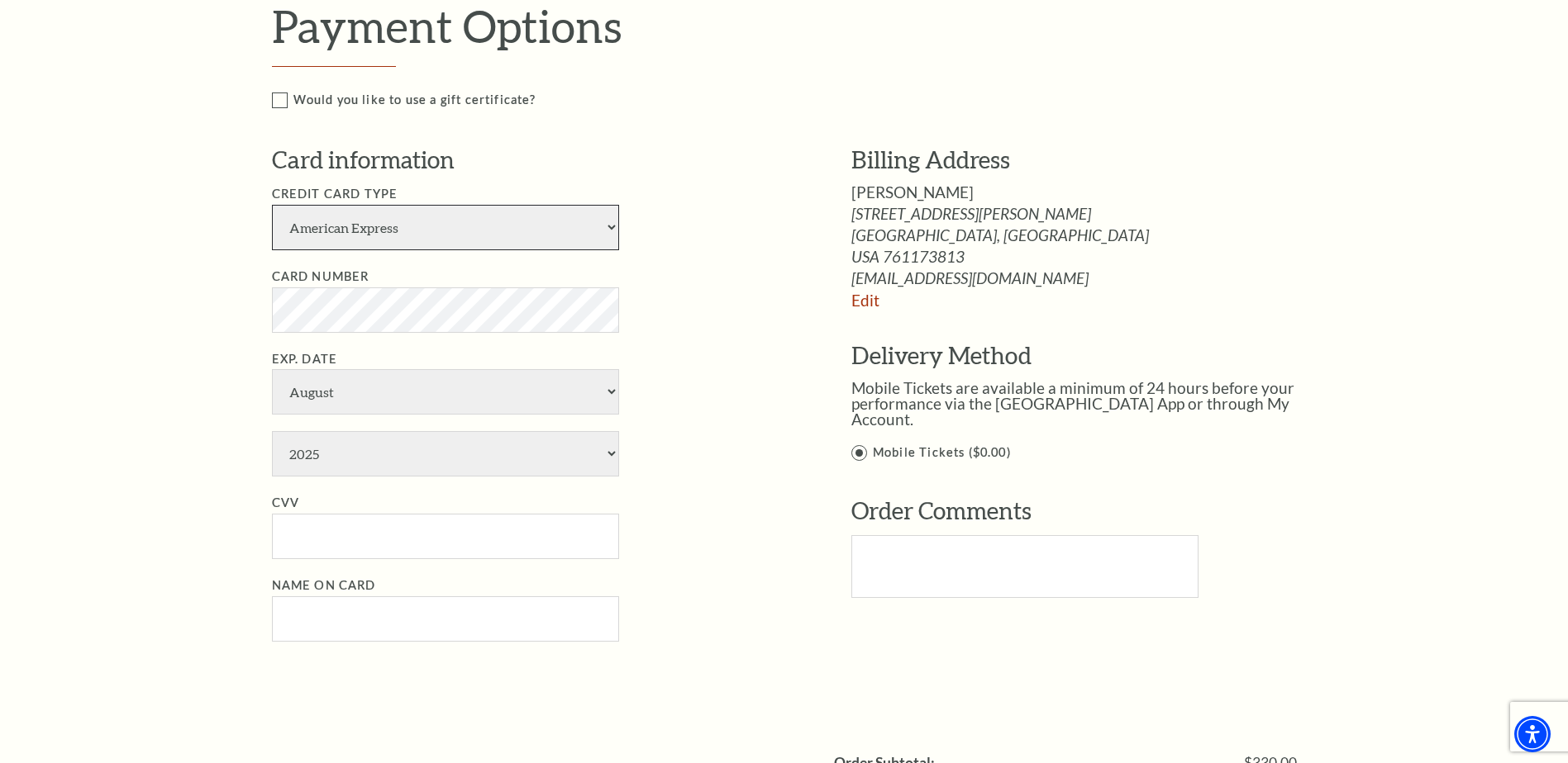
click at [438, 217] on select "American Express Visa Master Card Discover" at bounding box center [446, 227] width 348 height 46
select select "24"
click at [272, 205] on select "American Express Visa Master Card Discover" at bounding box center [446, 227] width 348 height 46
click at [364, 405] on select "January February March April May June July August September October November De…" at bounding box center [446, 391] width 348 height 46
select select "5"
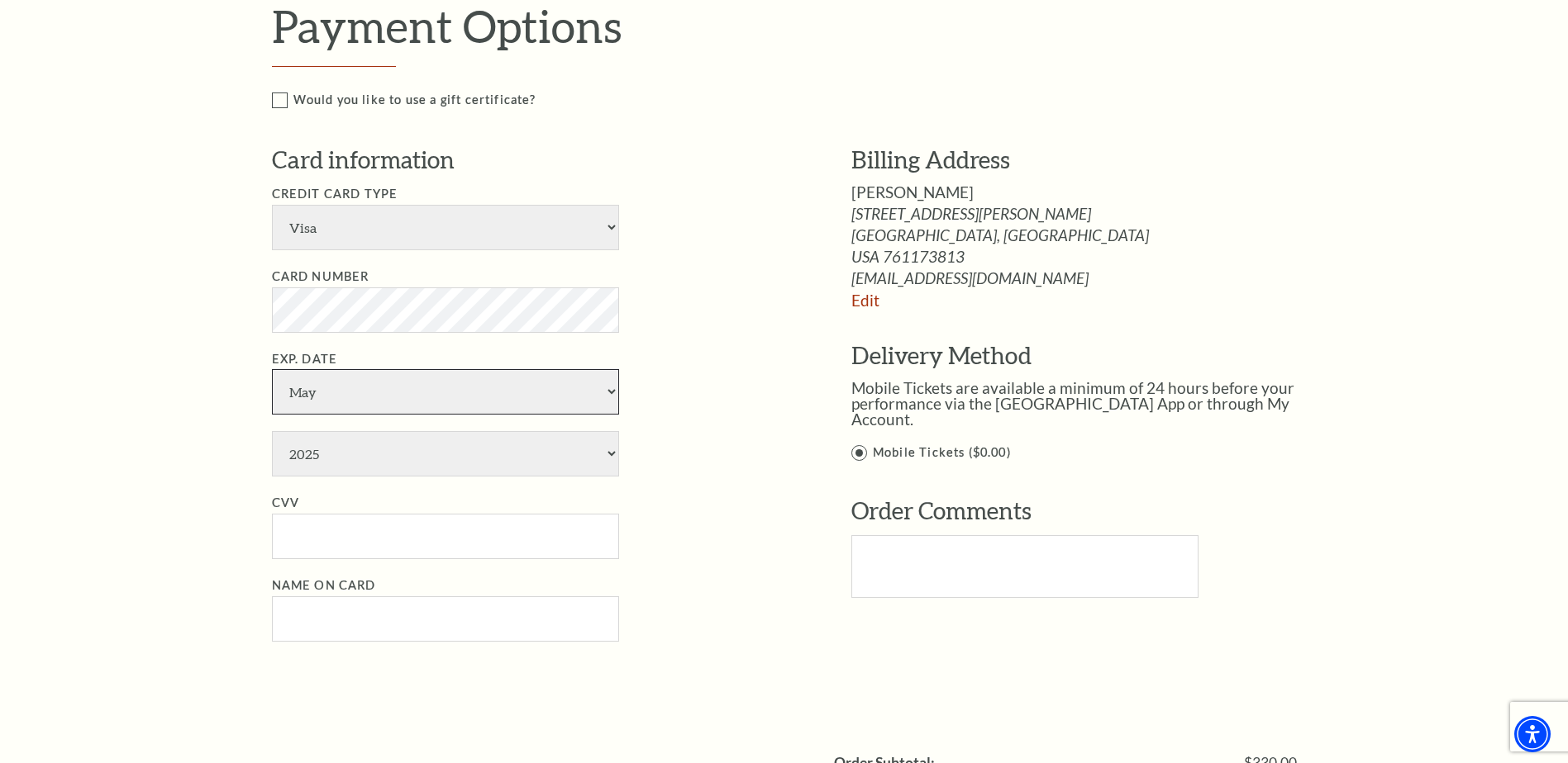
click at [272, 369] on select "January February March April May June July August September October November De…" at bounding box center [446, 391] width 348 height 46
click at [386, 464] on select "2025 2026 2027 2028 2029 2030 2031 2032 2033 2034" at bounding box center [446, 454] width 348 height 46
select select "2027"
click at [272, 431] on select "2025 2026 2027 2028 2029 2030 2031 2032 2033 2034" at bounding box center [446, 454] width 348 height 46
click at [333, 536] on input "CVV" at bounding box center [446, 537] width 348 height 46
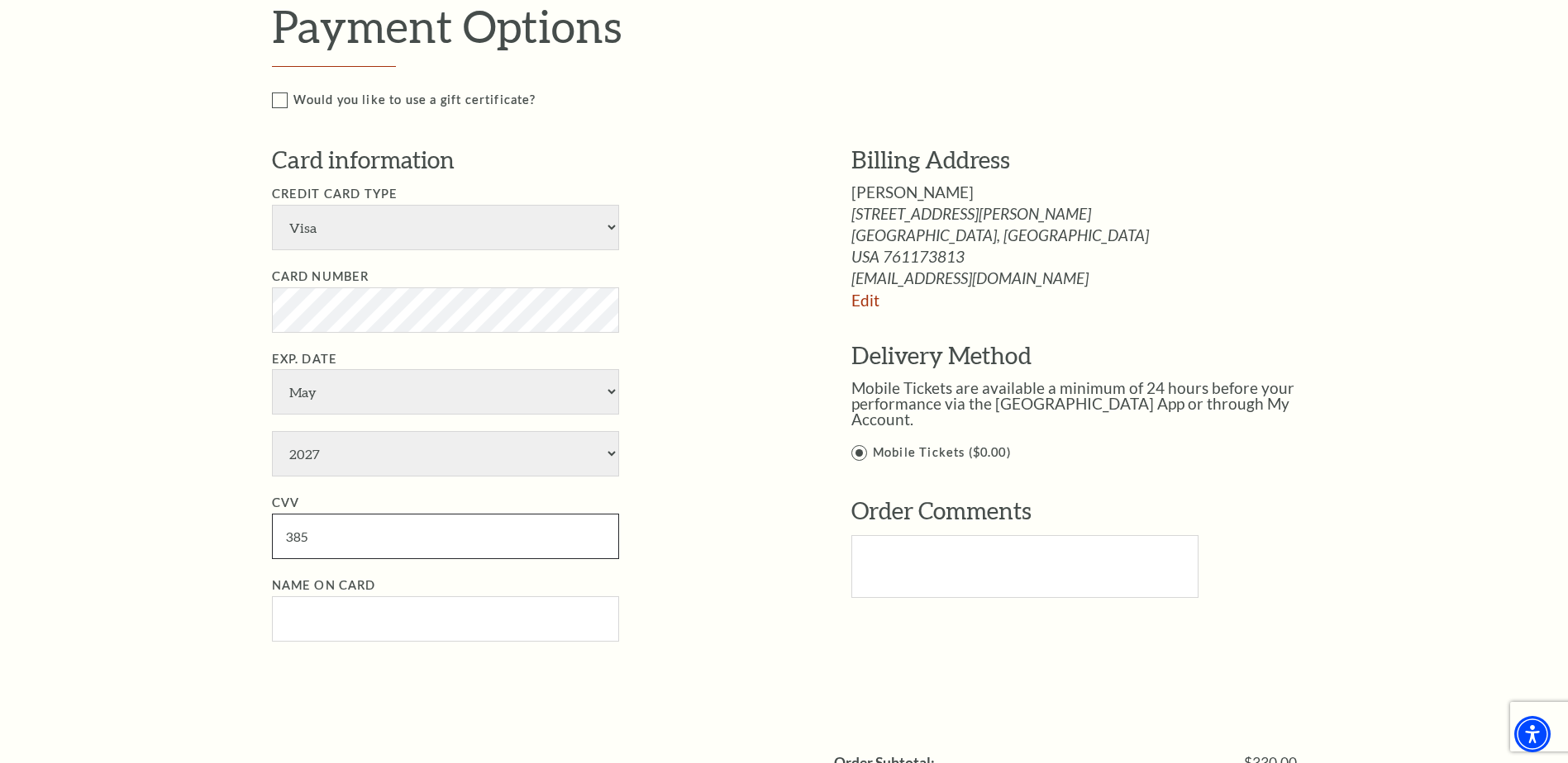
type input "385"
click at [320, 617] on input "Name on Card" at bounding box center [446, 619] width 348 height 46
click at [297, 612] on input "JOhnny Carrillo" at bounding box center [446, 619] width 348 height 46
type input "Johnny Carrillo"
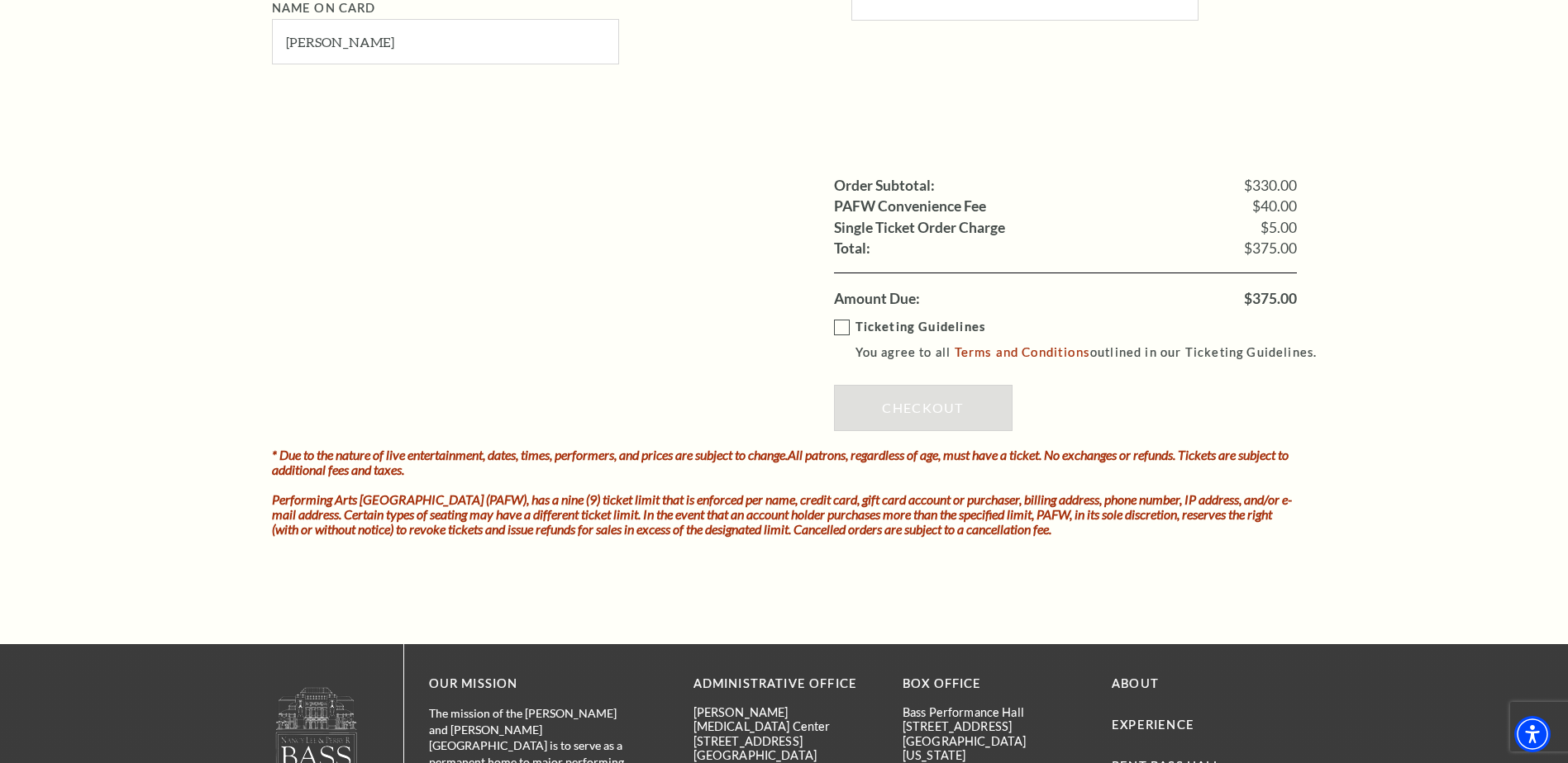
scroll to position [1569, 0]
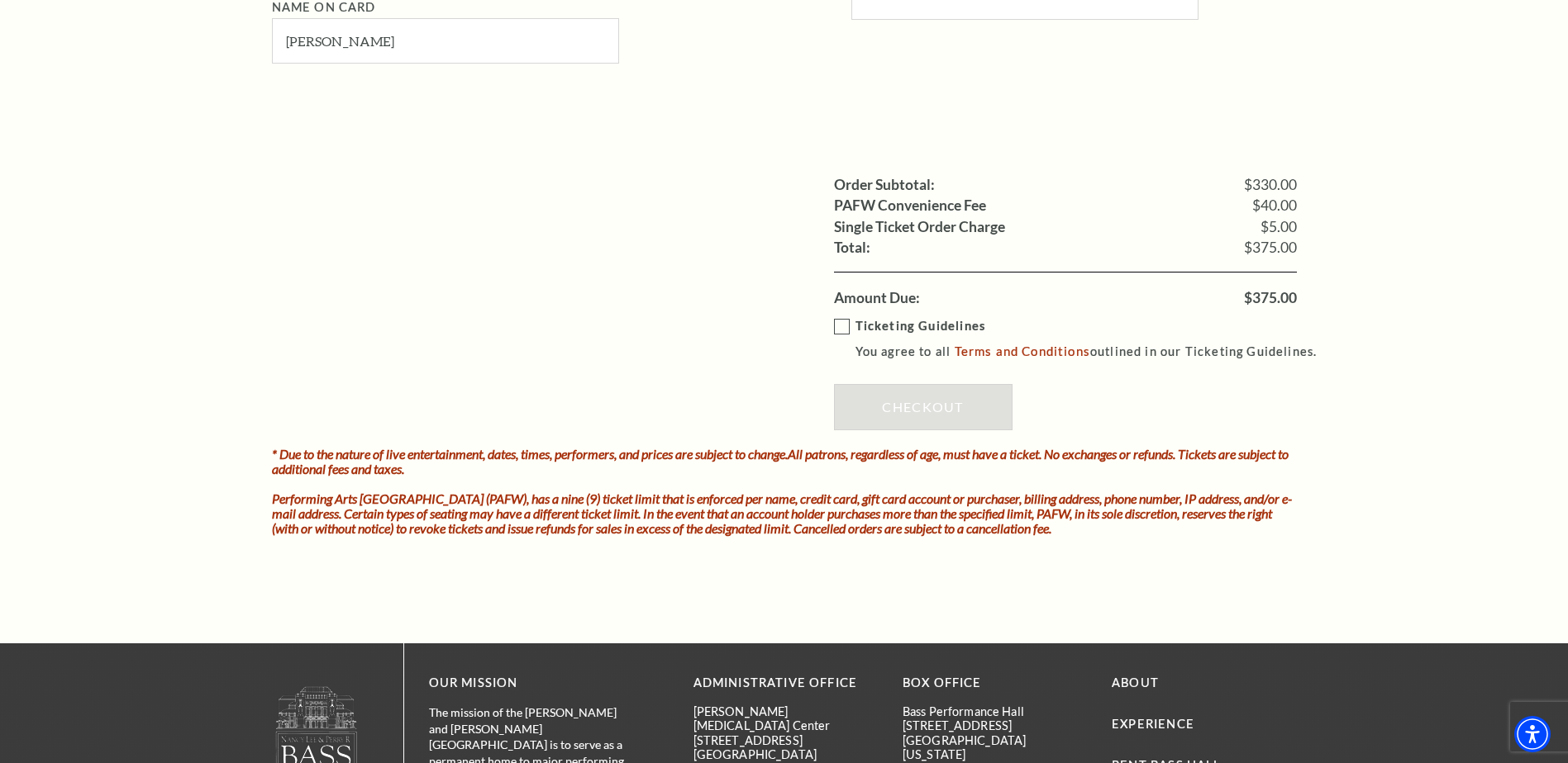
click at [840, 317] on label "Ticketing Guidelines You agree to all Terms and Conditions outlined in our Tick…" at bounding box center [1083, 339] width 498 height 46
click at [0, 0] on input "Ticketing Guidelines You agree to all Terms and Conditions outlined in our Tick…" at bounding box center [0, 0] width 0 height 0
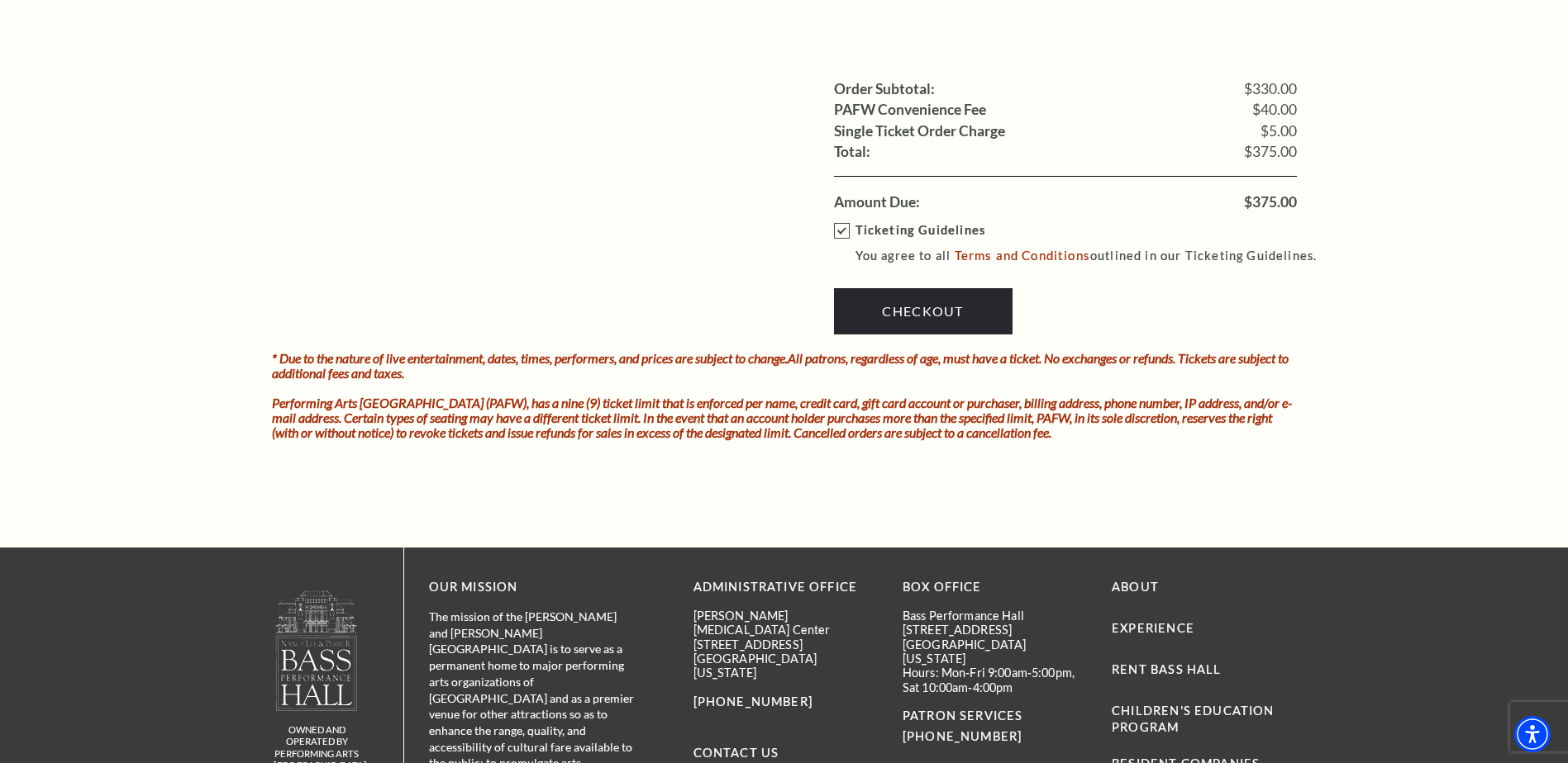
scroll to position [1863, 0]
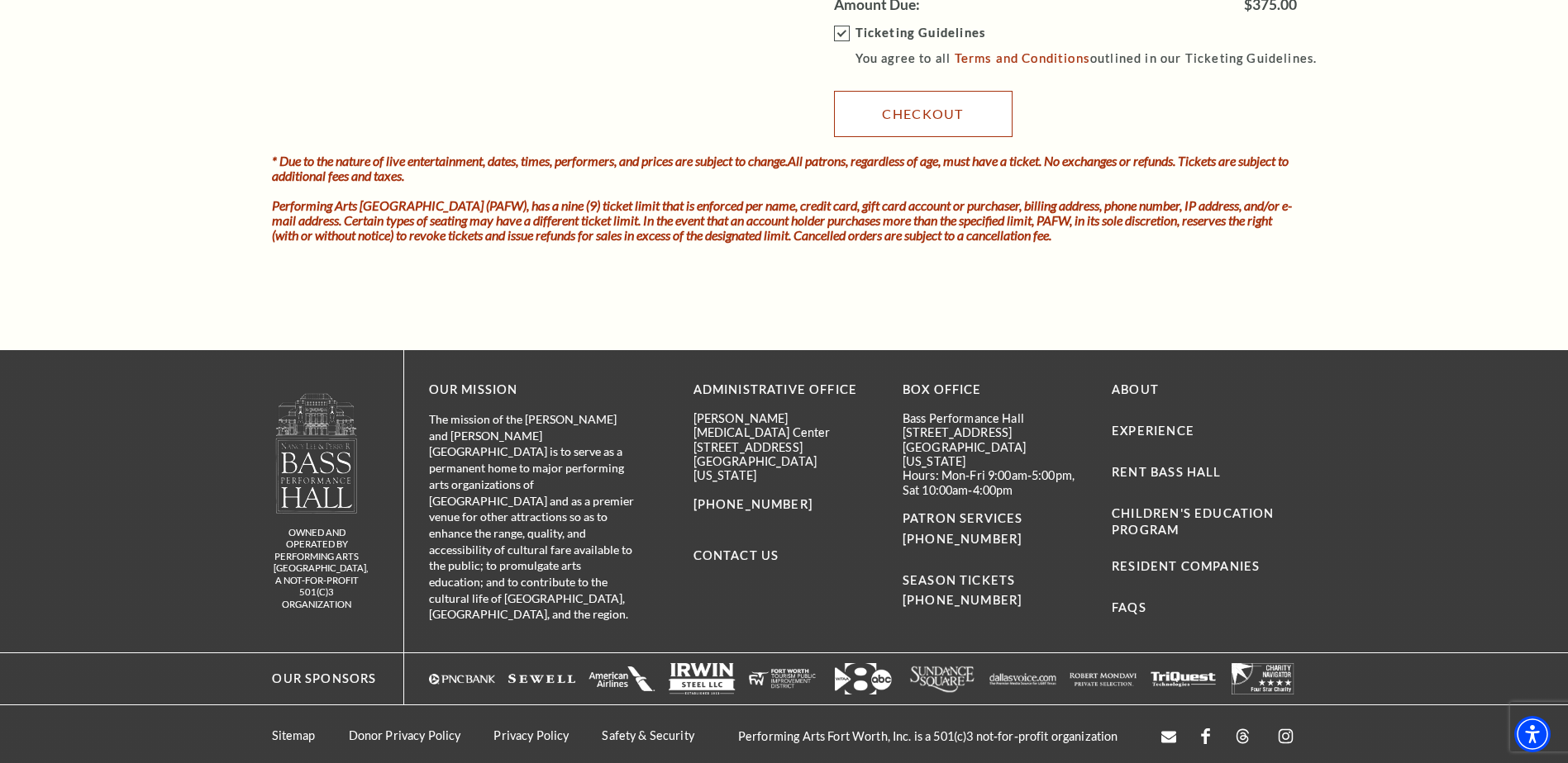
click at [951, 123] on link "Checkout" at bounding box center [923, 113] width 179 height 46
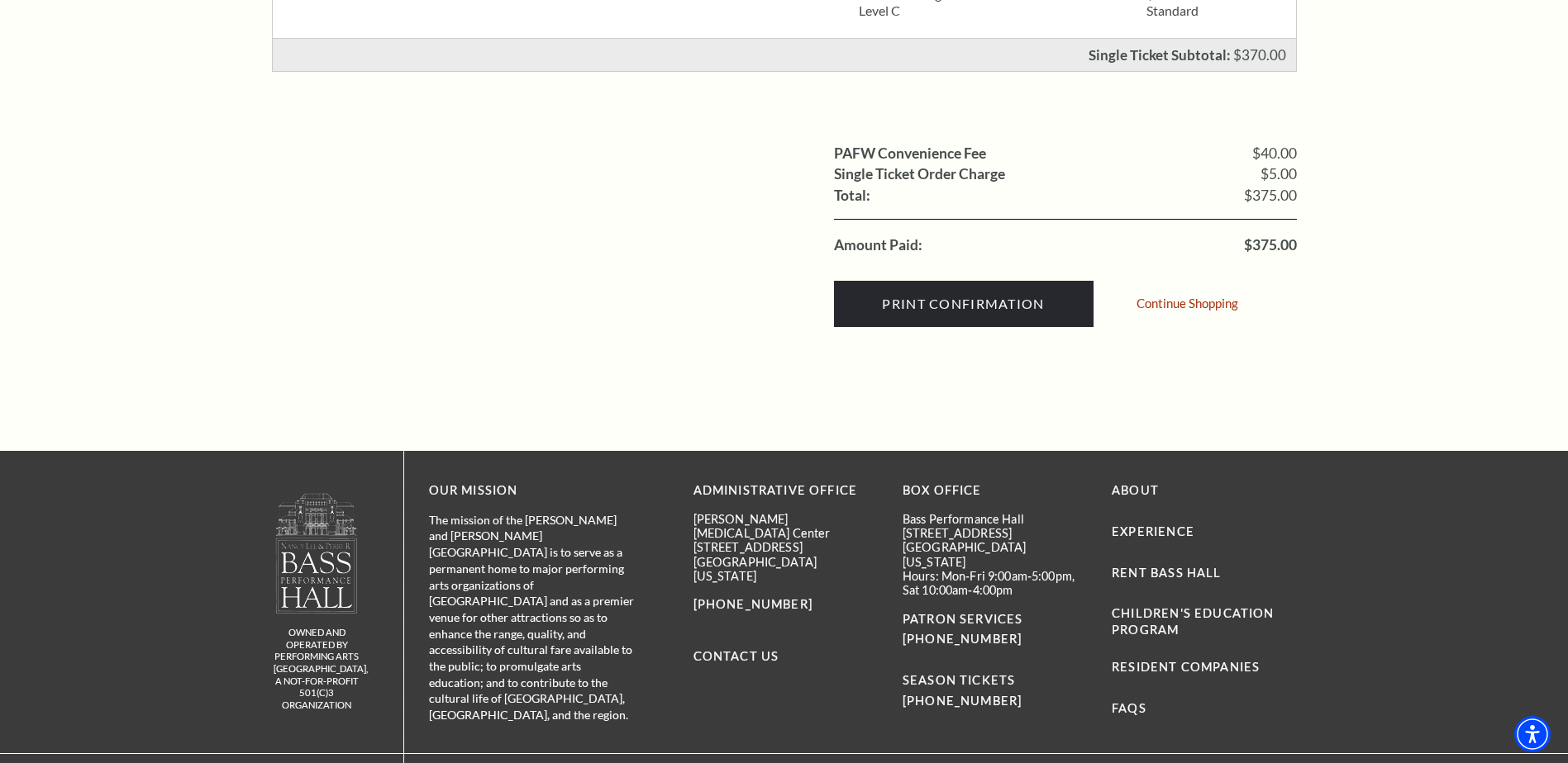
scroll to position [826, 0]
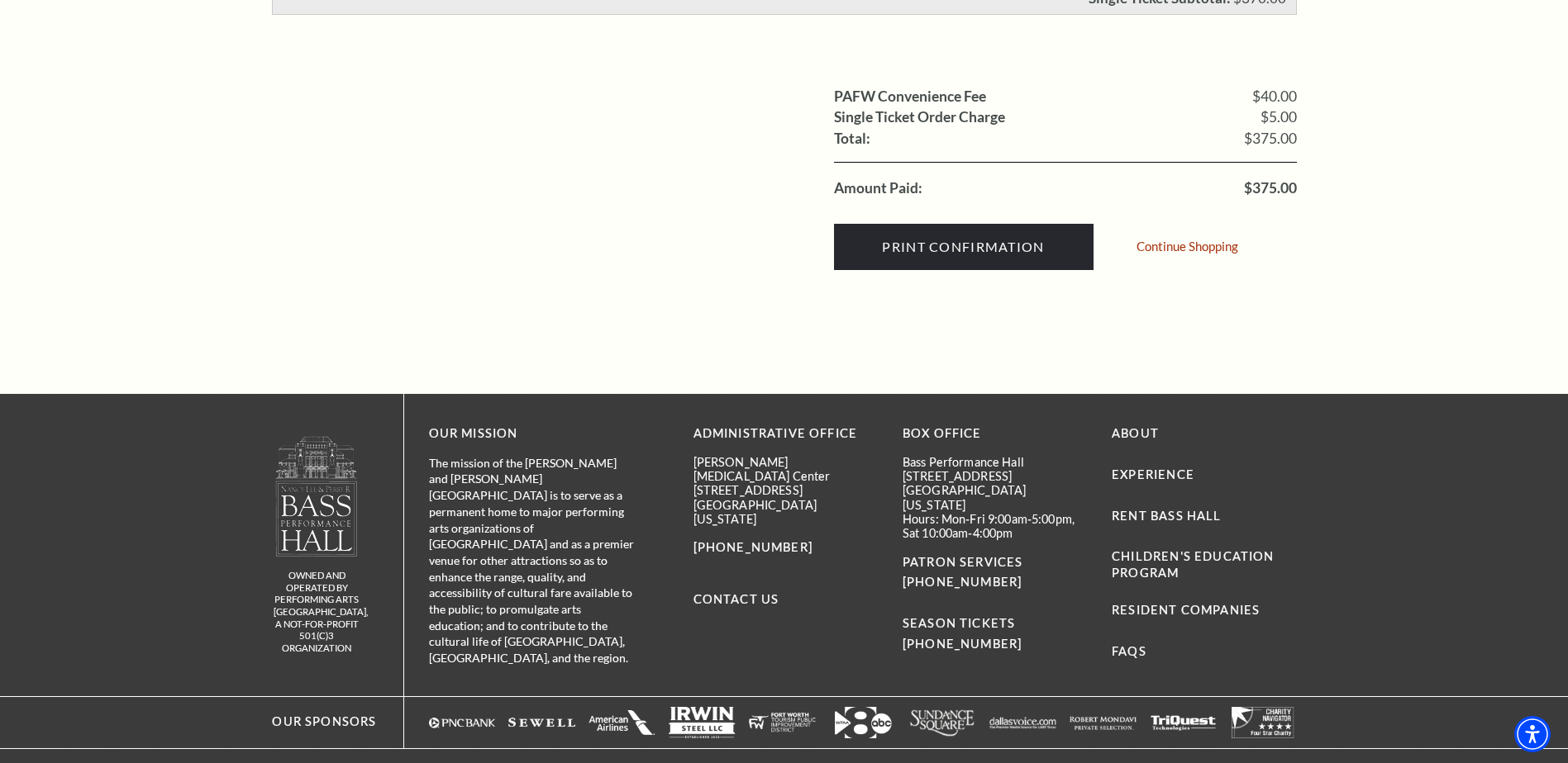
click at [1197, 256] on div "Continue Shopping" at bounding box center [1190, 248] width 108 height 40
click at [1197, 247] on link "Continue Shopping" at bounding box center [1187, 246] width 102 height 13
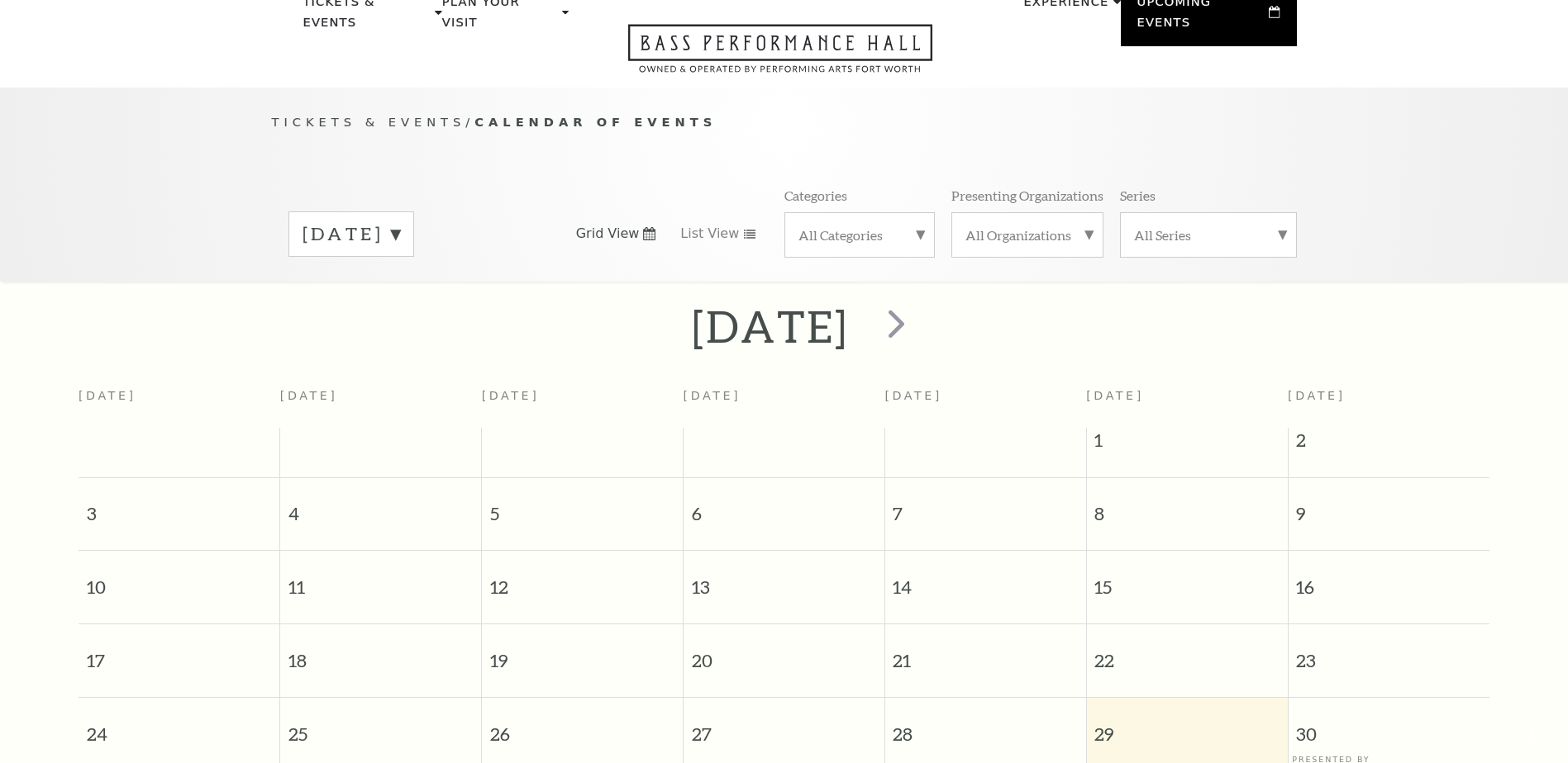
scroll to position [146, 0]
